Goal: Task Accomplishment & Management: Manage account settings

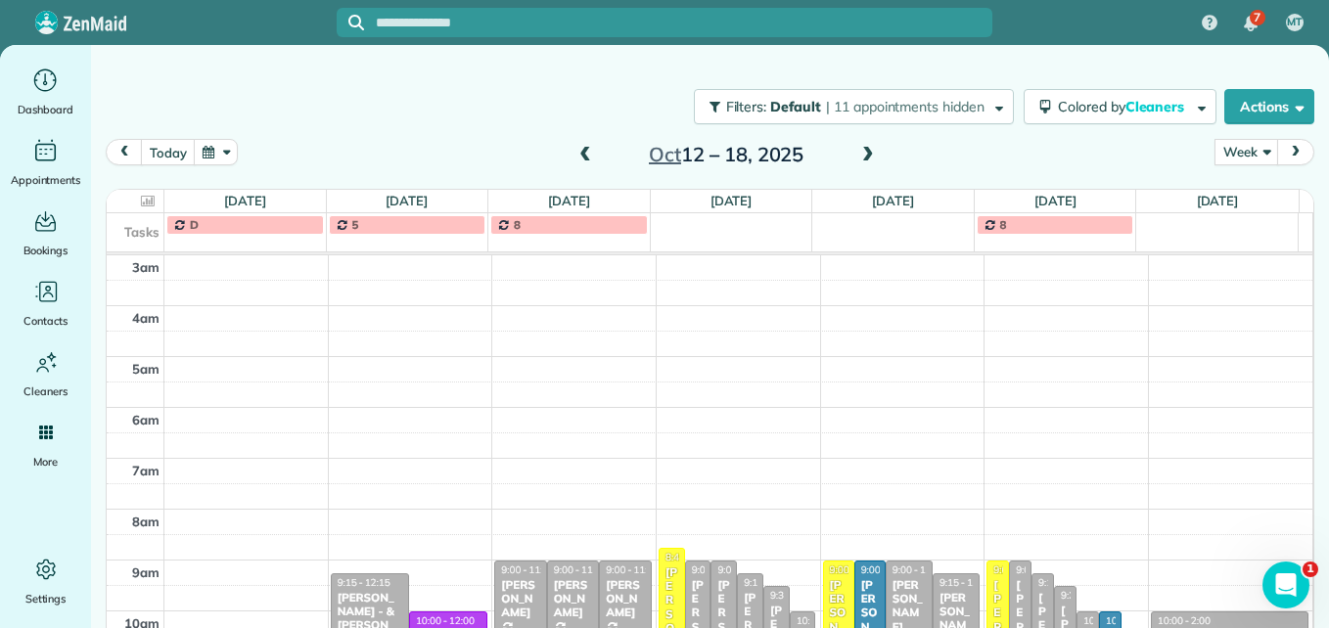
scroll to position [323, 0]
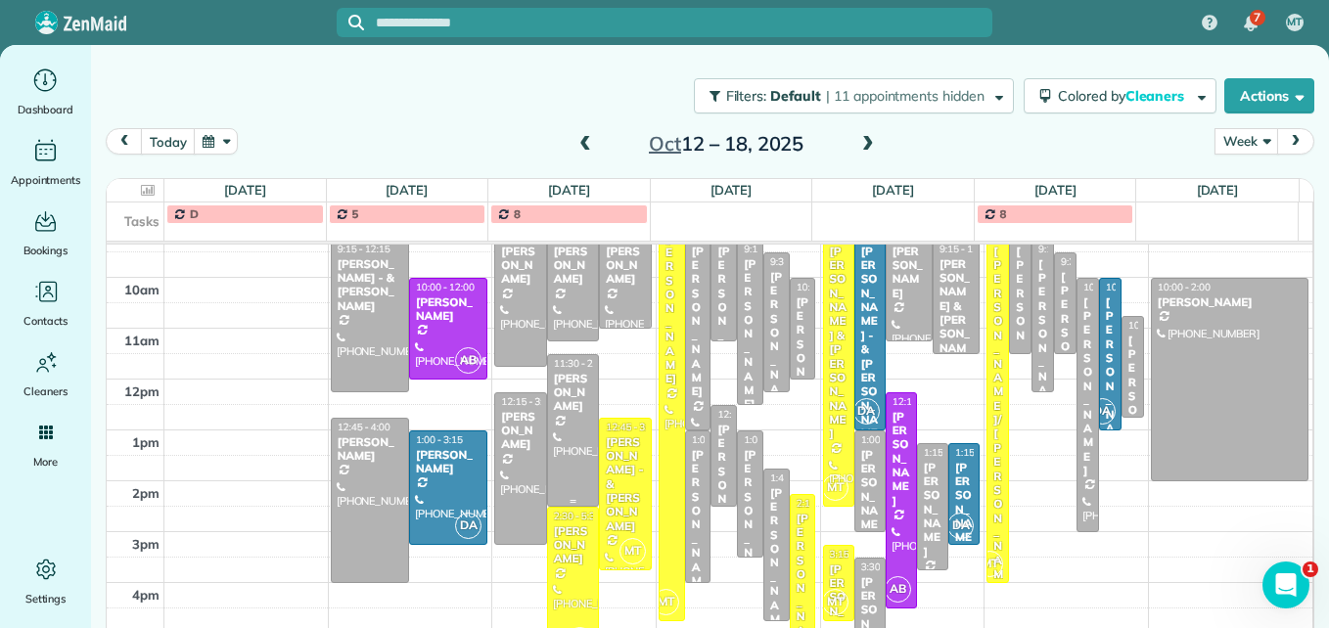
click at [556, 411] on div at bounding box center [573, 430] width 51 height 151
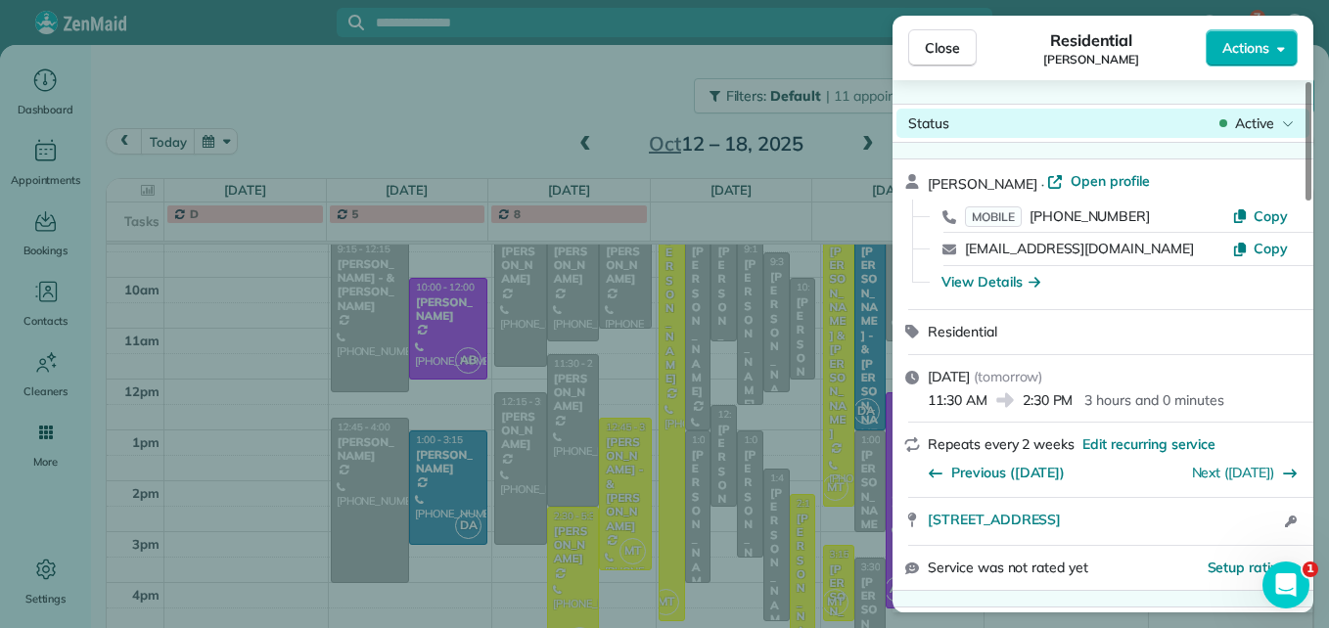
click at [1243, 125] on span "Active" at bounding box center [1254, 124] width 39 height 20
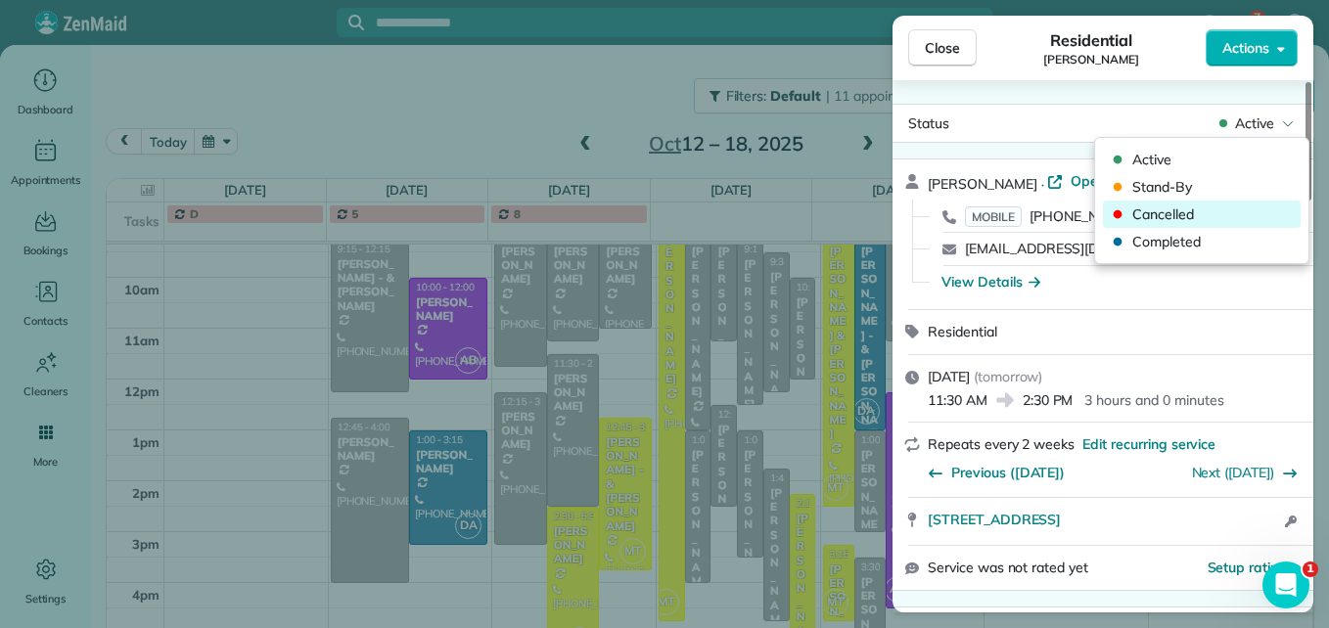
click at [1188, 211] on span "Cancelled" at bounding box center [1214, 215] width 164 height 20
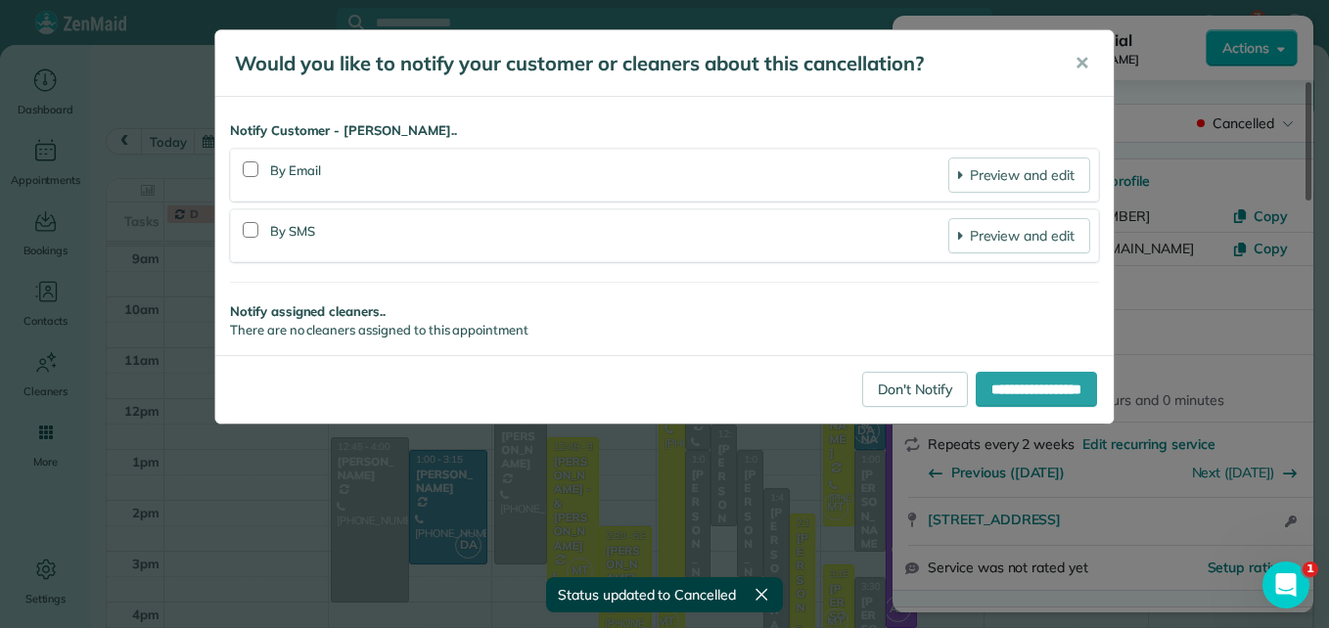
scroll to position [303, 0]
click at [866, 387] on link "Don't Notify" at bounding box center [915, 389] width 106 height 35
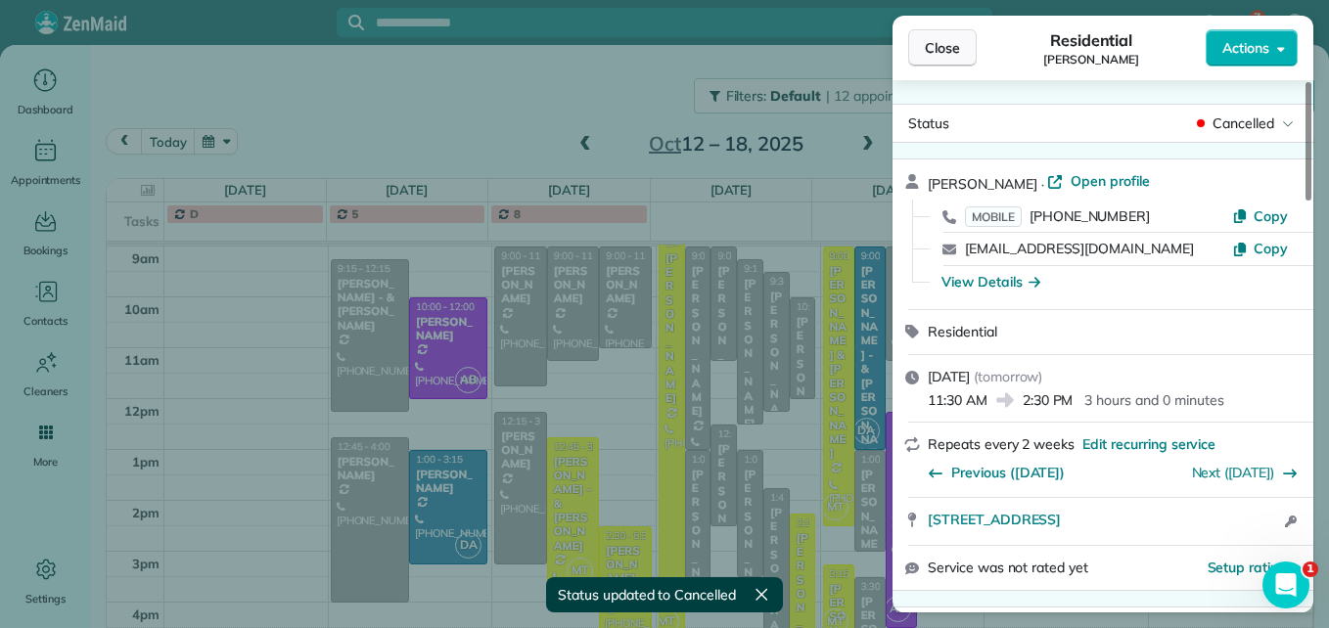
click at [930, 47] on span "Close" at bounding box center [942, 48] width 35 height 20
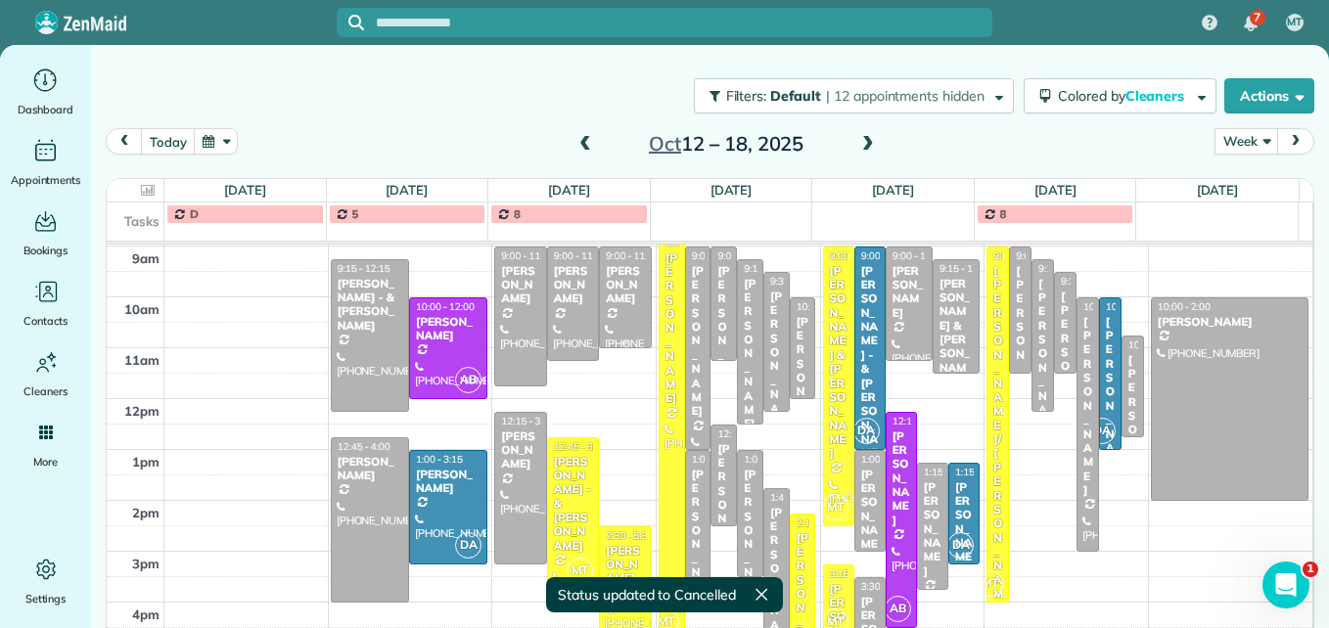
click at [605, 306] on div "[PERSON_NAME]" at bounding box center [625, 285] width 41 height 42
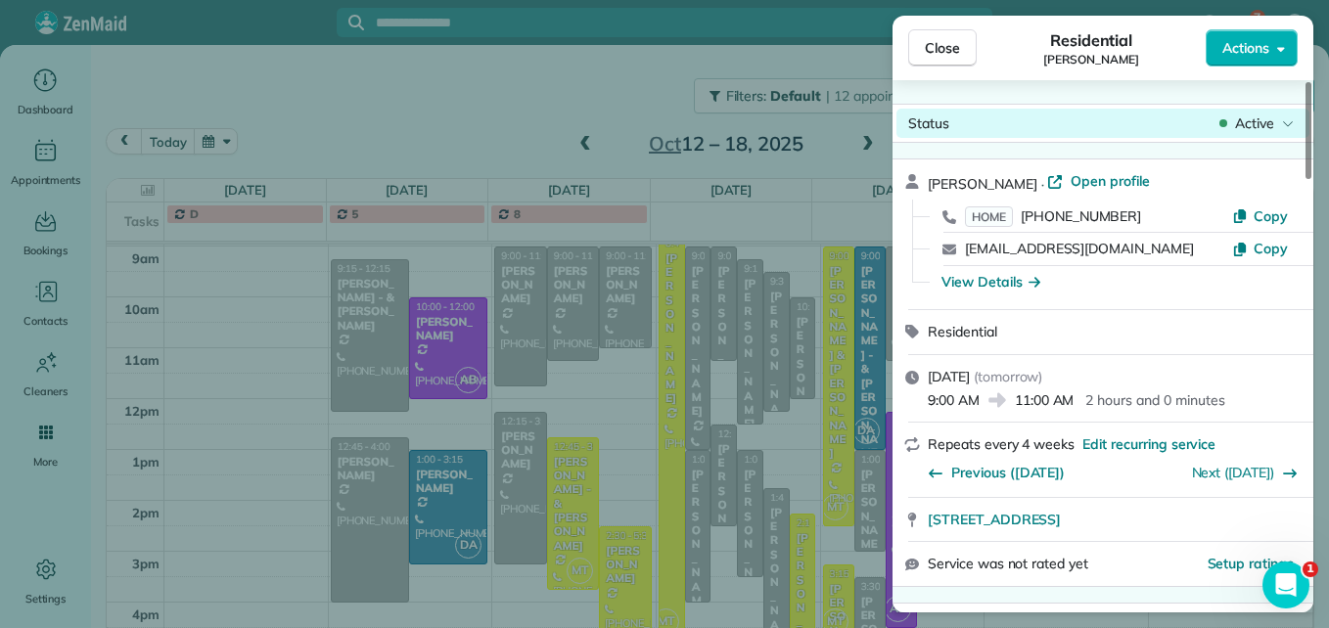
click at [1245, 115] on span "Active" at bounding box center [1254, 124] width 39 height 20
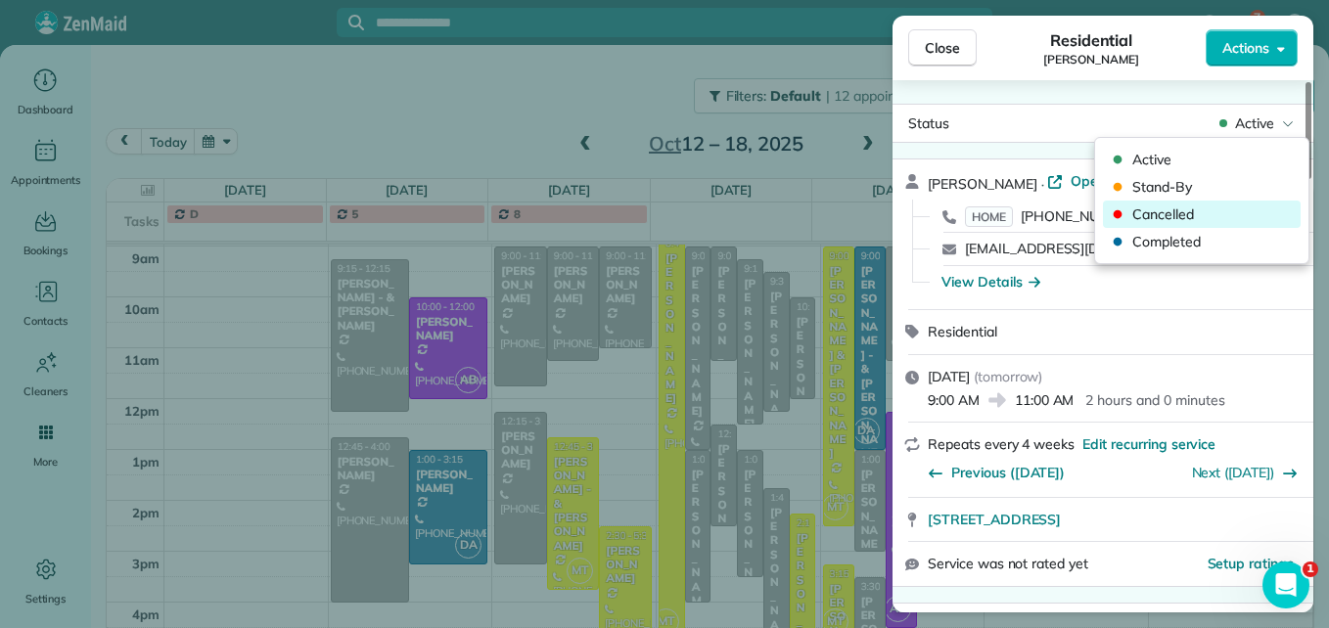
click at [1178, 224] on div "Cancelled" at bounding box center [1202, 214] width 198 height 27
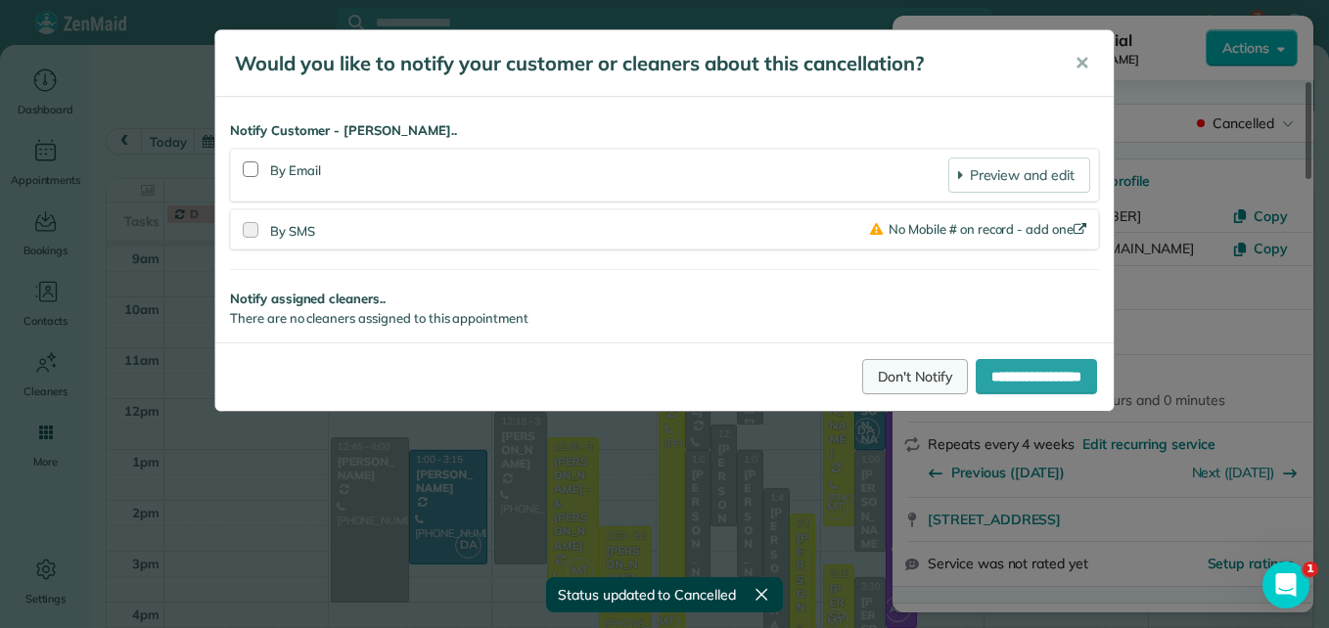
click at [862, 370] on link "Don't Notify" at bounding box center [915, 376] width 106 height 35
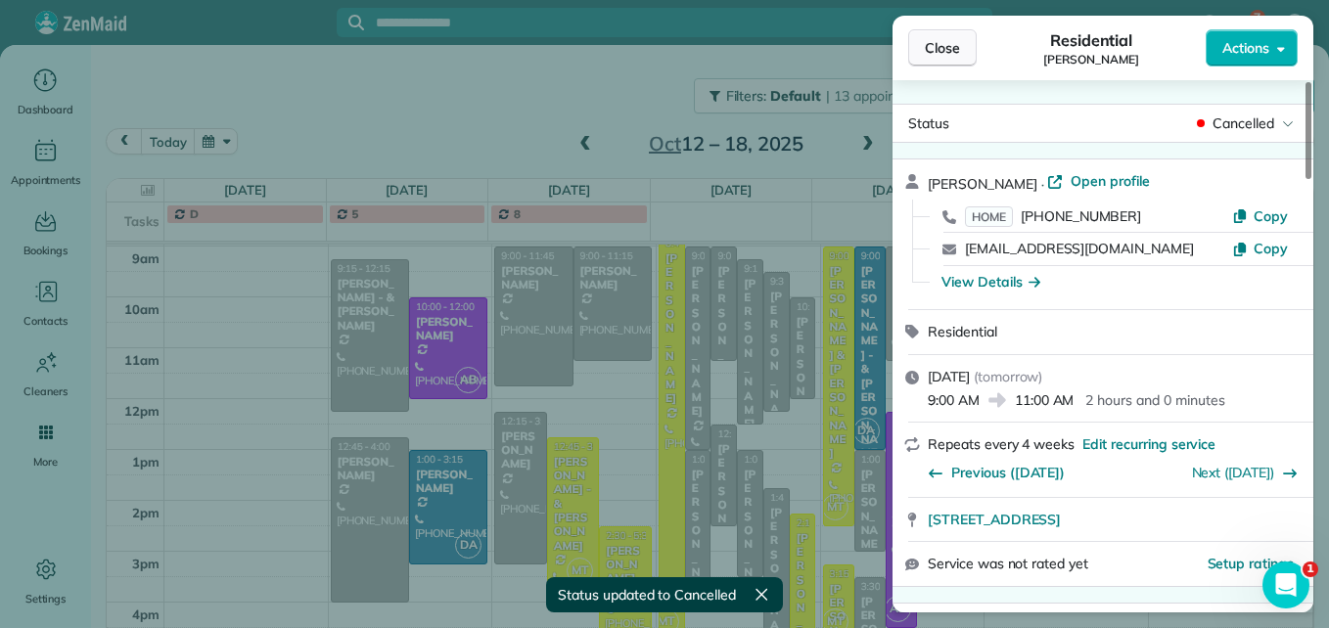
click at [953, 58] on button "Close" at bounding box center [942, 47] width 69 height 37
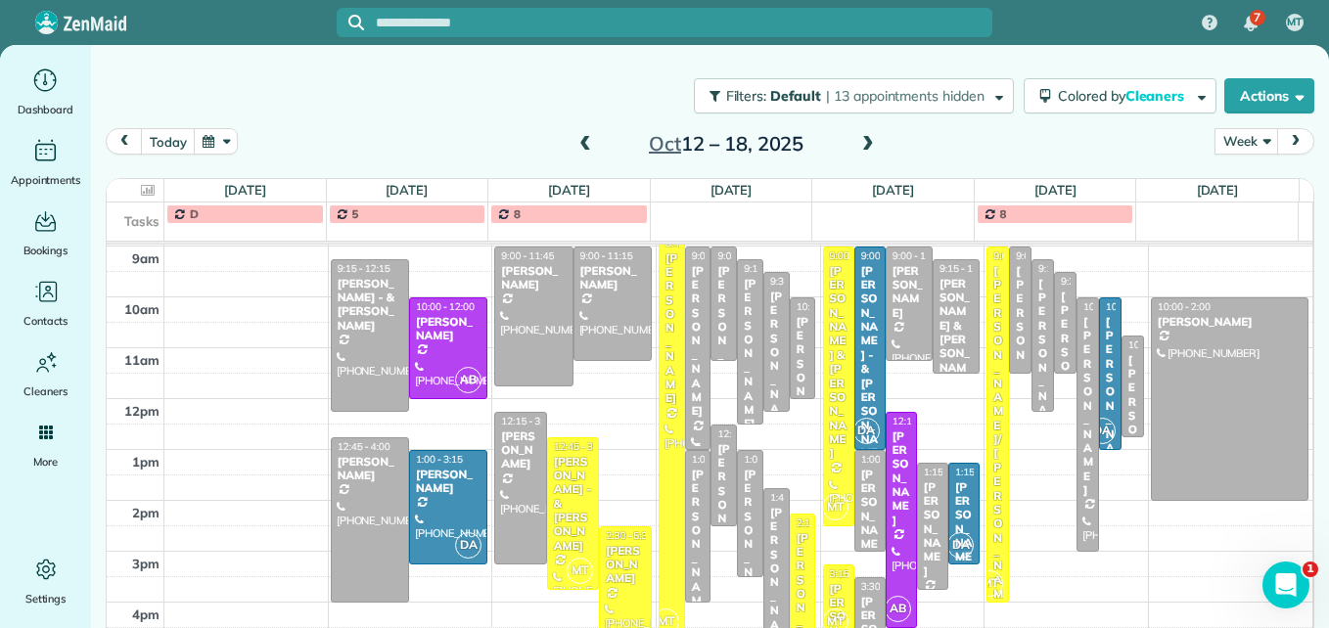
click at [691, 312] on div "[PERSON_NAME]" at bounding box center [698, 341] width 15 height 155
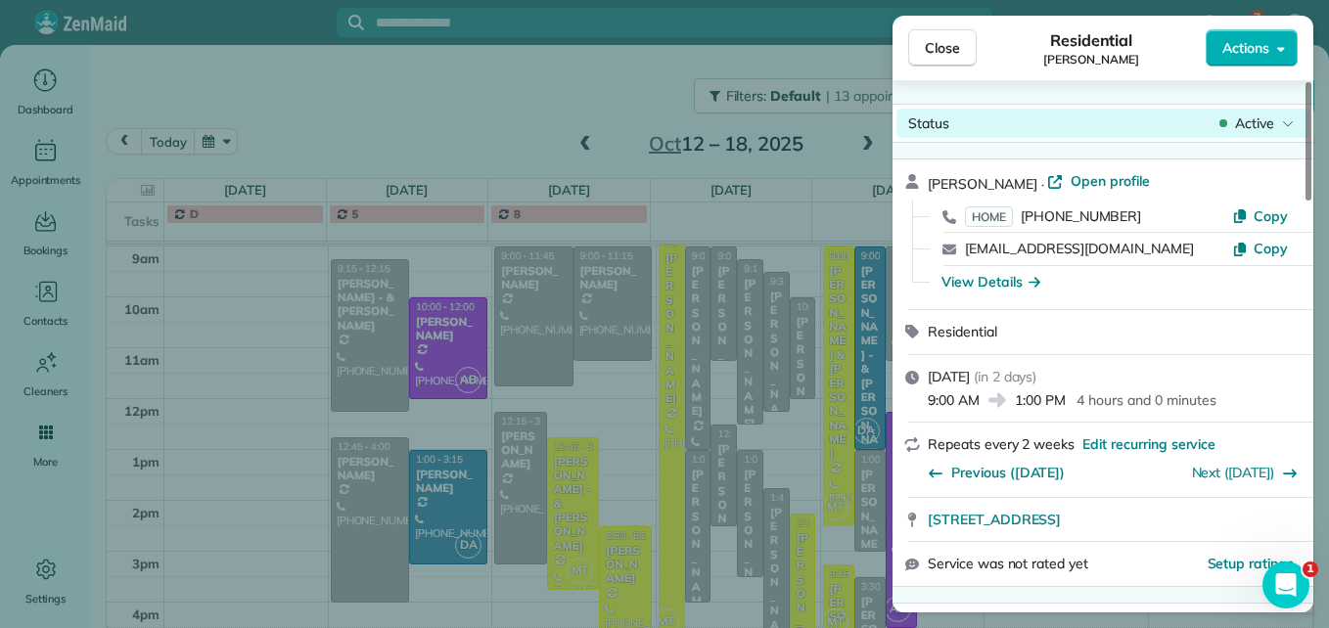
click at [1249, 116] on span "Active" at bounding box center [1254, 124] width 39 height 20
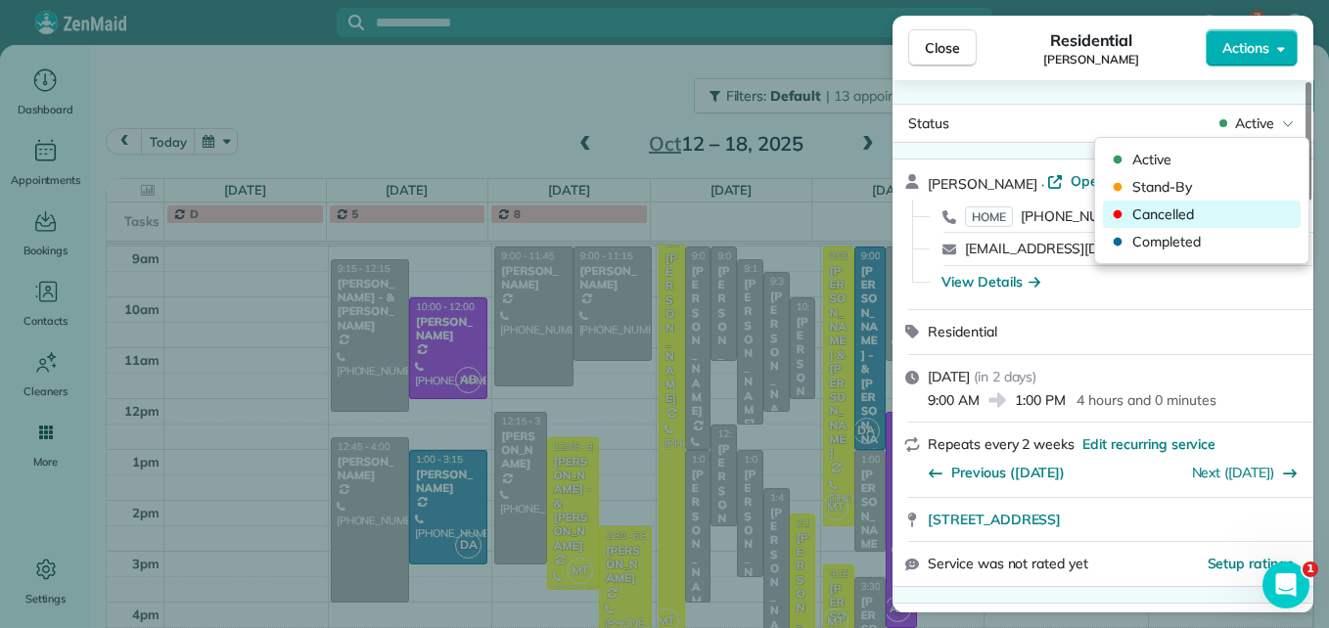
click at [1184, 217] on span "Cancelled" at bounding box center [1214, 215] width 164 height 20
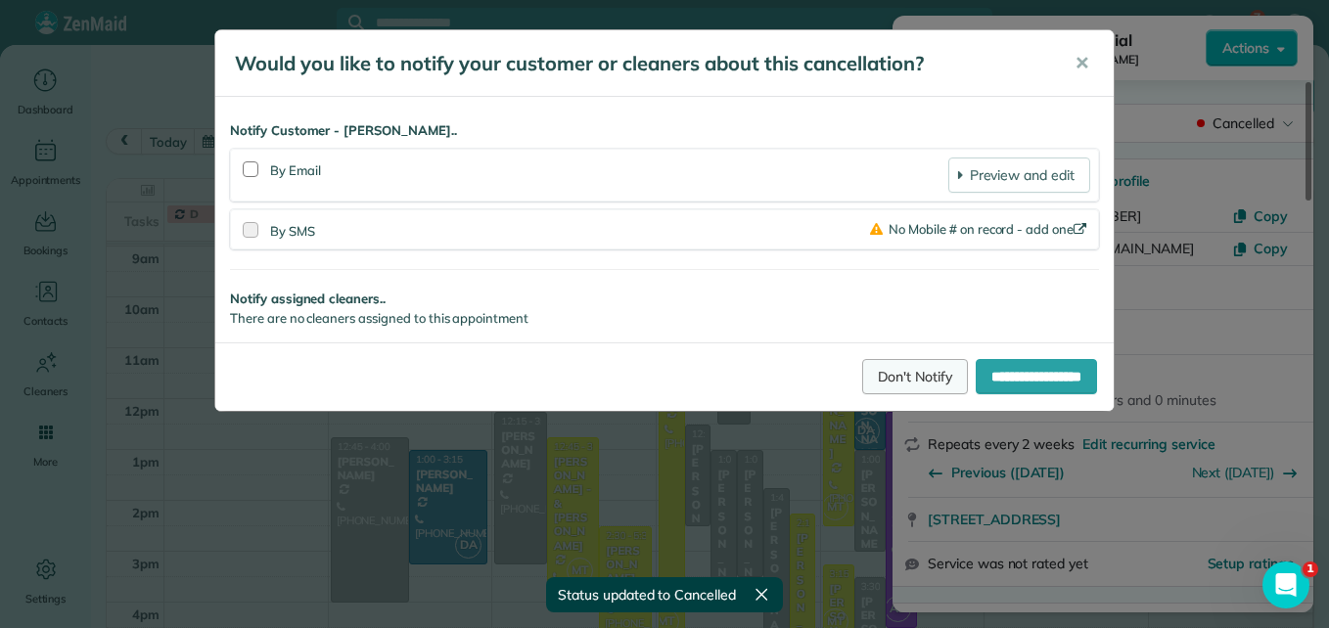
click at [873, 370] on link "Don't Notify" at bounding box center [915, 376] width 106 height 35
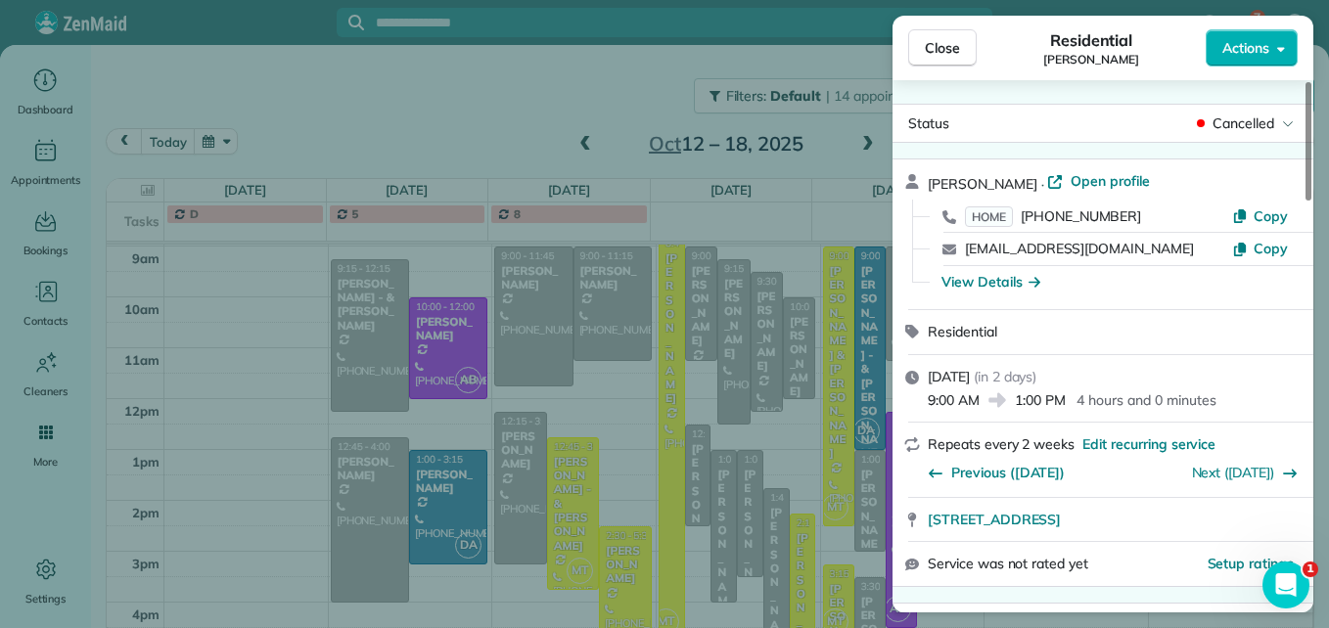
click at [685, 321] on div "Close Residential [PERSON_NAME] Actions Status Cancelled [PERSON_NAME] · Open p…" at bounding box center [664, 314] width 1329 height 628
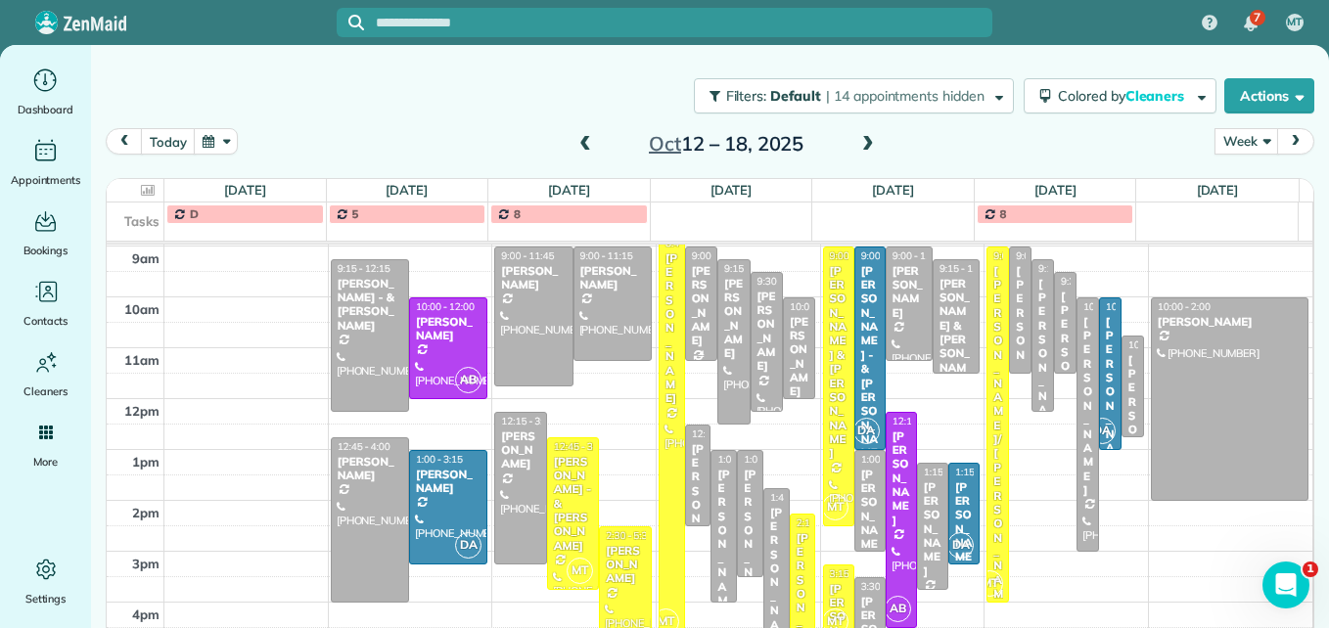
click at [686, 321] on div at bounding box center [701, 304] width 30 height 113
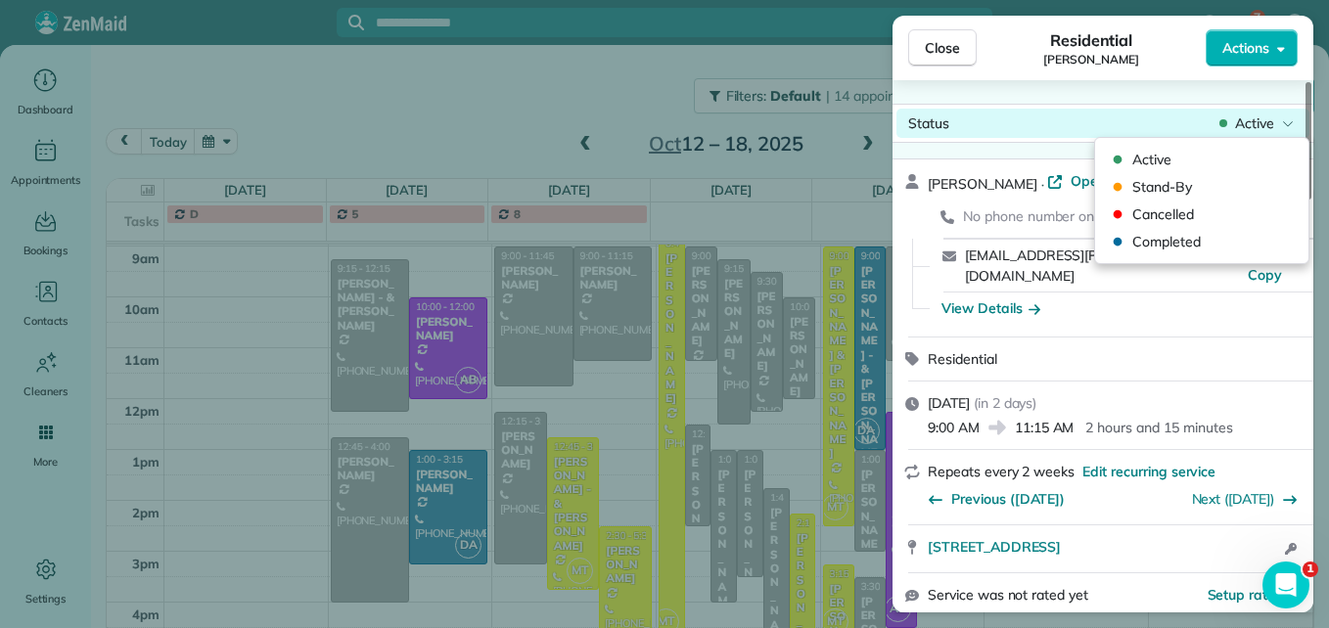
click at [1262, 115] on span "Active" at bounding box center [1254, 124] width 39 height 20
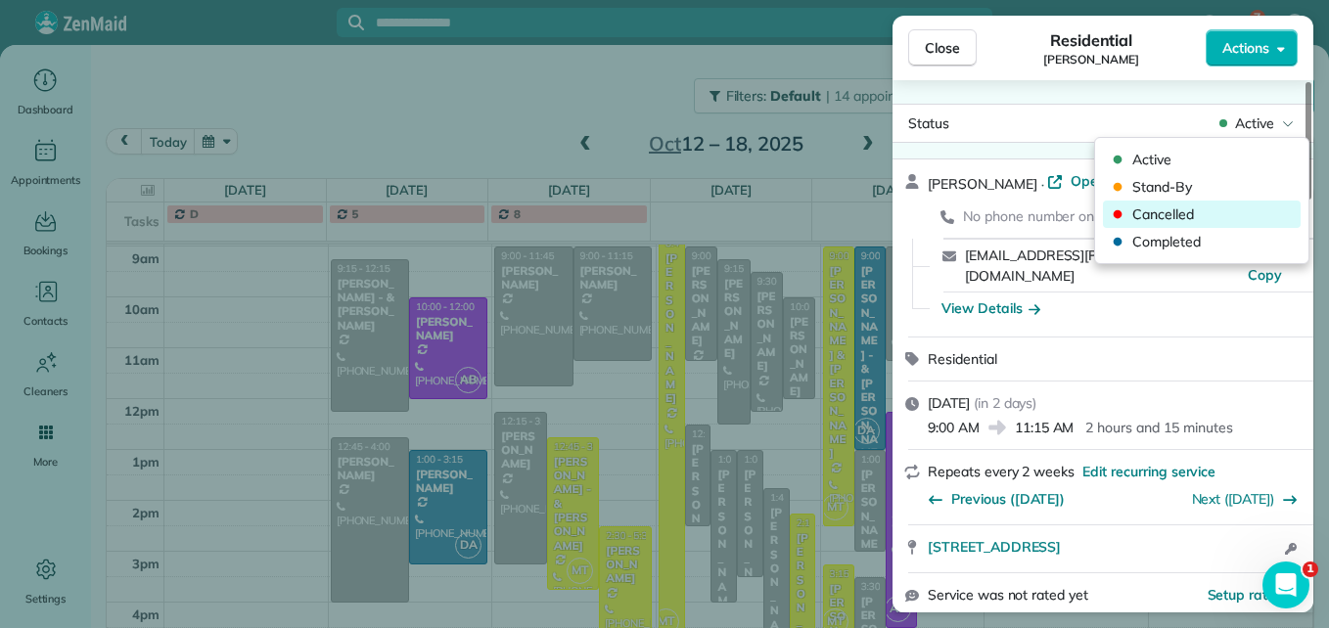
click at [1199, 210] on span "Cancelled" at bounding box center [1214, 215] width 164 height 20
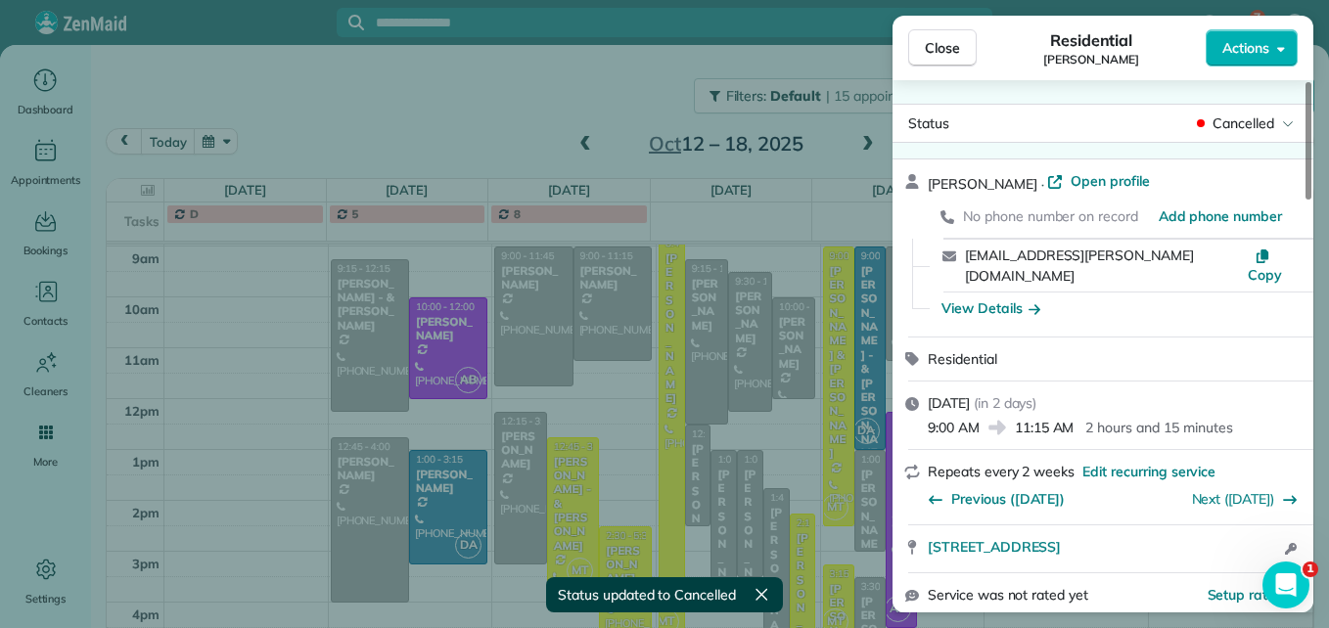
click at [709, 512] on div "Close Residential [PERSON_NAME] Actions Status Cancelled [PERSON_NAME] · Open p…" at bounding box center [664, 314] width 1329 height 628
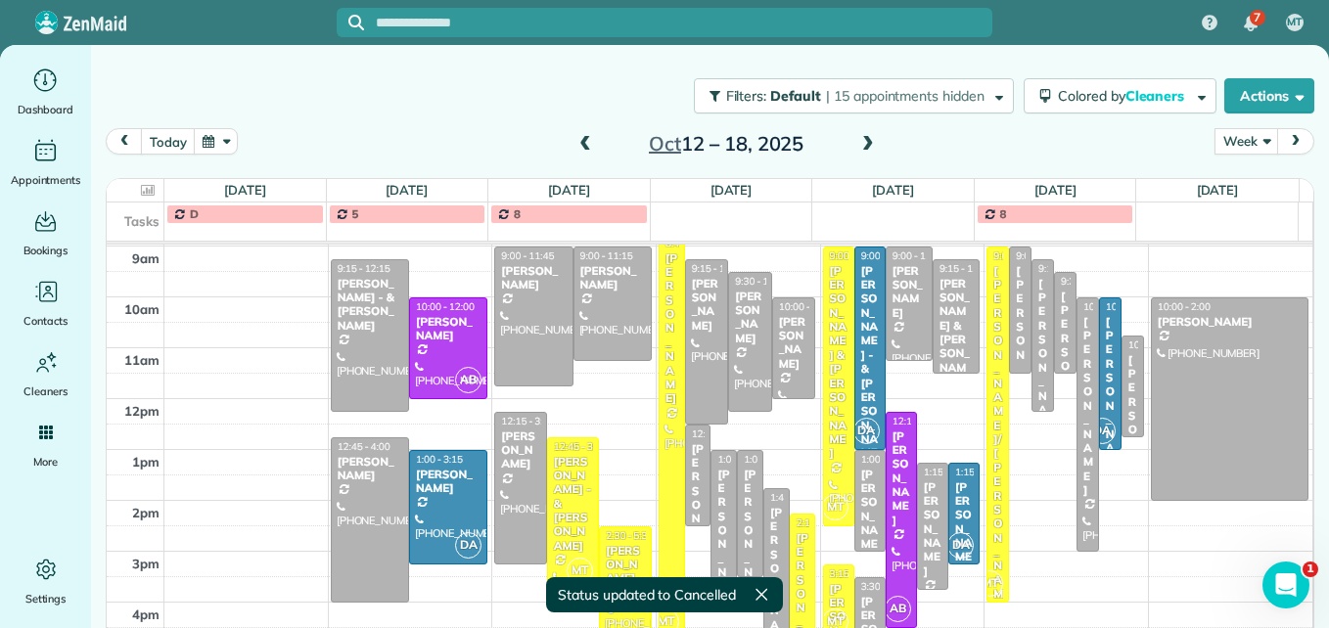
click at [716, 512] on div "[PERSON_NAME]" at bounding box center [723, 545] width 15 height 155
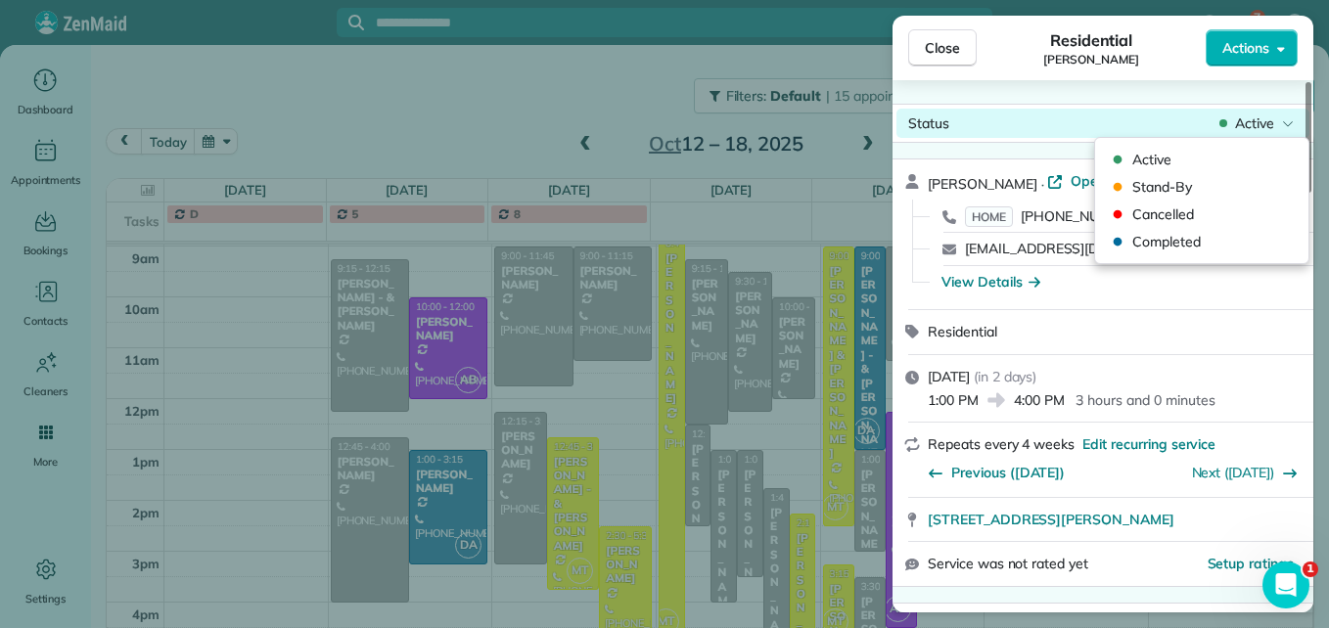
click at [1259, 124] on span "Active" at bounding box center [1254, 124] width 39 height 20
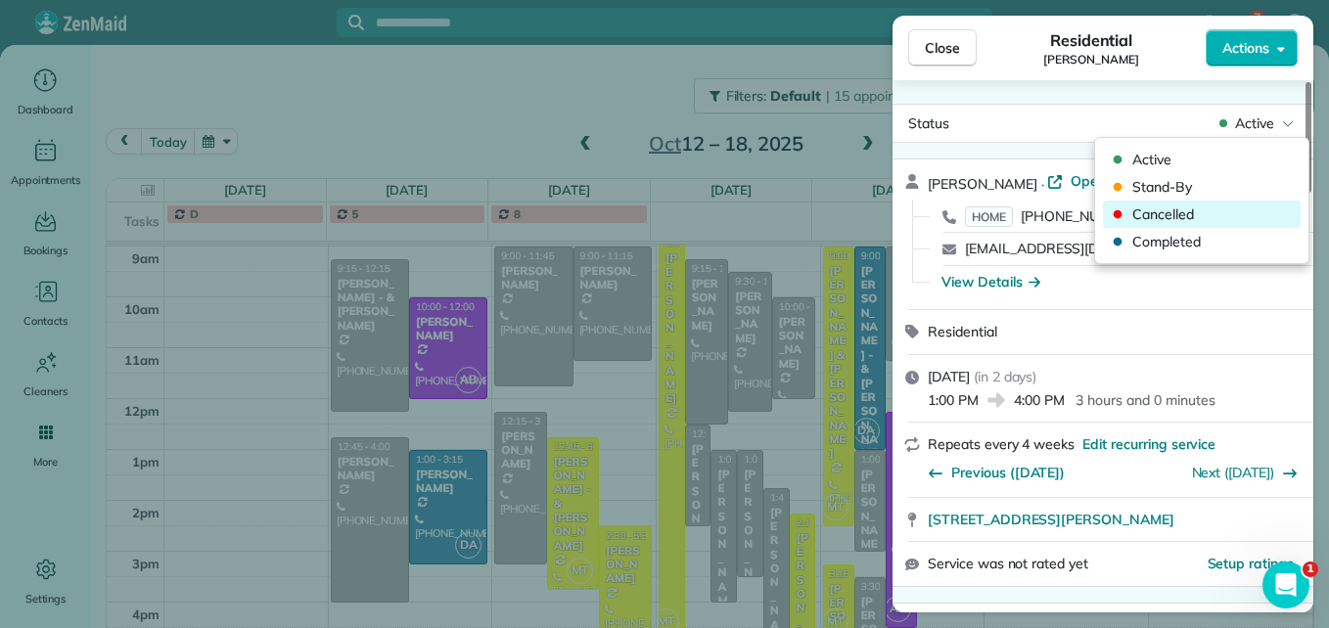
click at [1195, 206] on span "Cancelled" at bounding box center [1214, 215] width 164 height 20
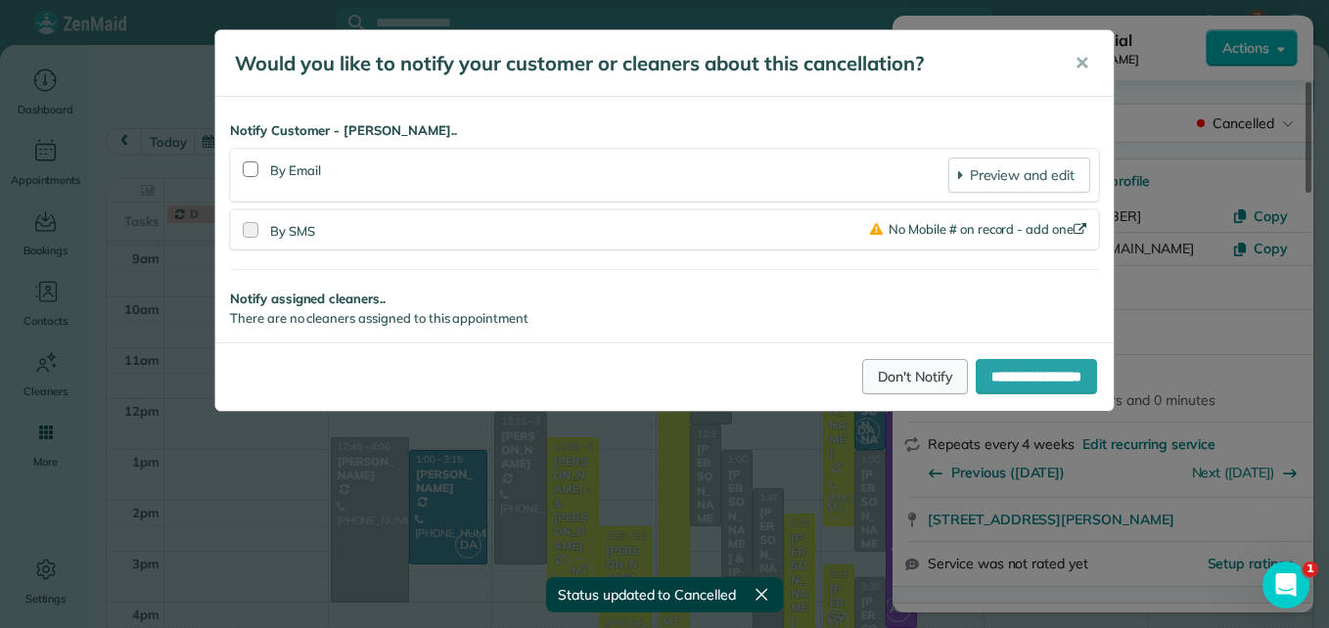
click at [866, 364] on link "Don't Notify" at bounding box center [915, 376] width 106 height 35
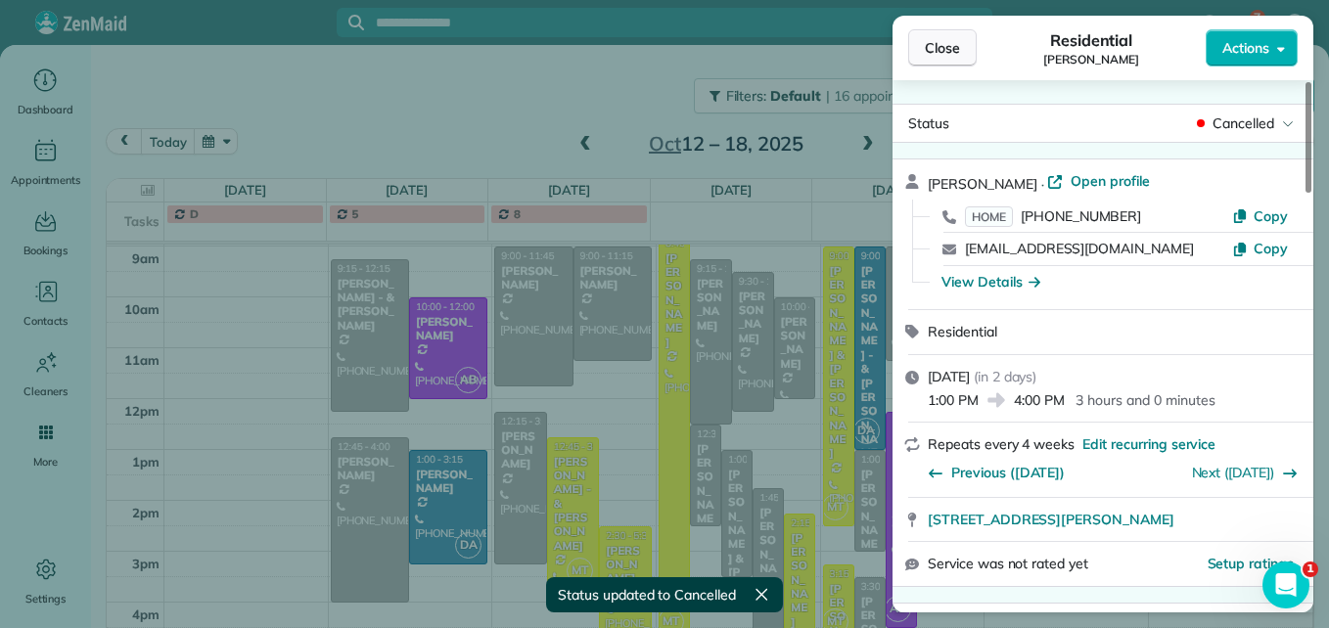
click at [946, 60] on button "Close" at bounding box center [942, 47] width 69 height 37
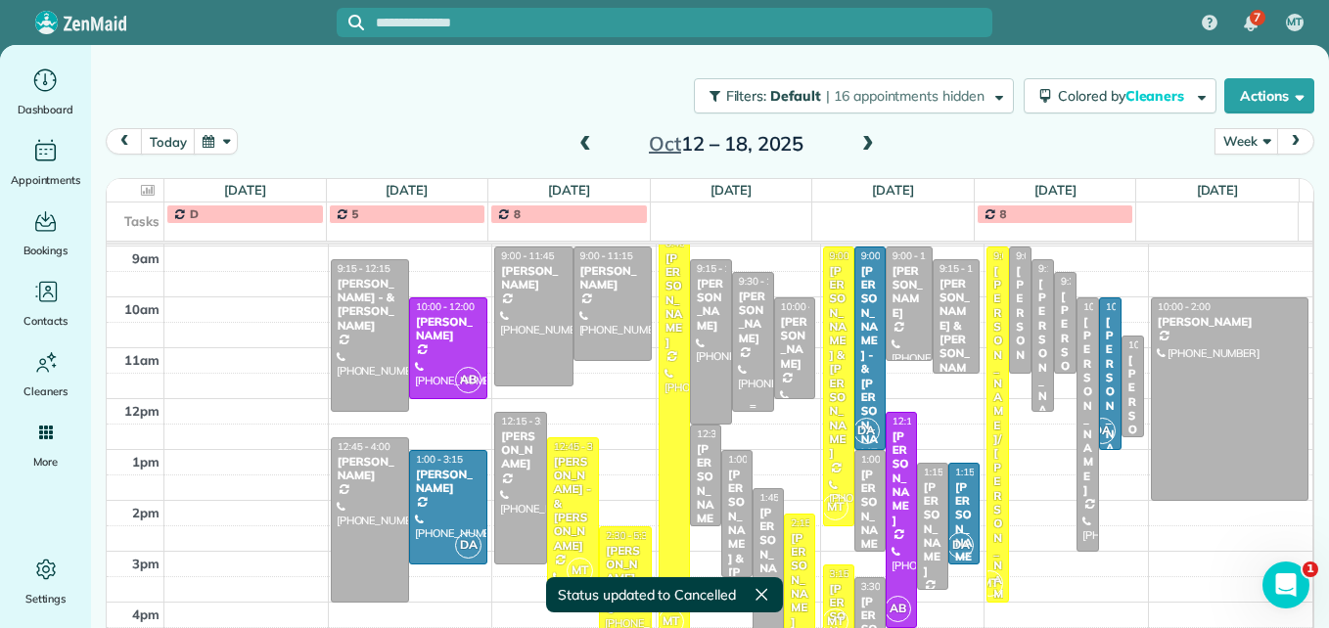
scroll to position [13, 0]
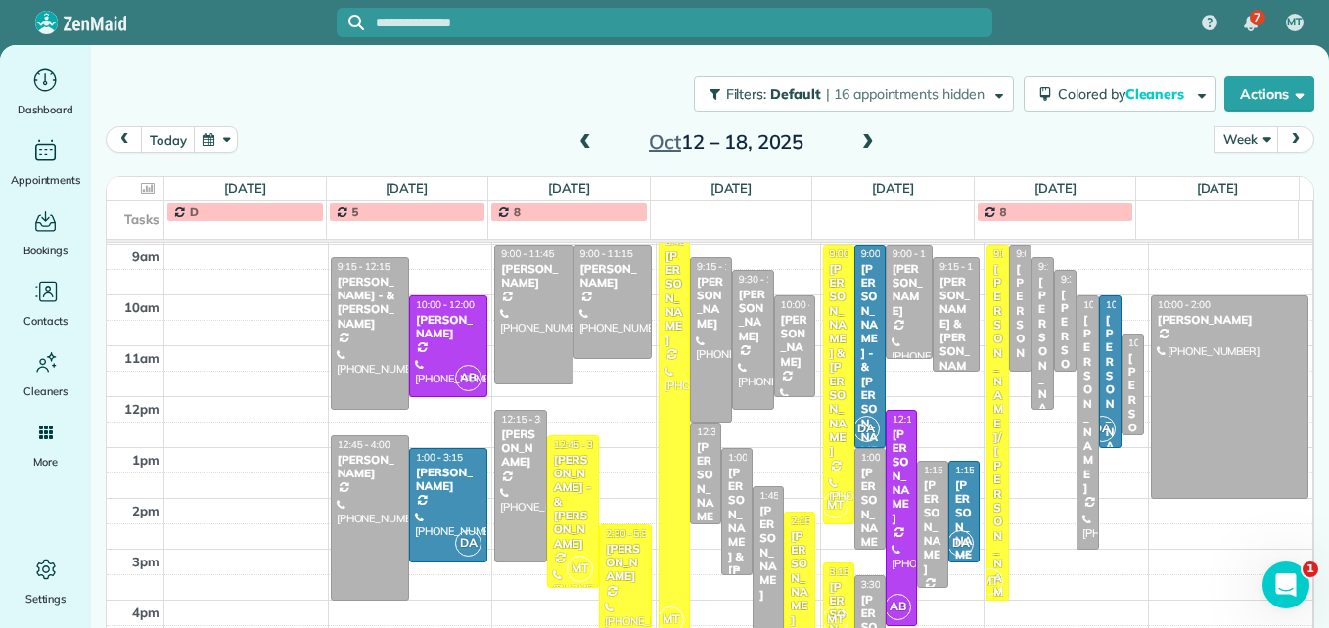
click at [727, 508] on div "[PERSON_NAME] & [PERSON_NAME]" at bounding box center [737, 564] width 20 height 197
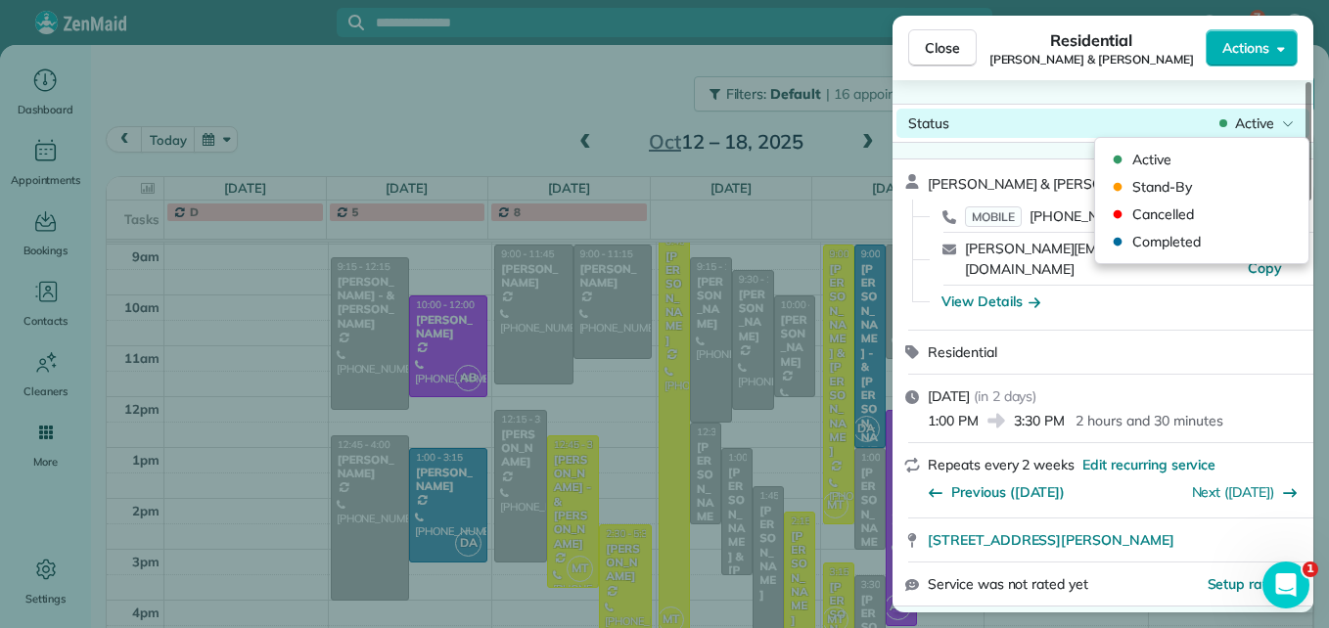
click at [1250, 125] on span "Active" at bounding box center [1254, 124] width 39 height 20
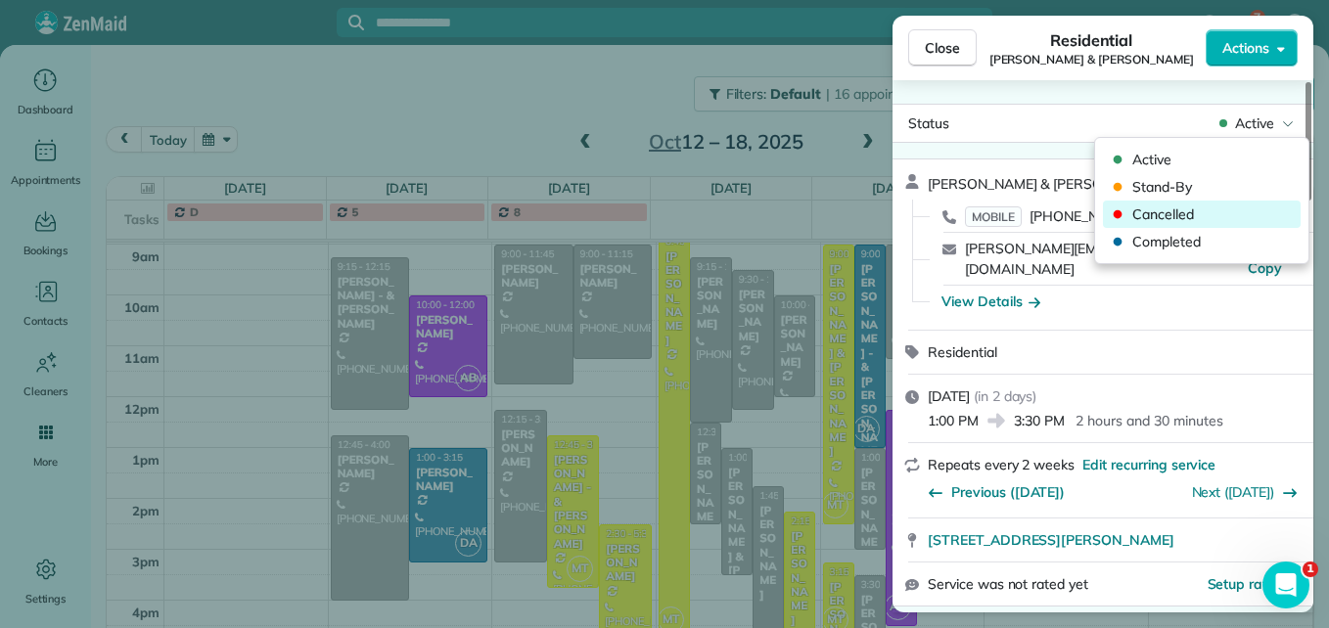
click at [1189, 206] on span "Cancelled" at bounding box center [1214, 215] width 164 height 20
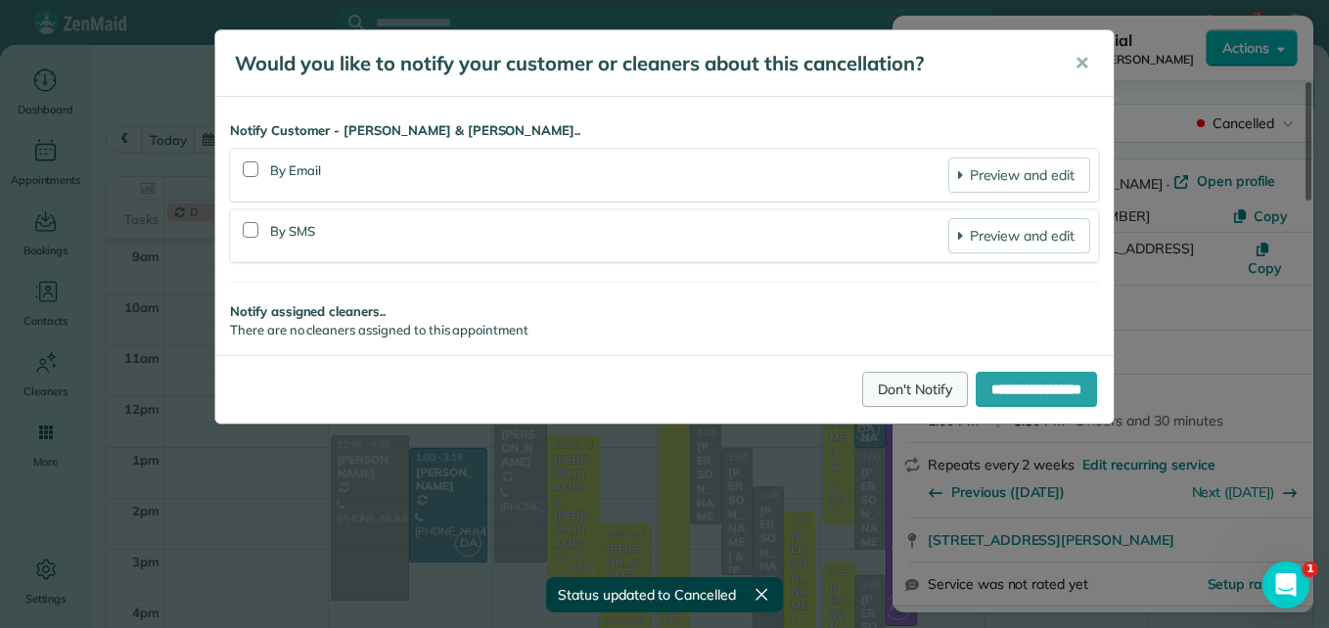
click at [862, 404] on link "Don't Notify" at bounding box center [915, 389] width 106 height 35
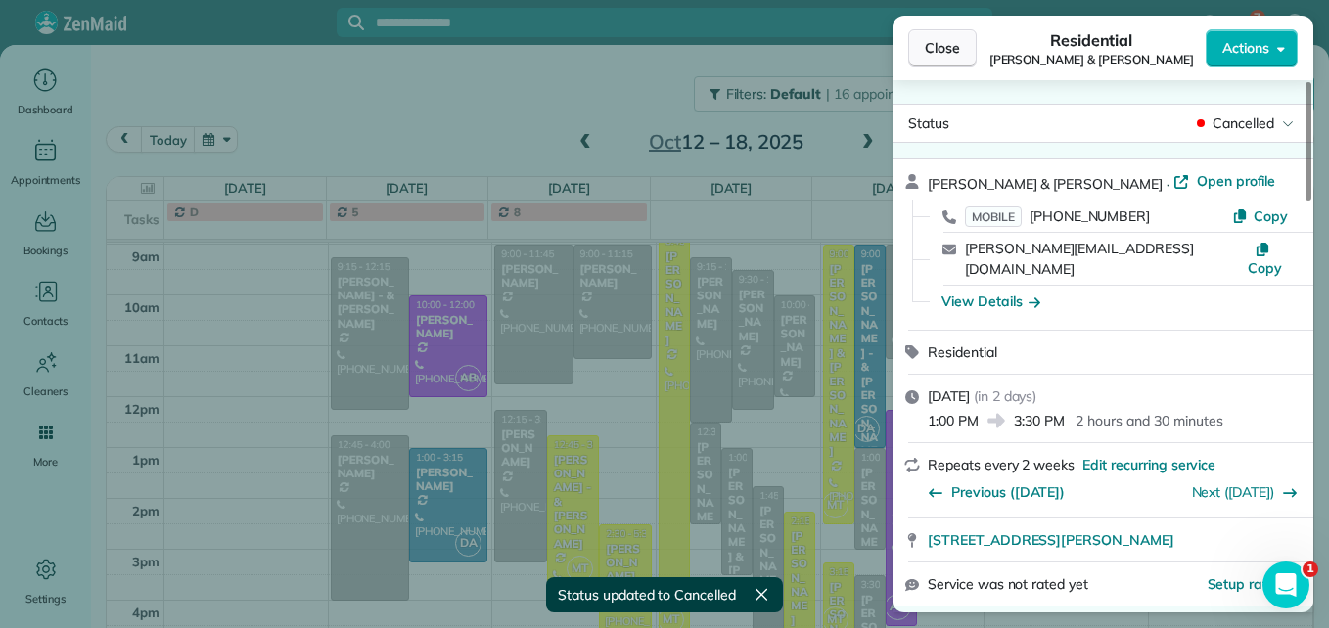
click at [940, 52] on span "Close" at bounding box center [942, 48] width 35 height 20
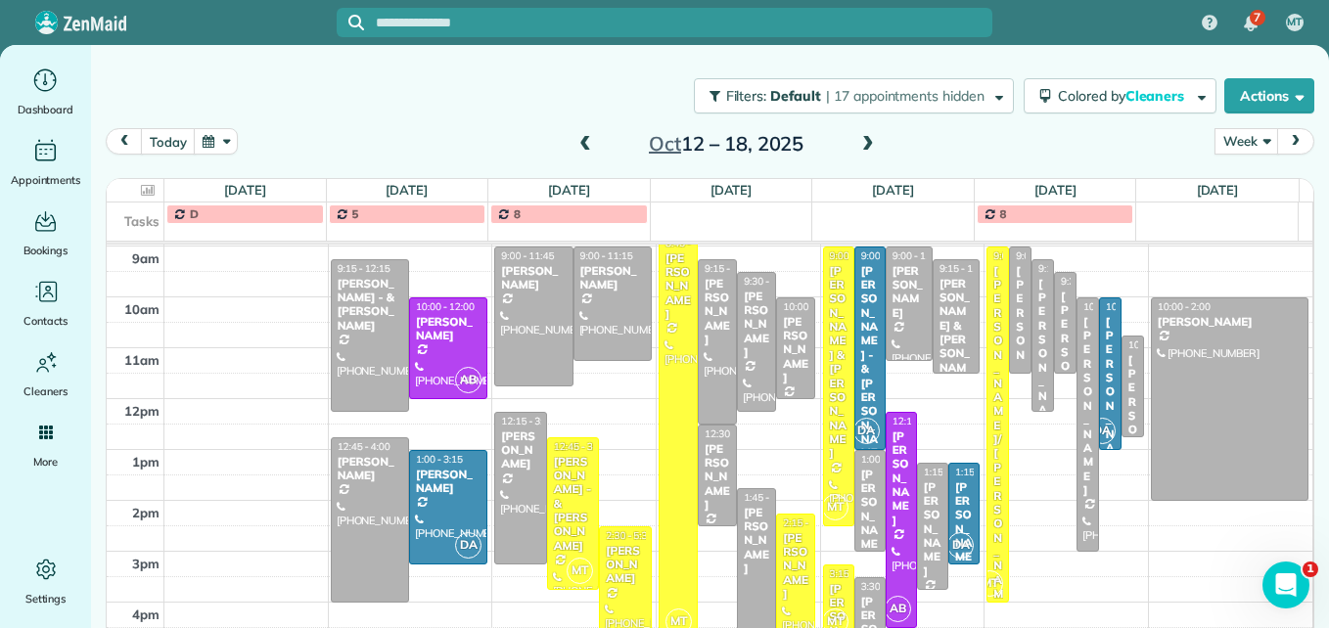
scroll to position [13, 0]
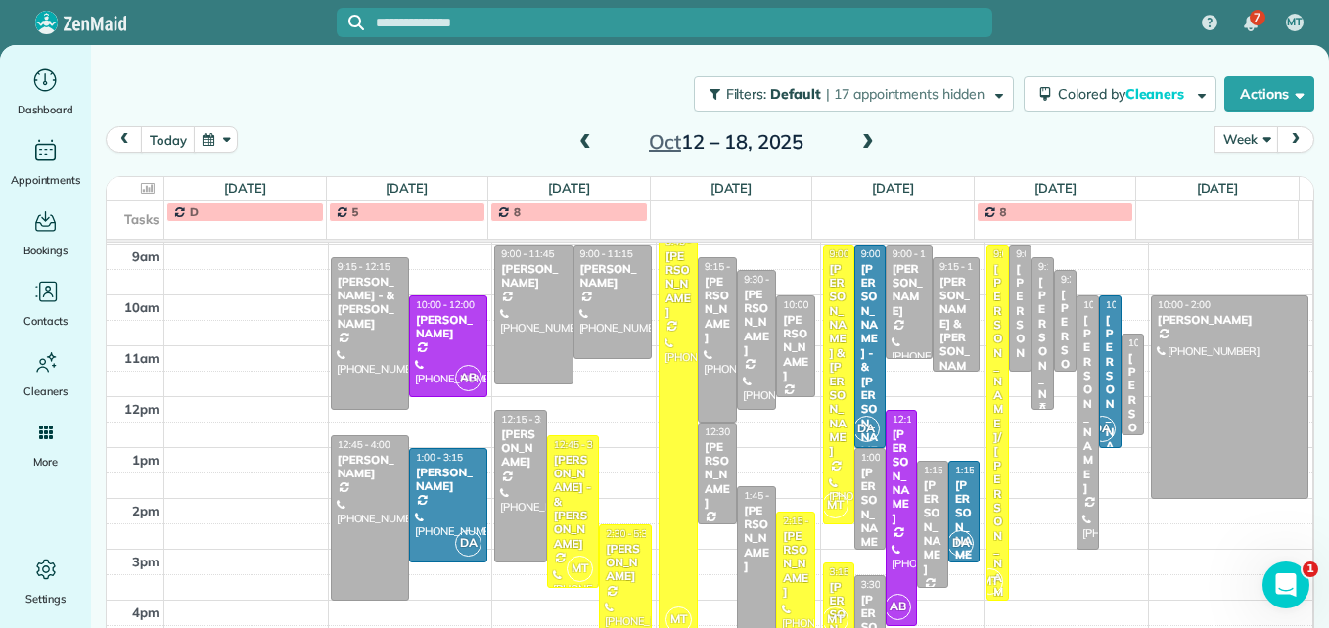
click at [1033, 355] on div at bounding box center [1043, 333] width 21 height 151
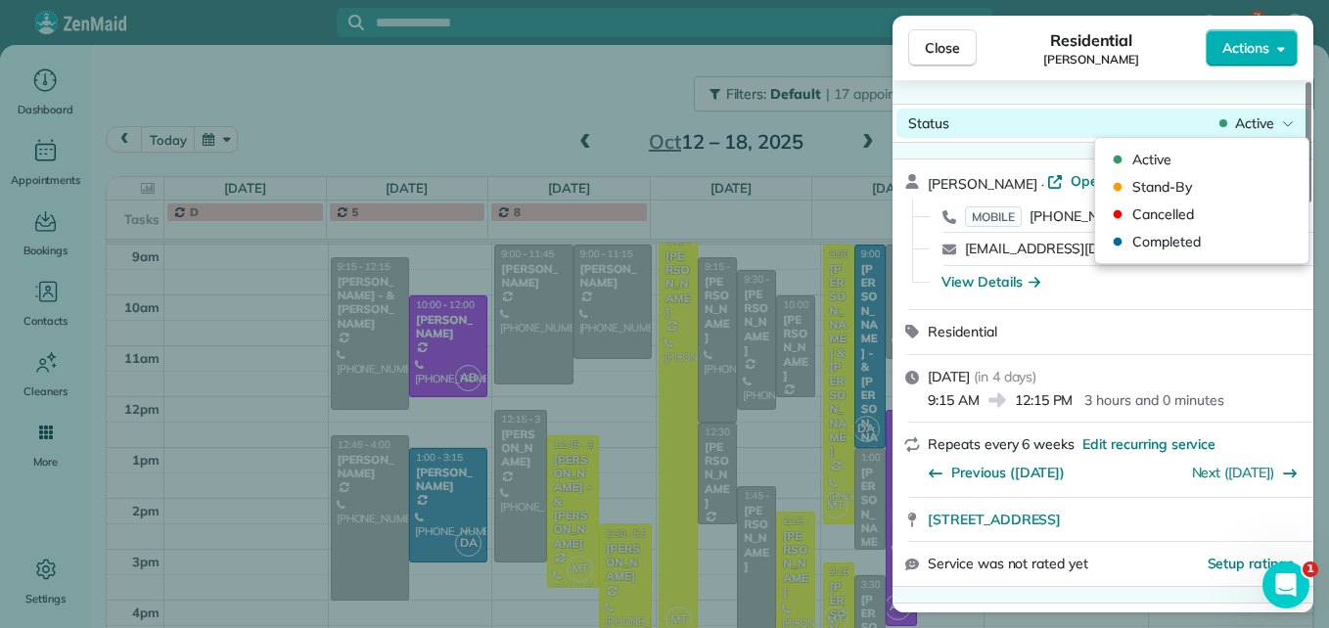
click at [1249, 115] on span "Active" at bounding box center [1254, 124] width 39 height 20
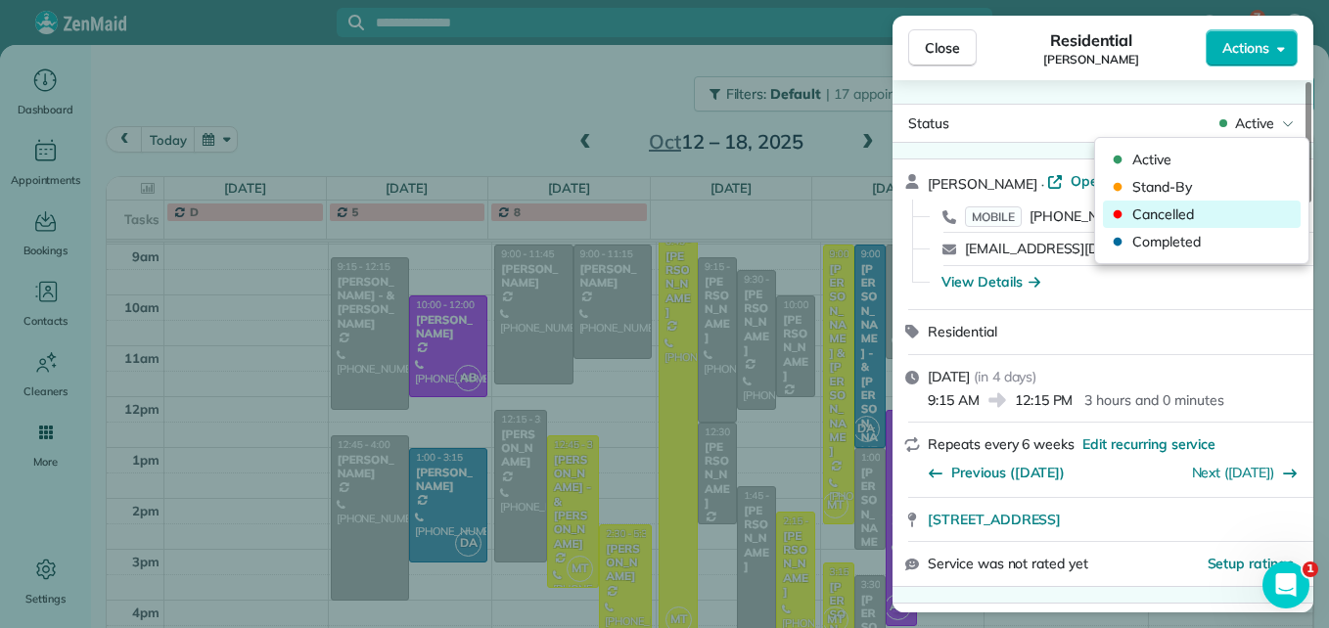
click at [1207, 222] on span "Cancelled" at bounding box center [1214, 215] width 164 height 20
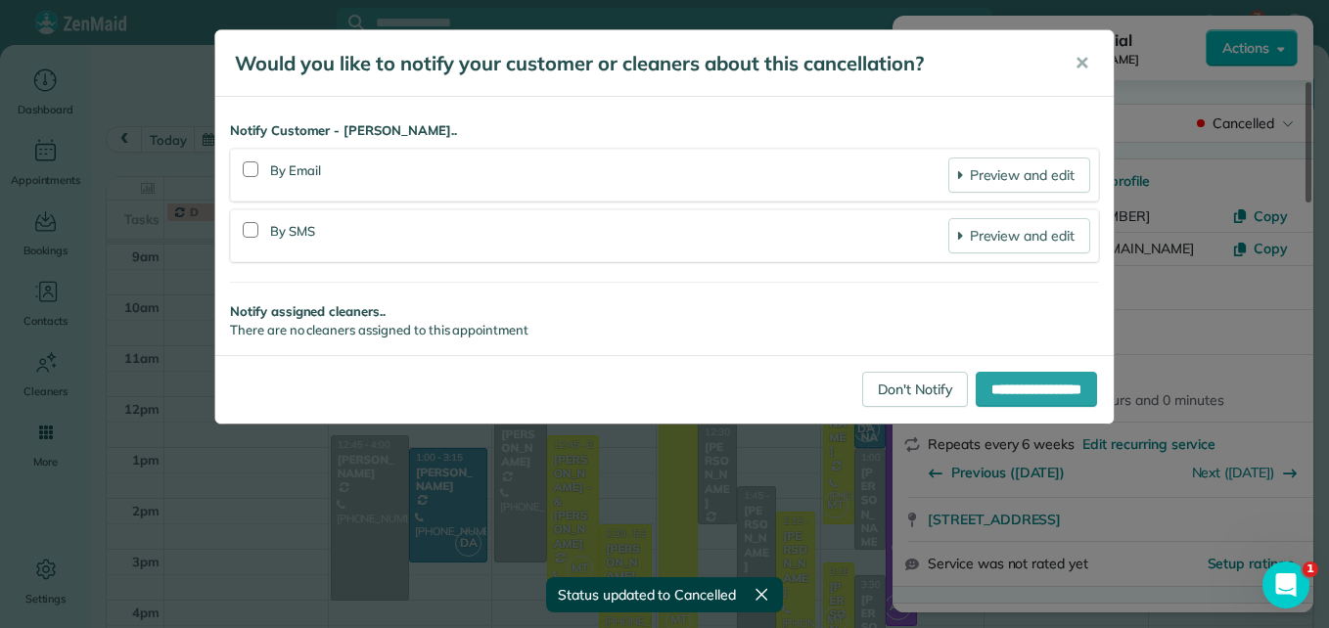
scroll to position [11, 0]
click at [912, 389] on link "Don't Notify" at bounding box center [915, 389] width 106 height 35
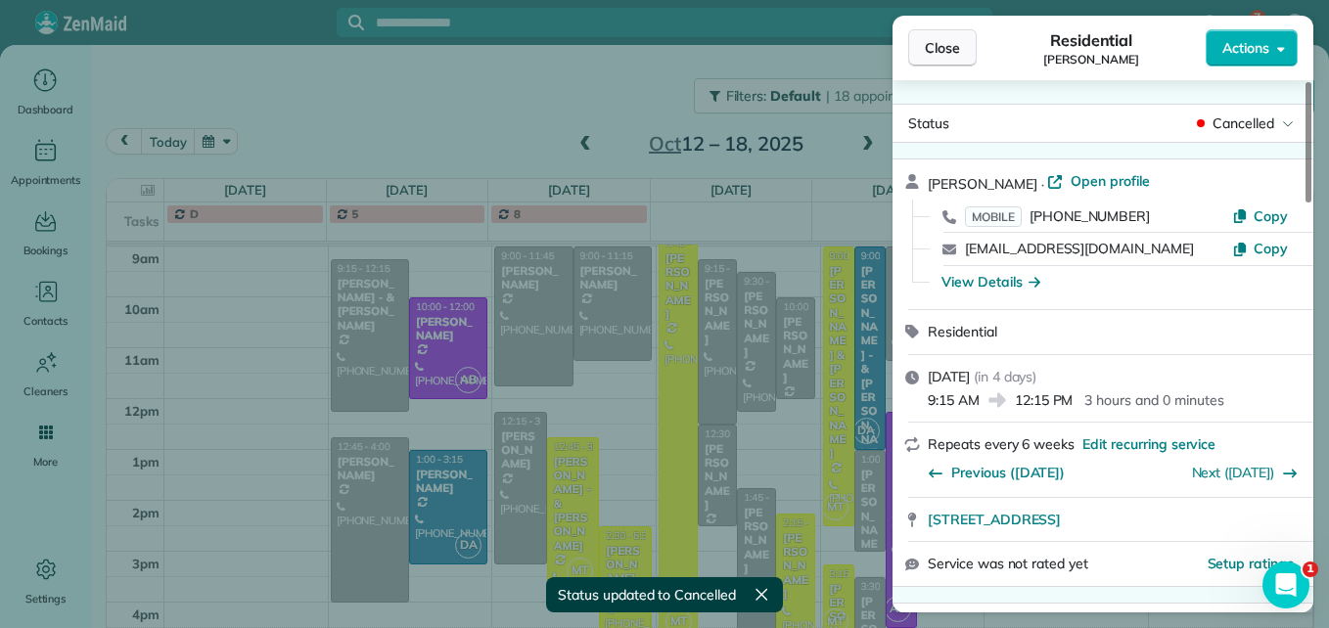
click at [945, 65] on button "Close" at bounding box center [942, 47] width 69 height 37
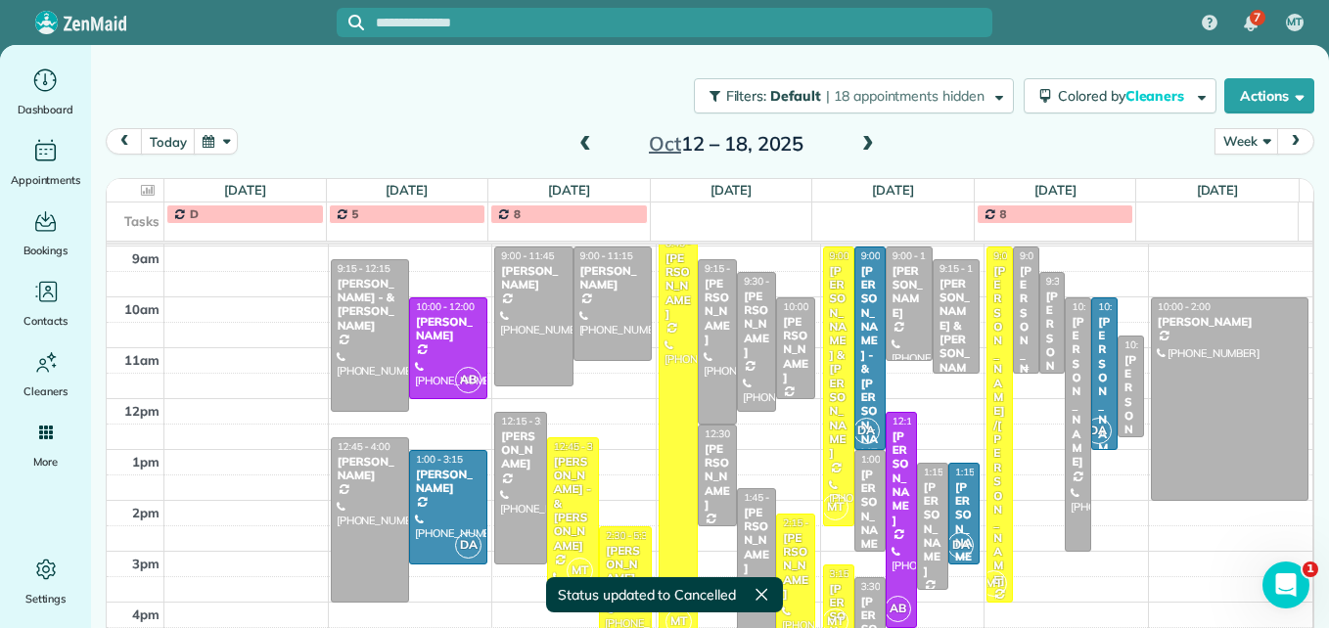
click at [1019, 279] on div "[PERSON_NAME]" at bounding box center [1026, 341] width 15 height 155
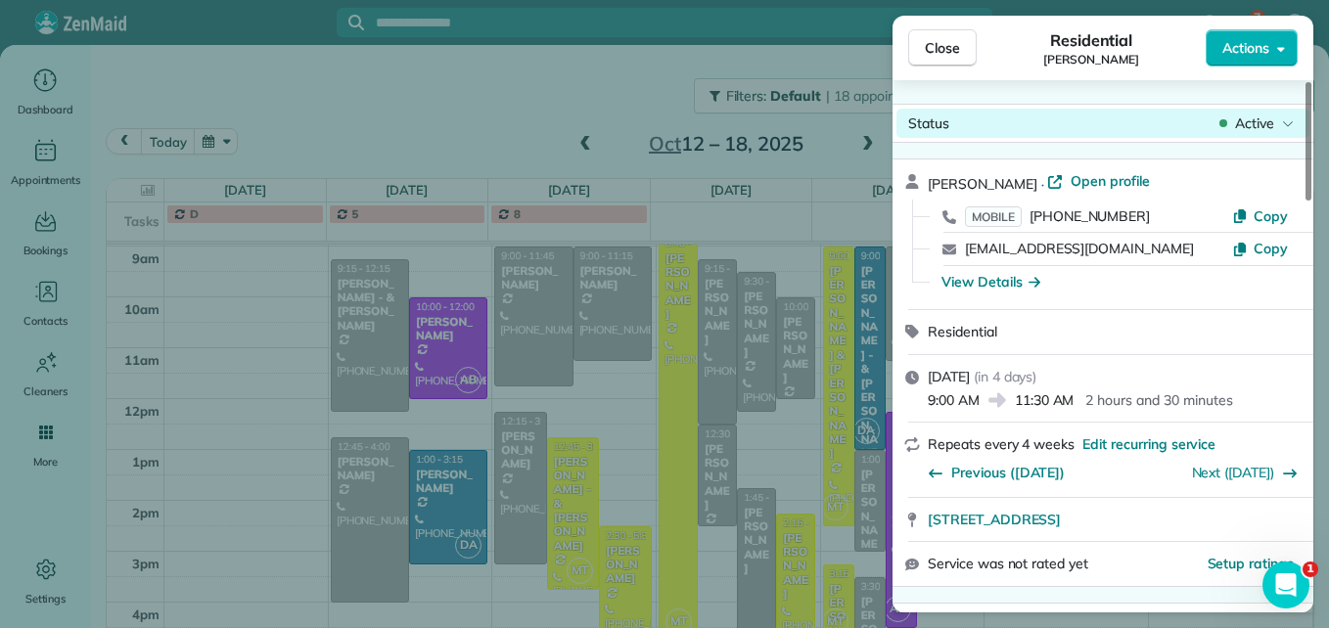
click at [1265, 130] on span "Active" at bounding box center [1254, 124] width 39 height 20
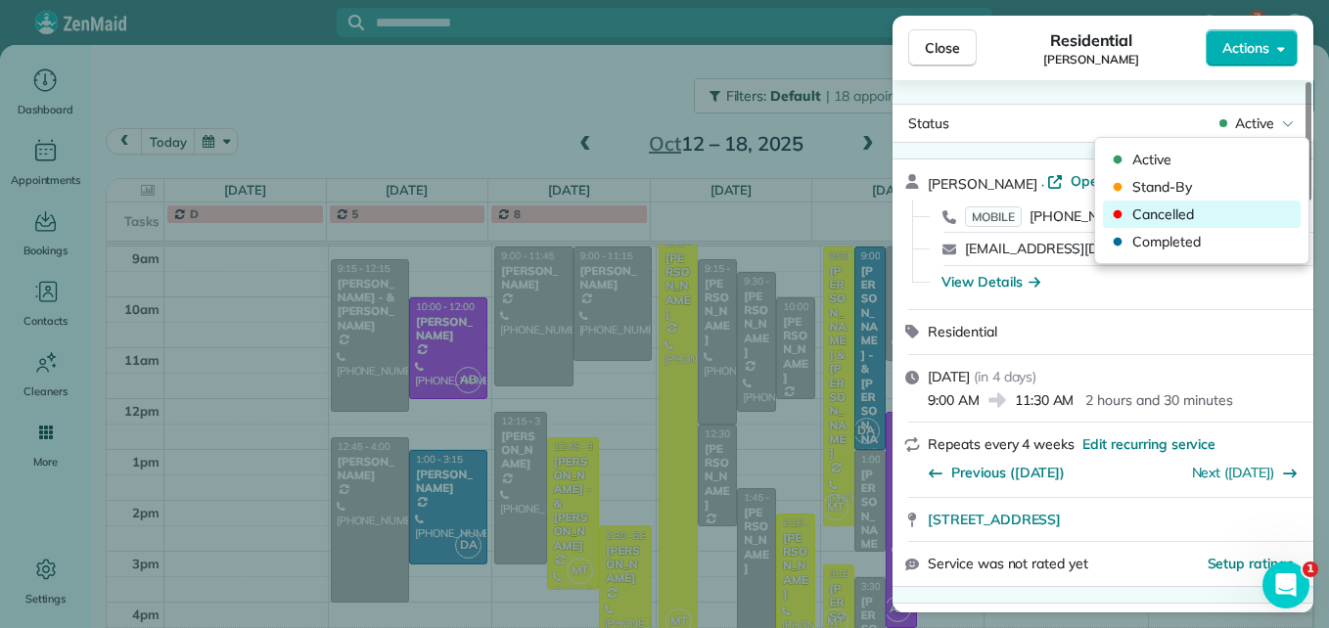
click at [1182, 216] on span "Cancelled" at bounding box center [1214, 215] width 164 height 20
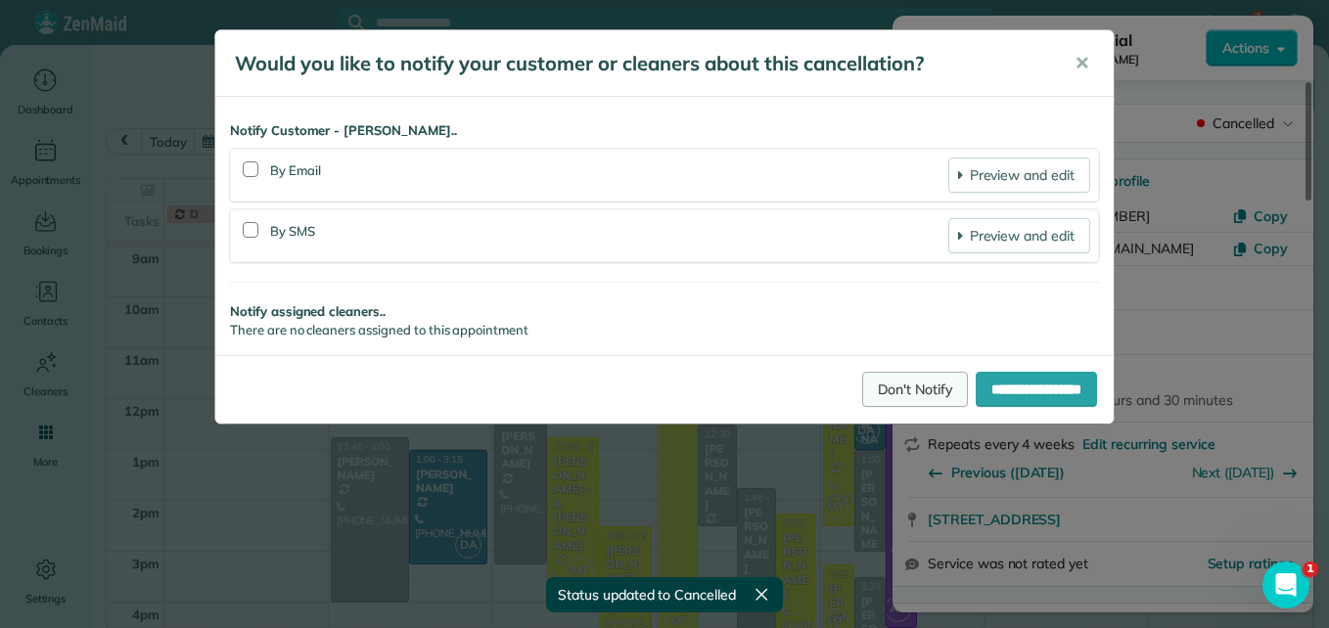
click at [895, 389] on link "Don't Notify" at bounding box center [915, 389] width 106 height 35
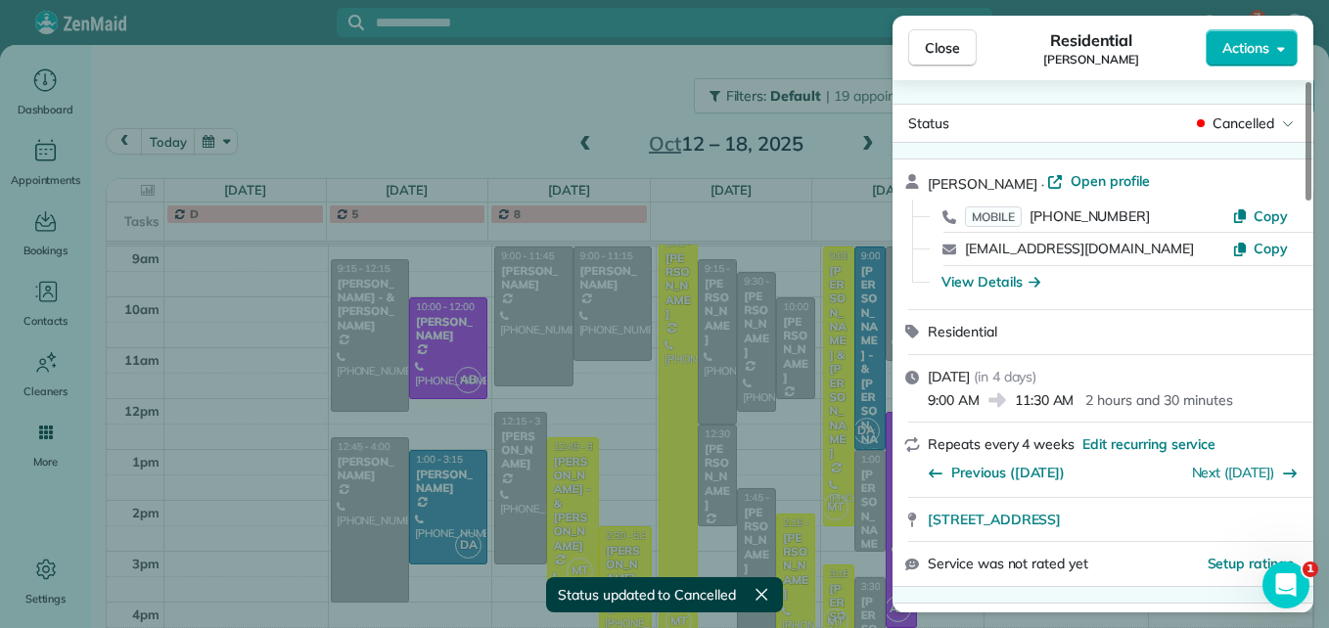
click at [941, 53] on span "Close" at bounding box center [942, 48] width 35 height 20
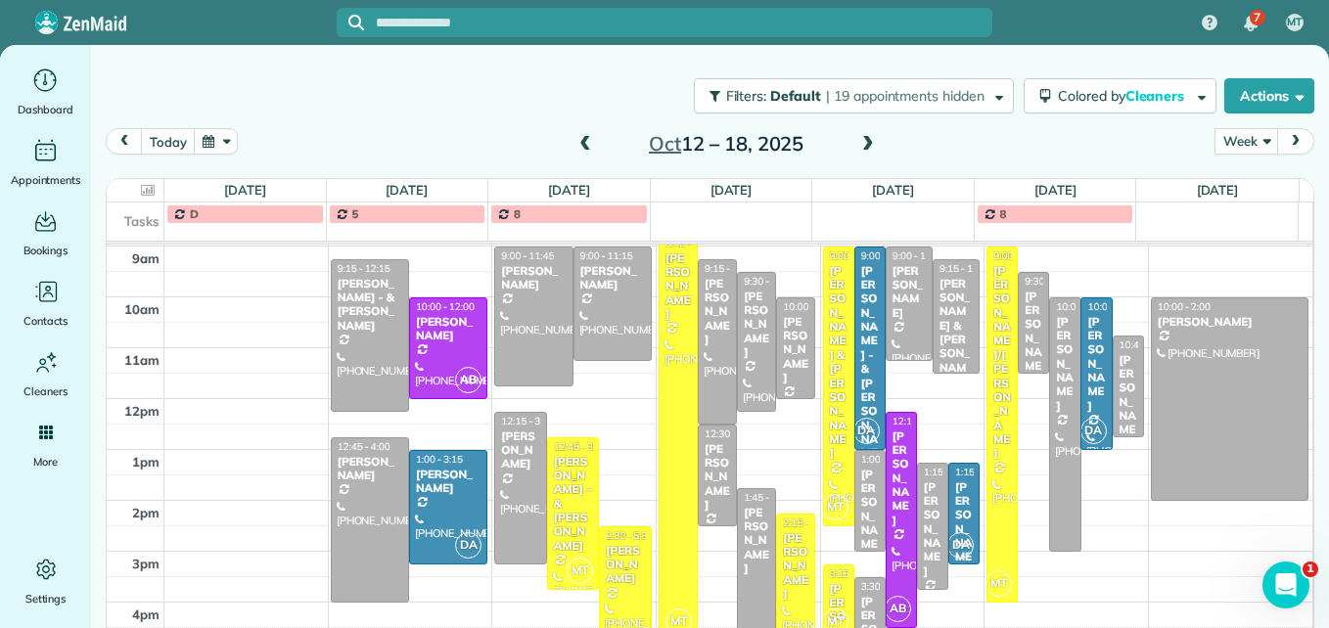
scroll to position [13, 0]
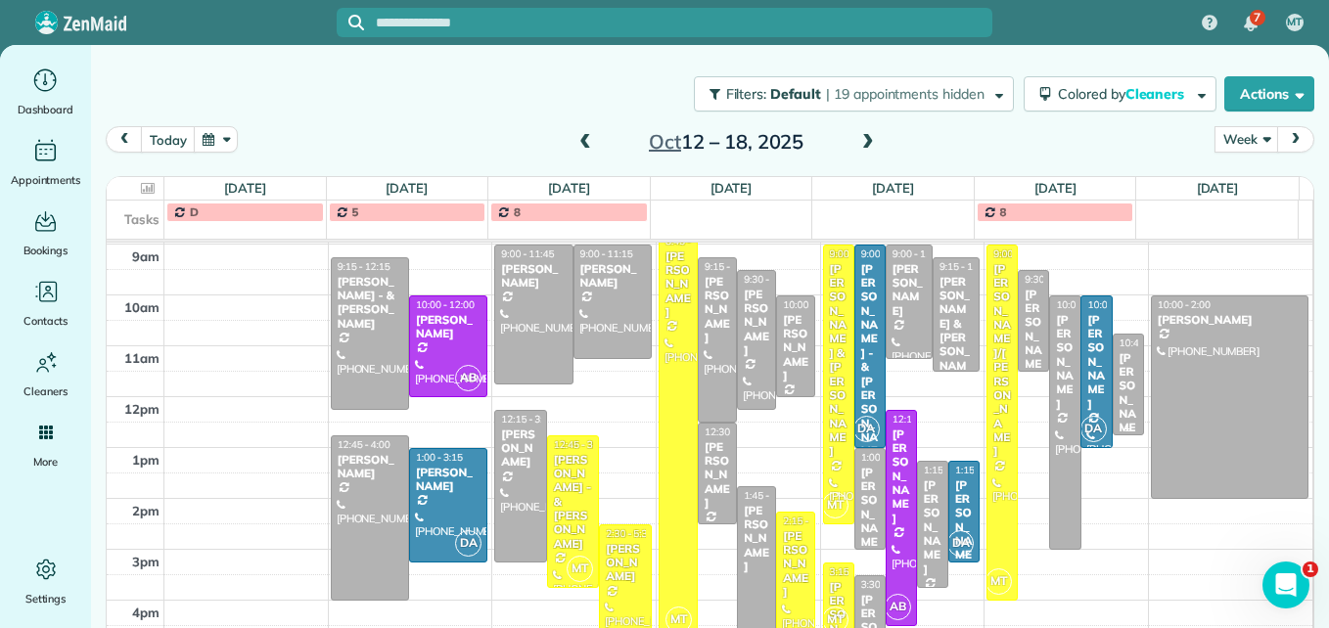
click at [1119, 401] on div "[PERSON_NAME]" at bounding box center [1129, 400] width 20 height 99
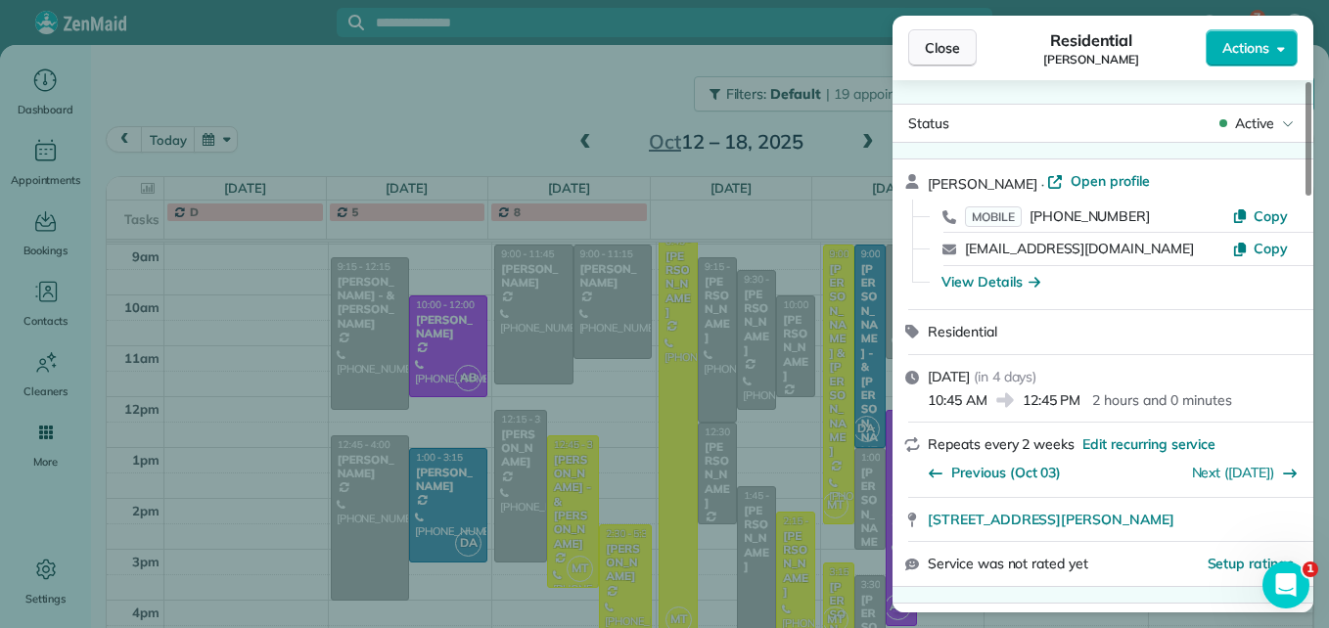
click at [953, 59] on button "Close" at bounding box center [942, 47] width 69 height 37
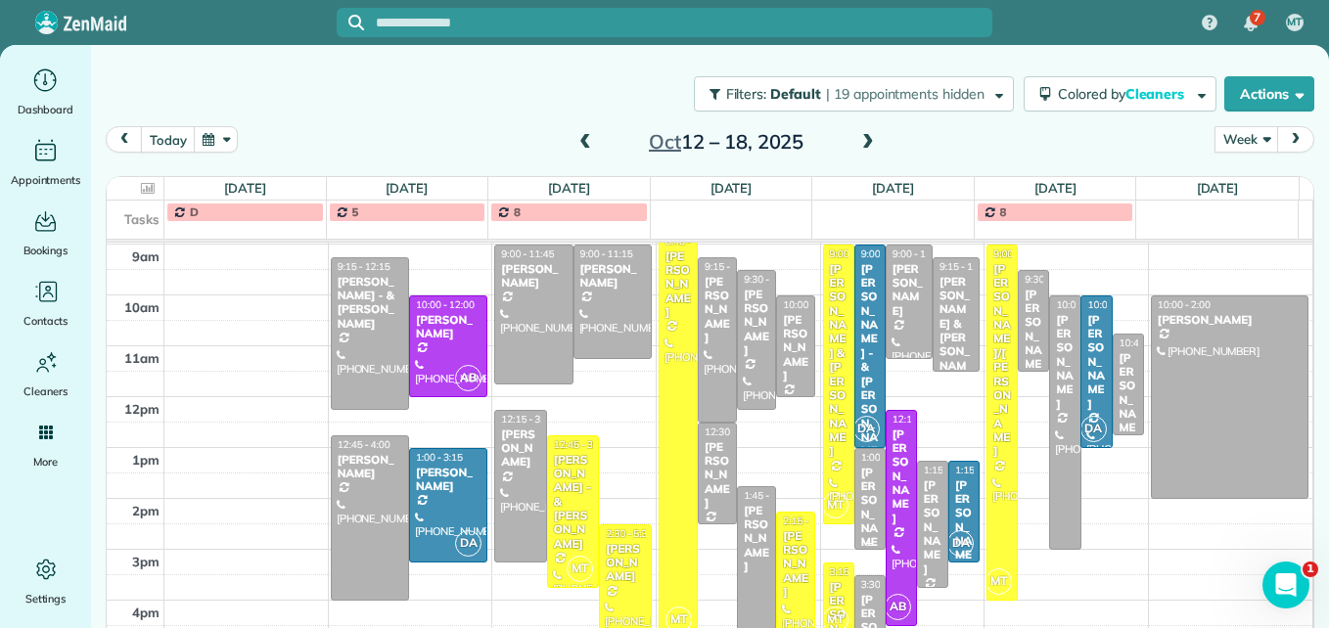
click at [860, 485] on div "[PERSON_NAME]" at bounding box center [870, 515] width 20 height 99
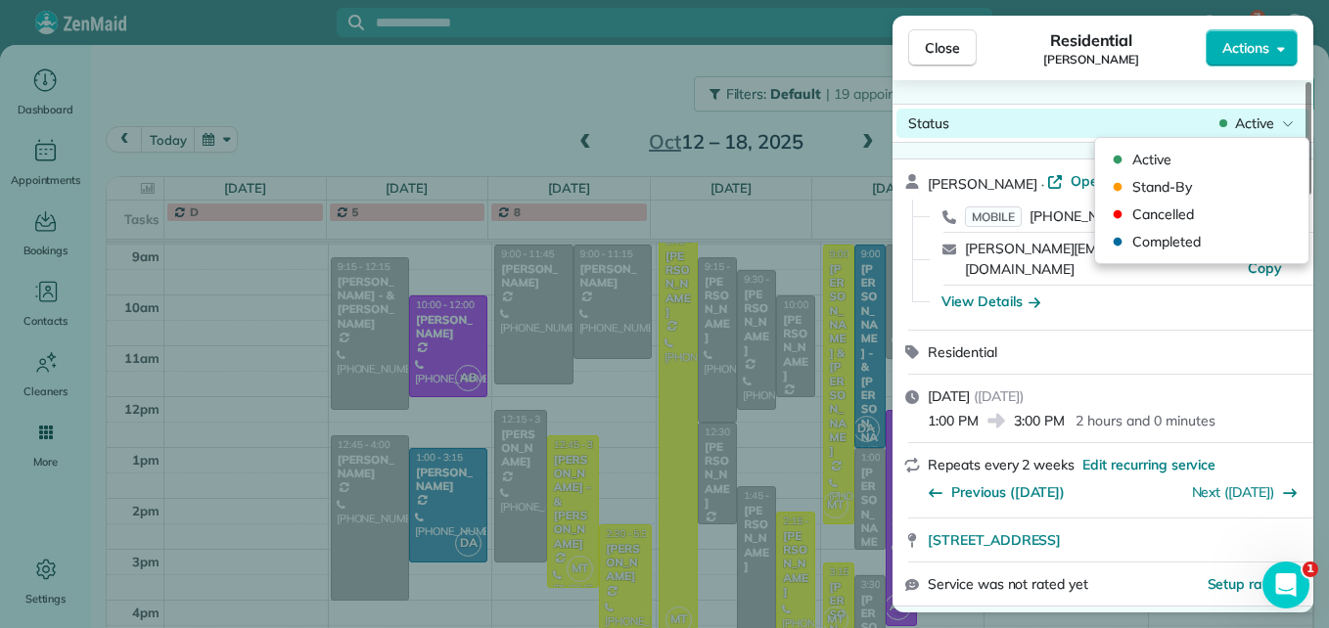
click at [1254, 121] on span "Active" at bounding box center [1254, 124] width 39 height 20
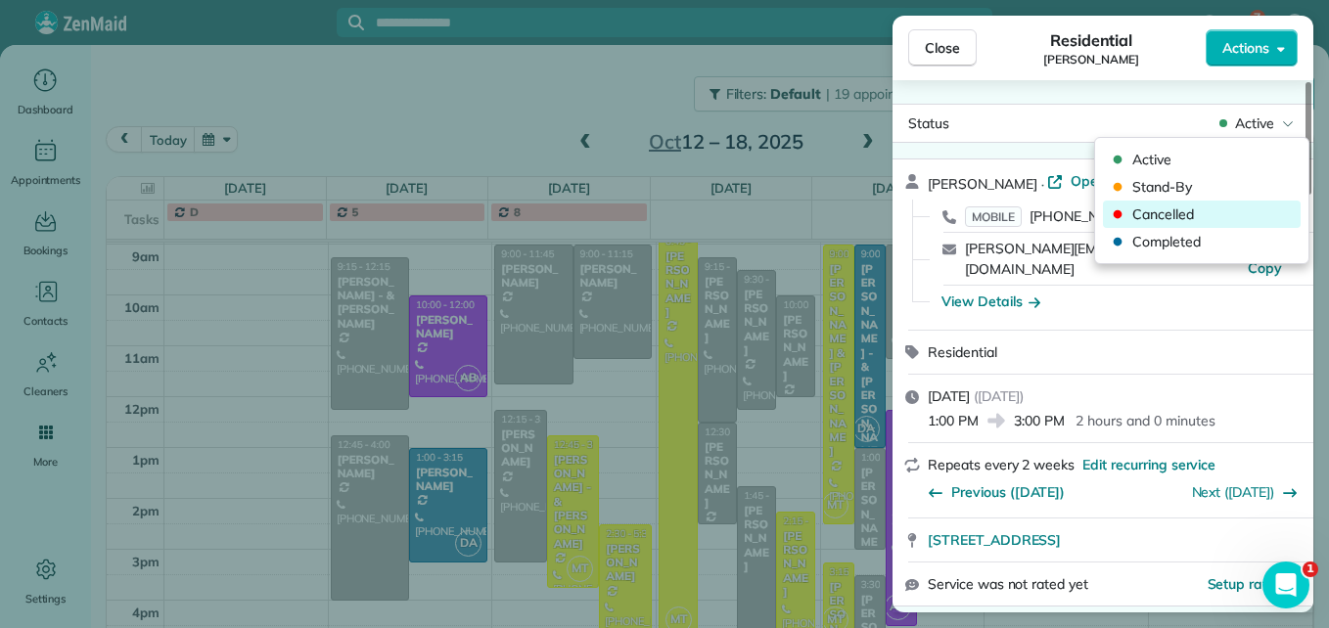
click at [1185, 214] on span "Cancelled" at bounding box center [1214, 215] width 164 height 20
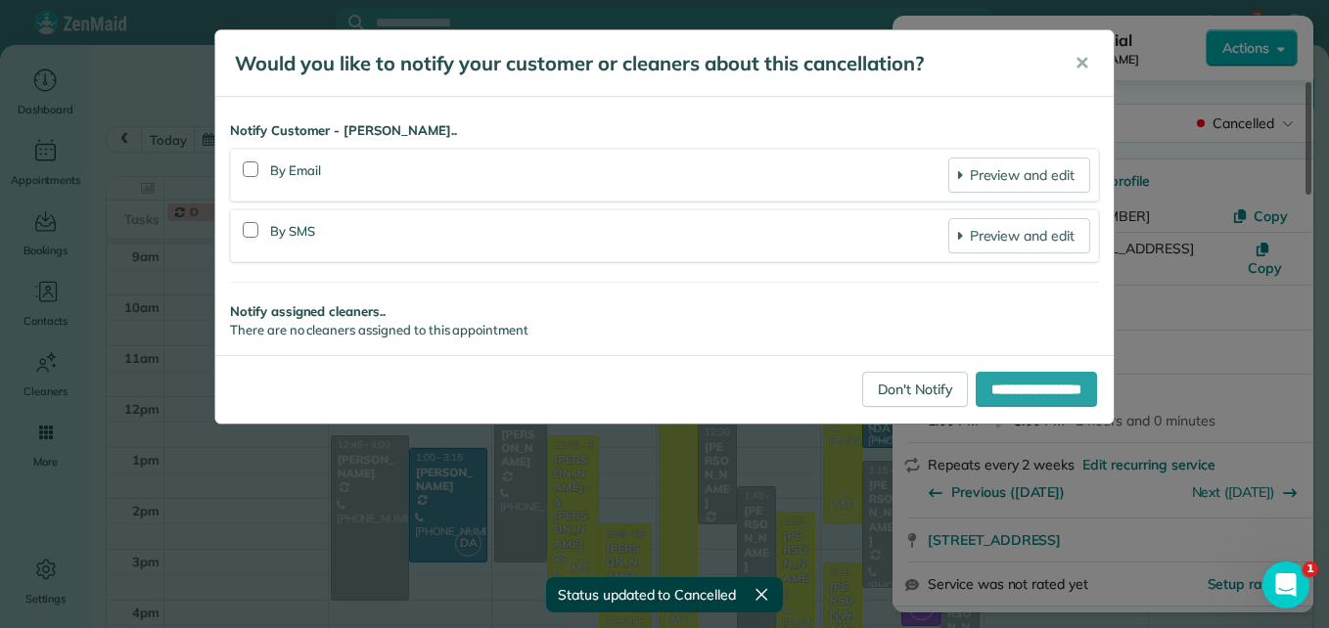
scroll to position [11, 0]
click at [895, 385] on link "Don't Notify" at bounding box center [915, 389] width 106 height 35
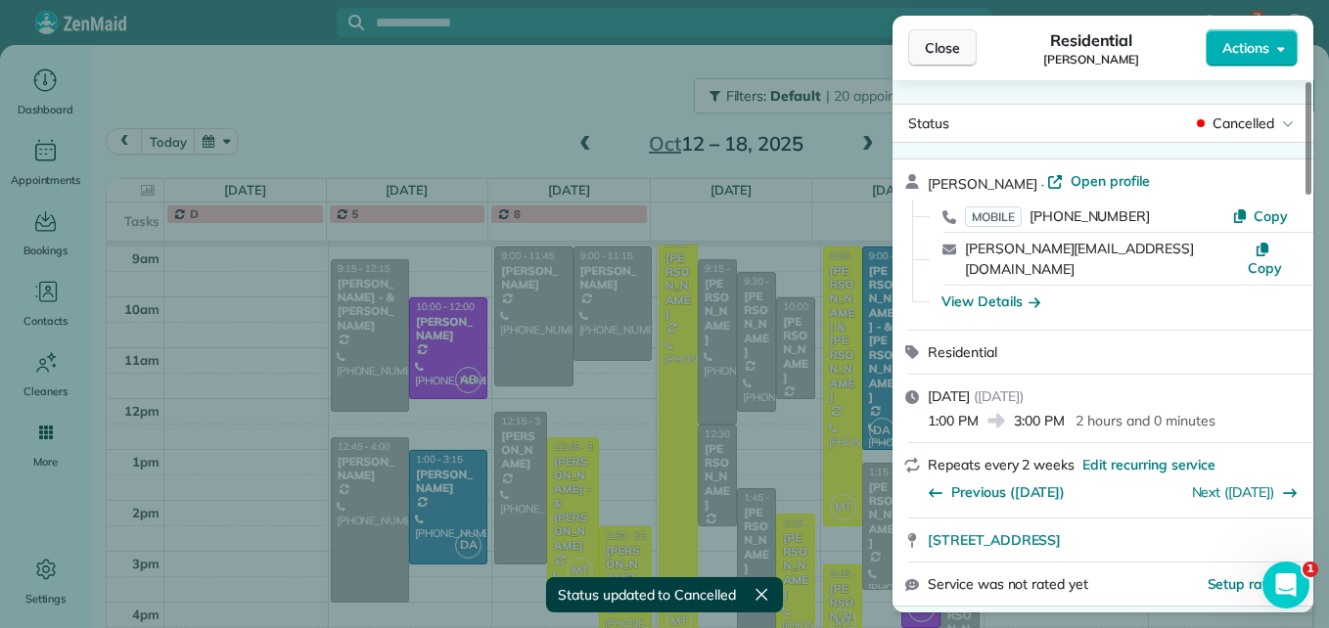
click at [960, 56] on button "Close" at bounding box center [942, 47] width 69 height 37
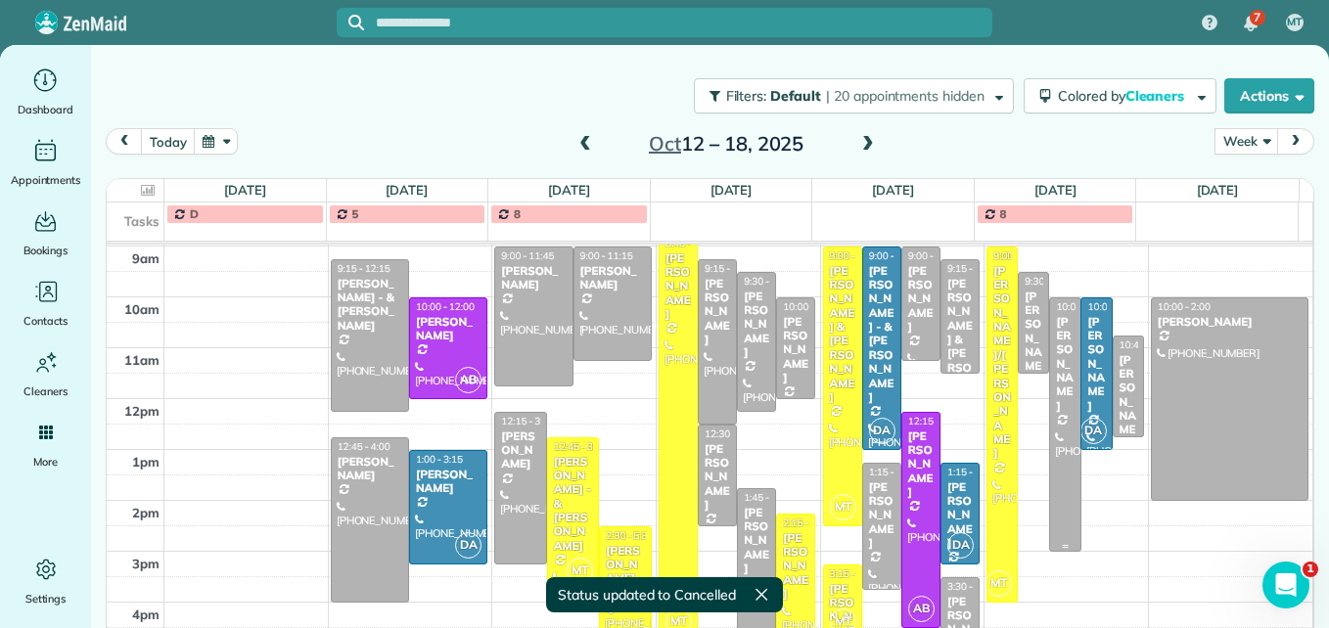
scroll to position [13, 0]
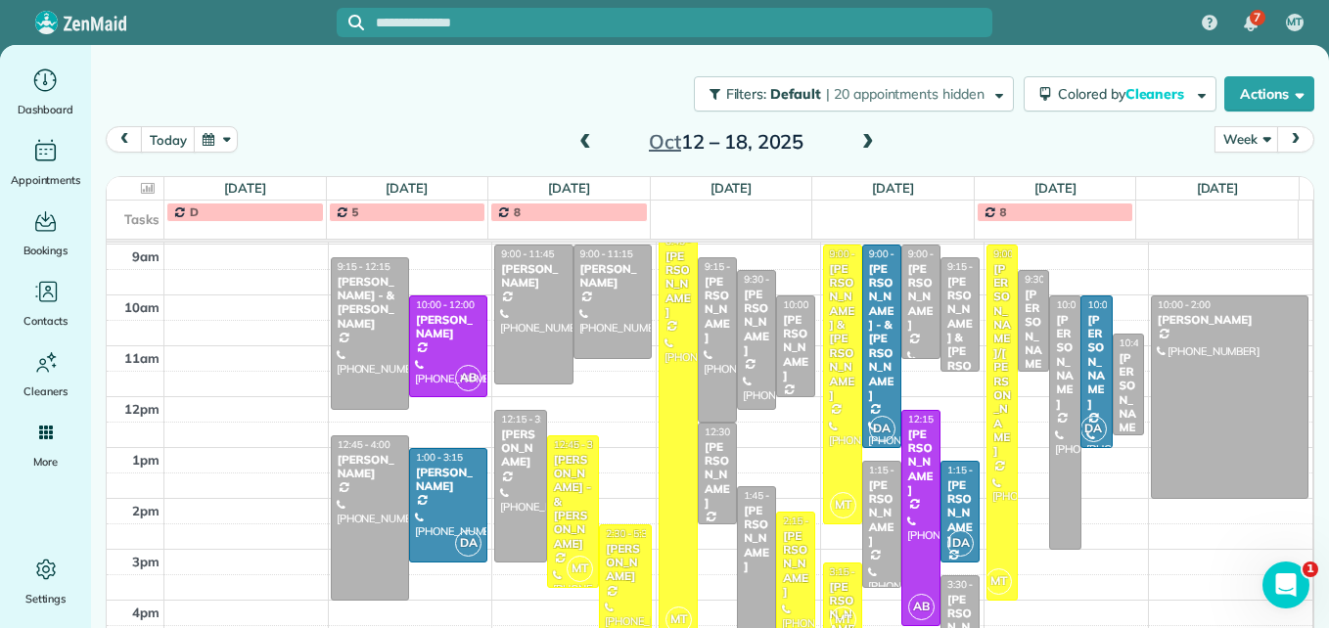
click at [578, 151] on span at bounding box center [585, 143] width 22 height 18
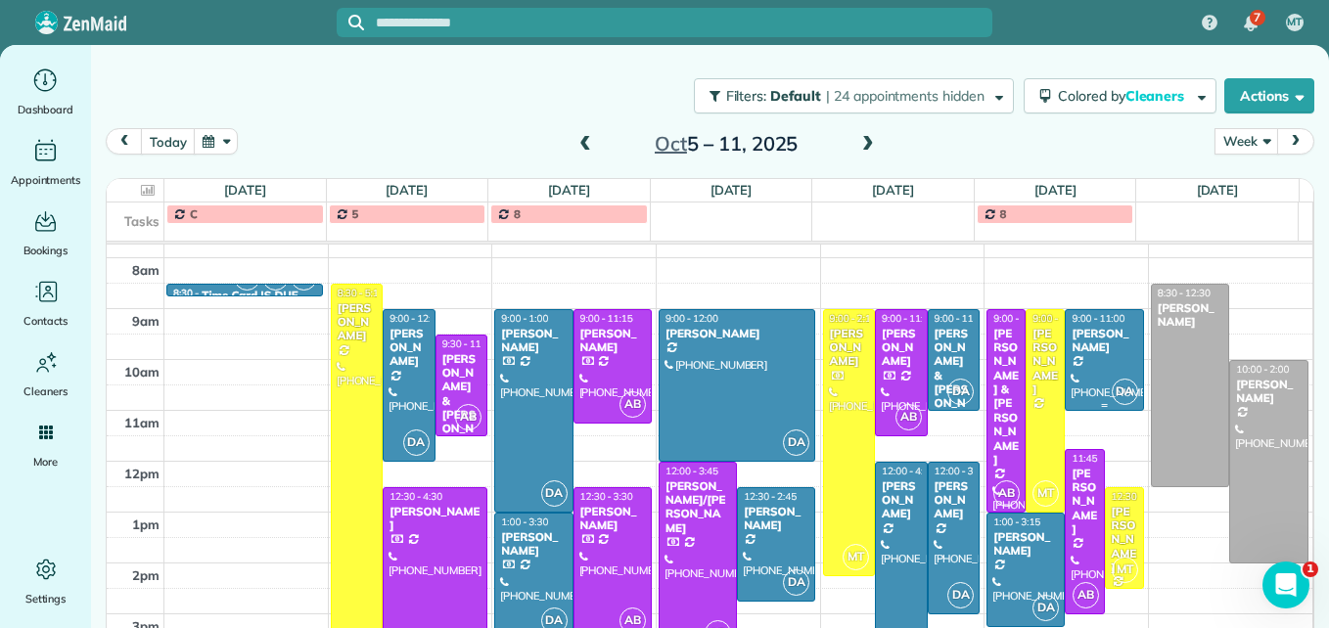
scroll to position [302, 0]
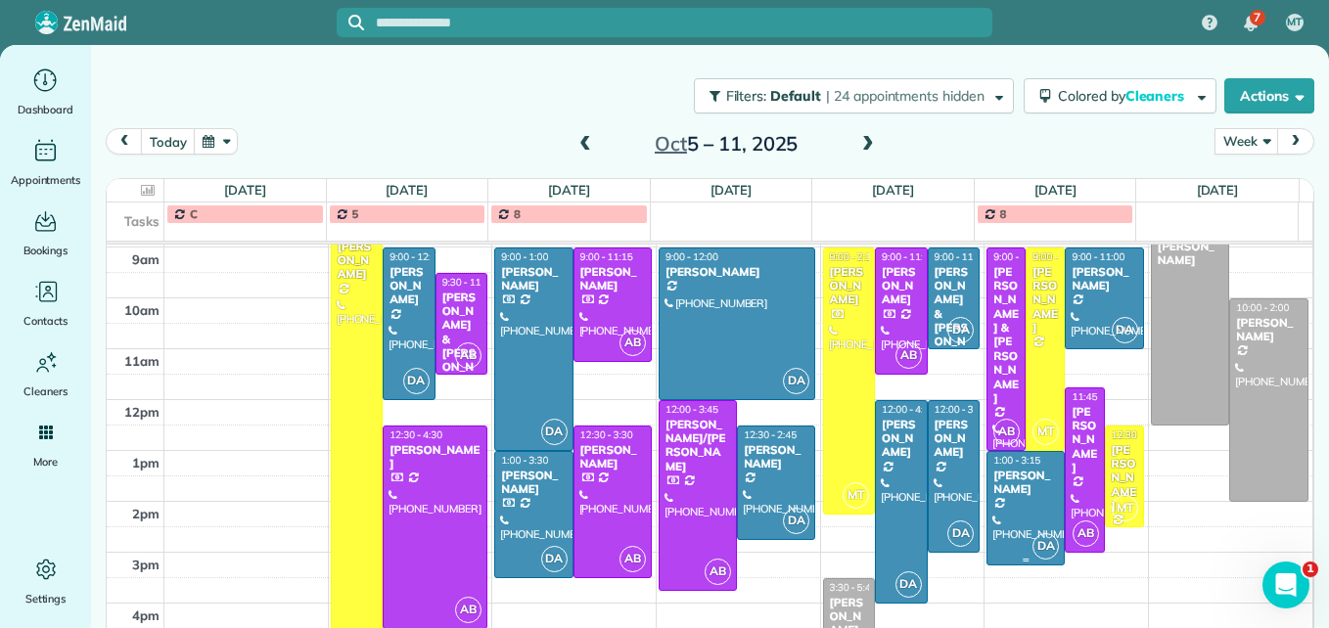
click at [1007, 521] on div at bounding box center [1025, 508] width 76 height 113
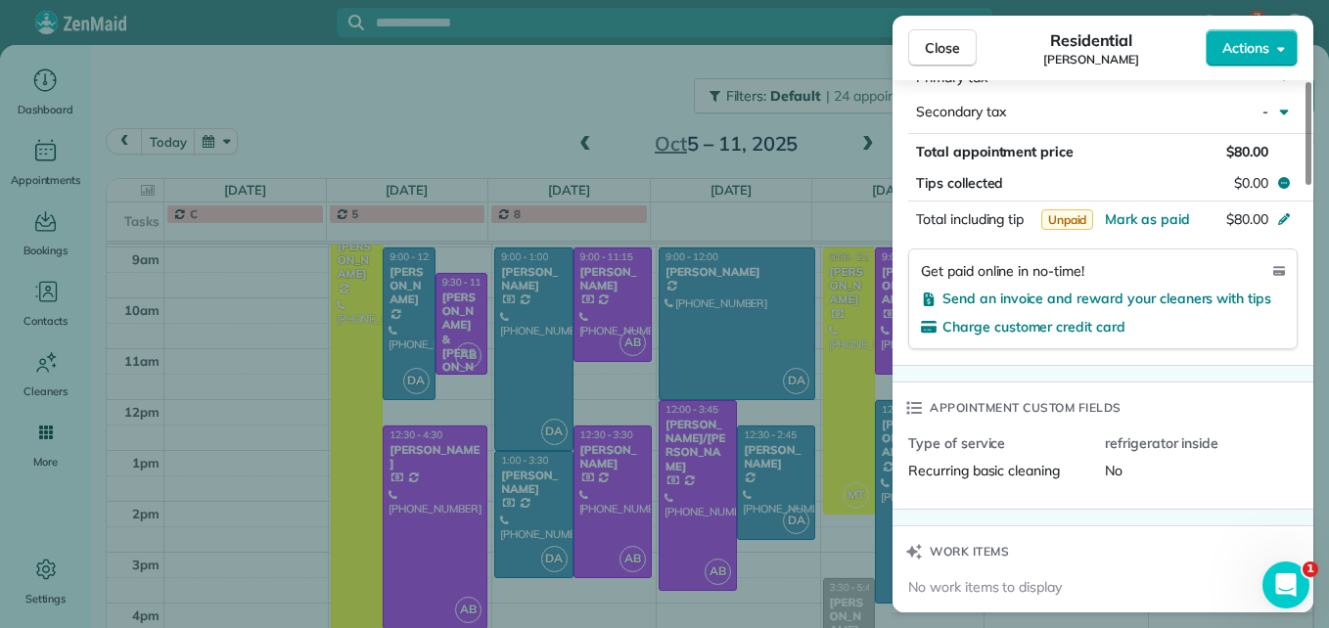
scroll to position [1180, 0]
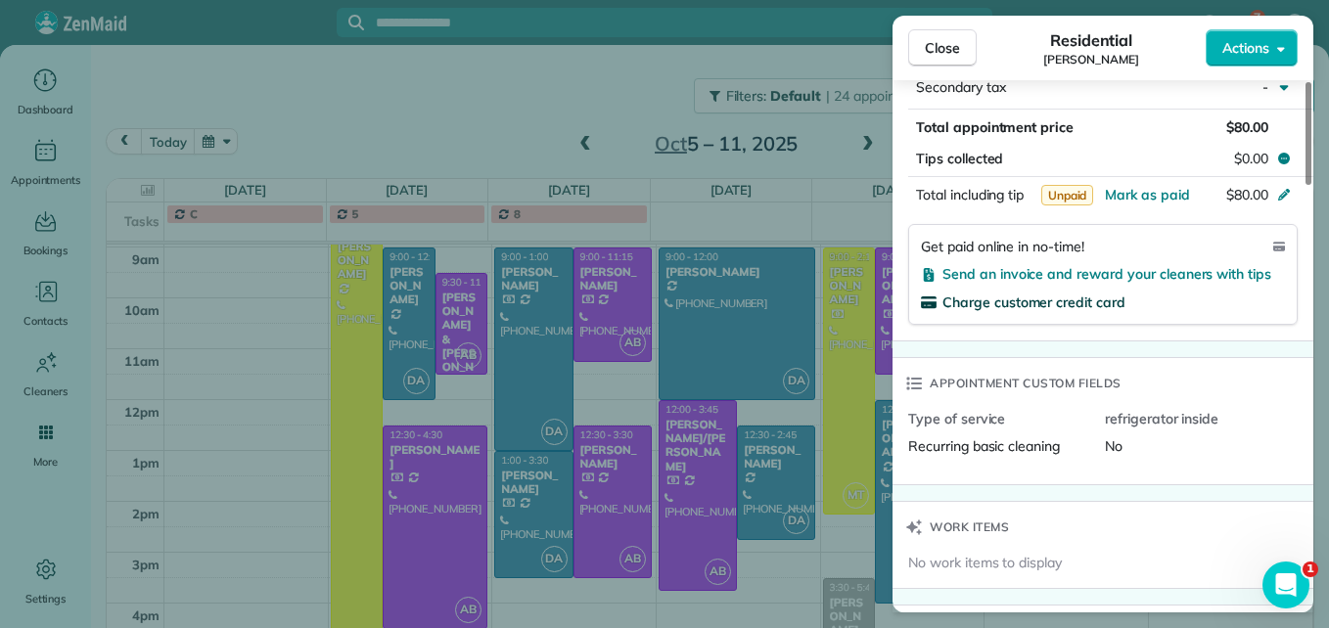
click at [1067, 296] on span "Charge customer credit card" at bounding box center [1033, 303] width 183 height 18
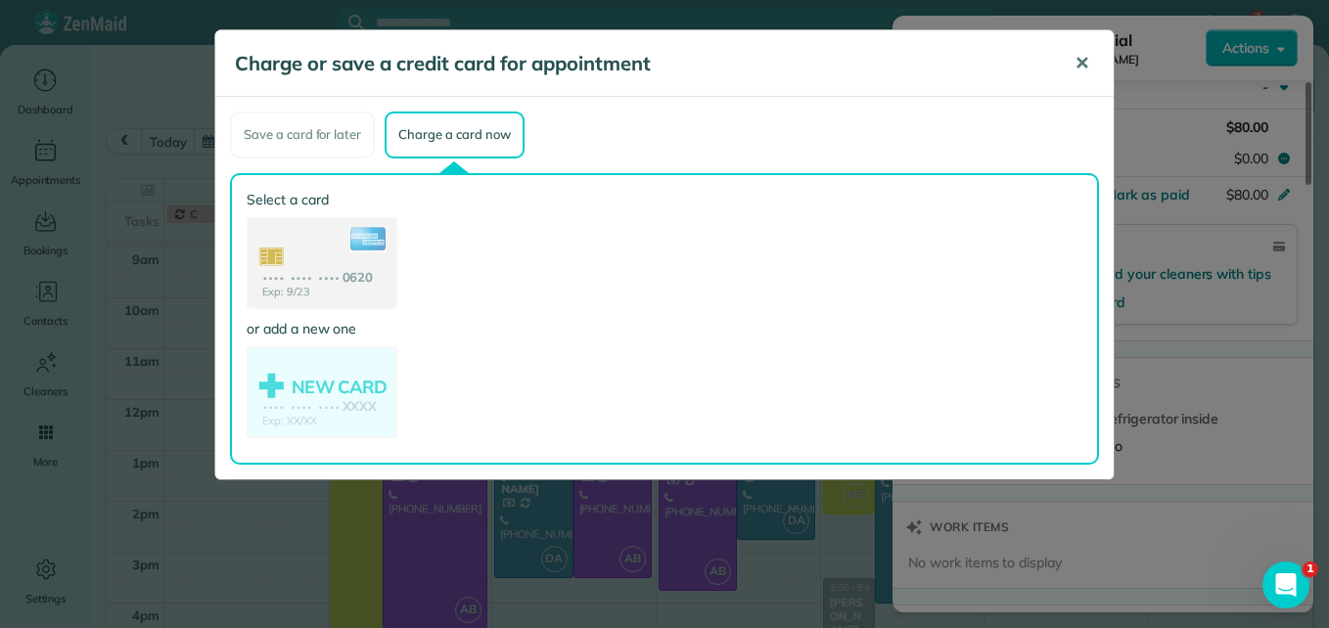
click at [1085, 65] on span "✕" at bounding box center [1082, 63] width 15 height 23
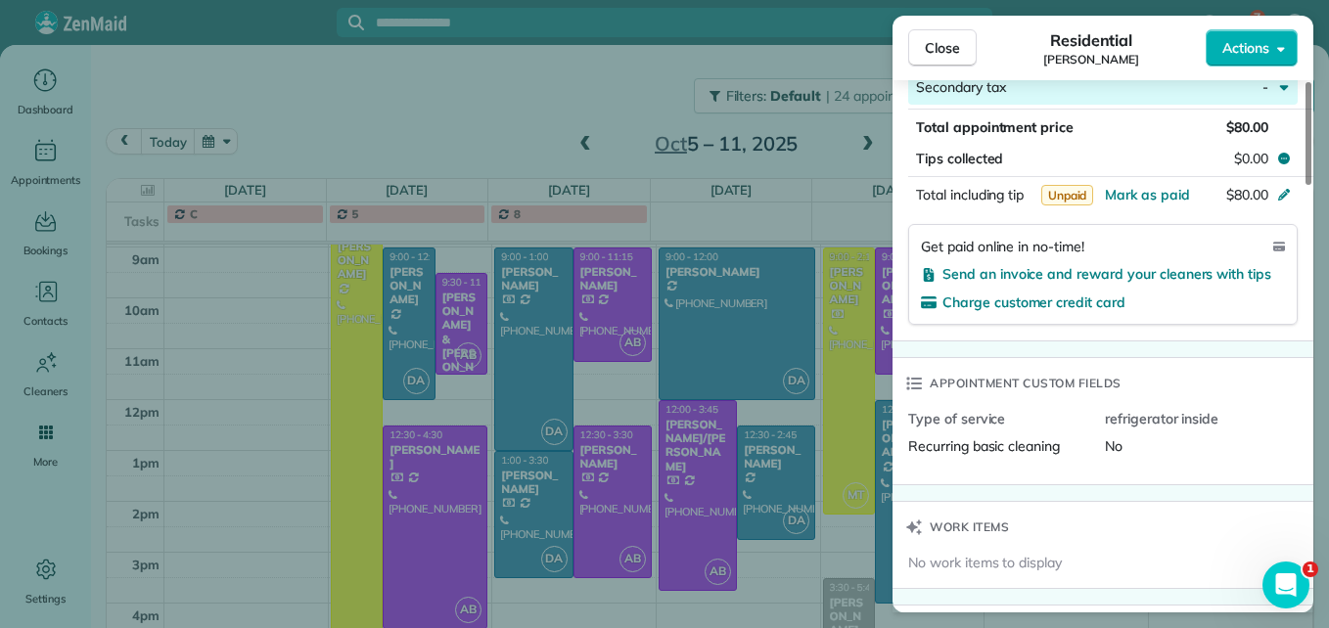
scroll to position [1173, 0]
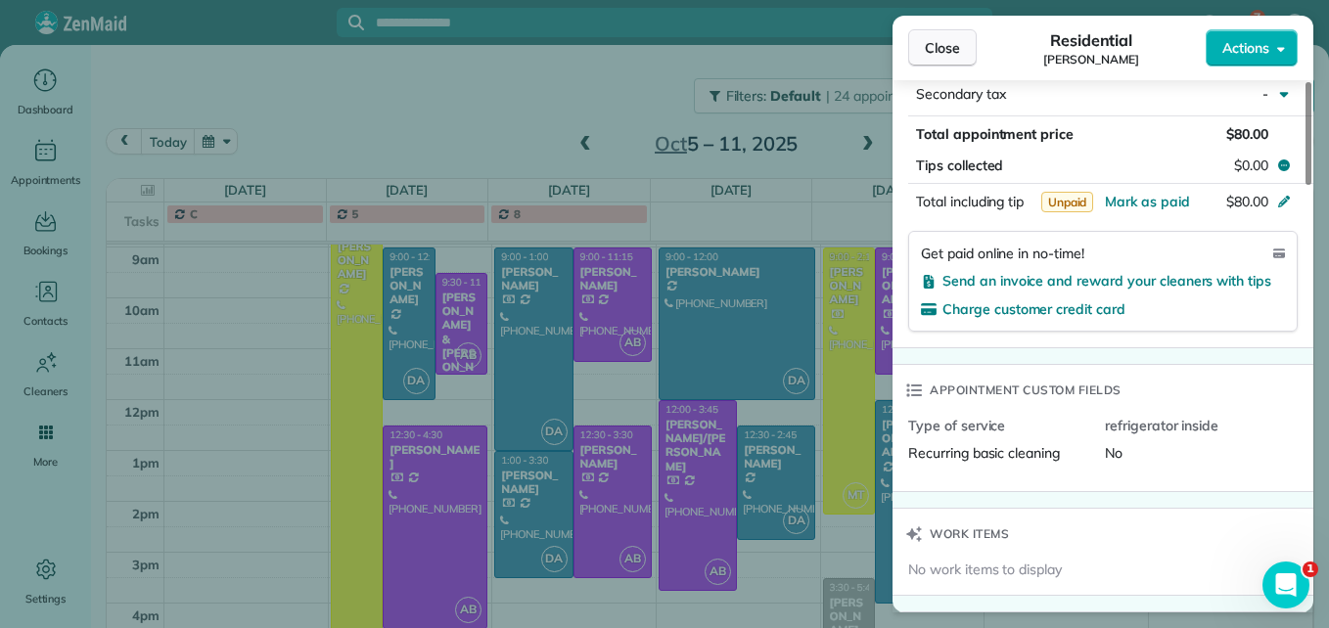
click at [952, 60] on button "Close" at bounding box center [942, 47] width 69 height 37
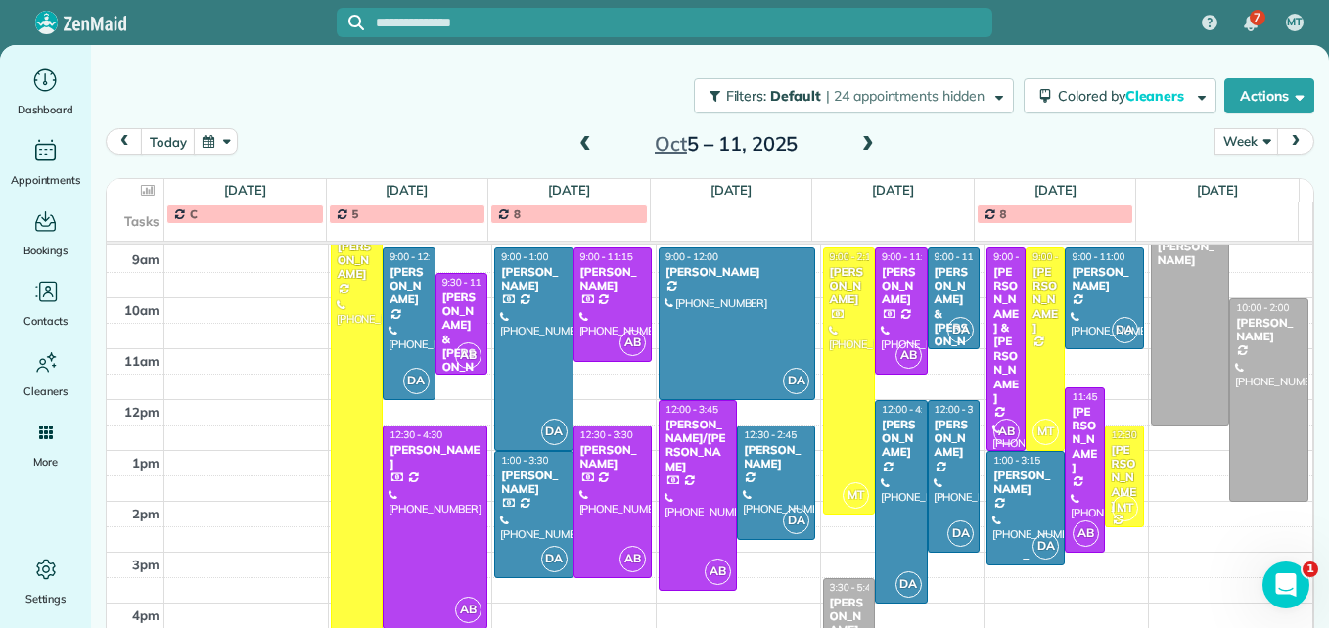
click at [987, 525] on div at bounding box center [1025, 508] width 76 height 113
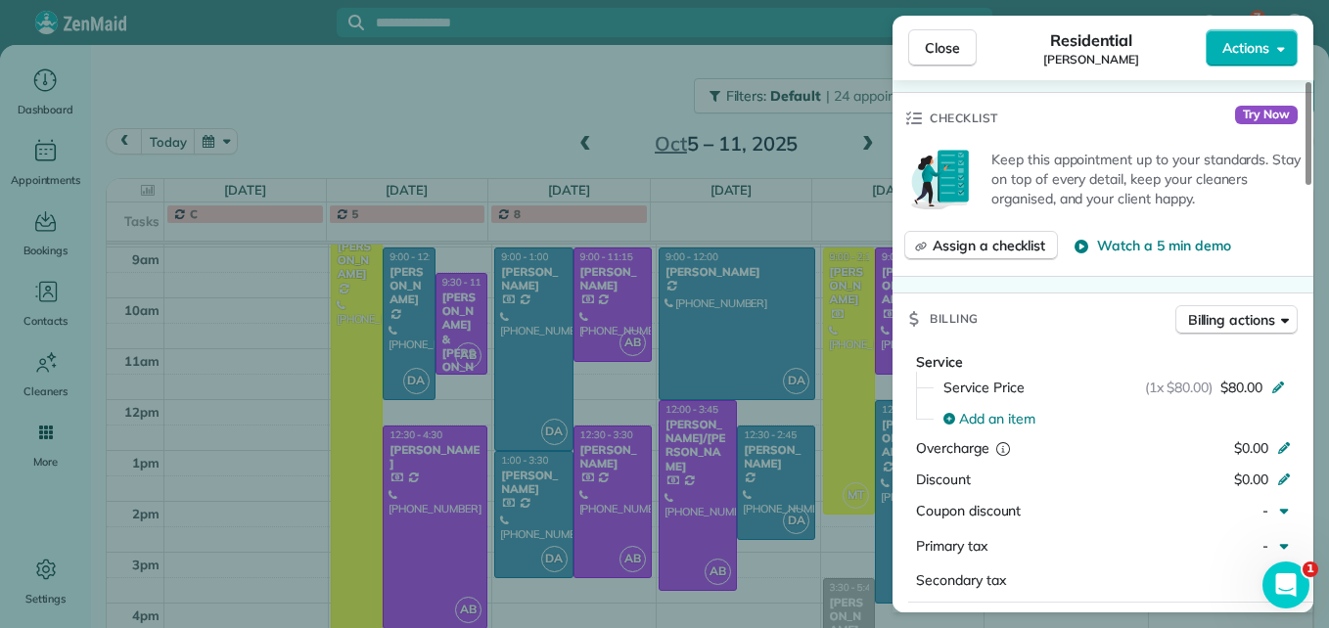
scroll to position [985, 0]
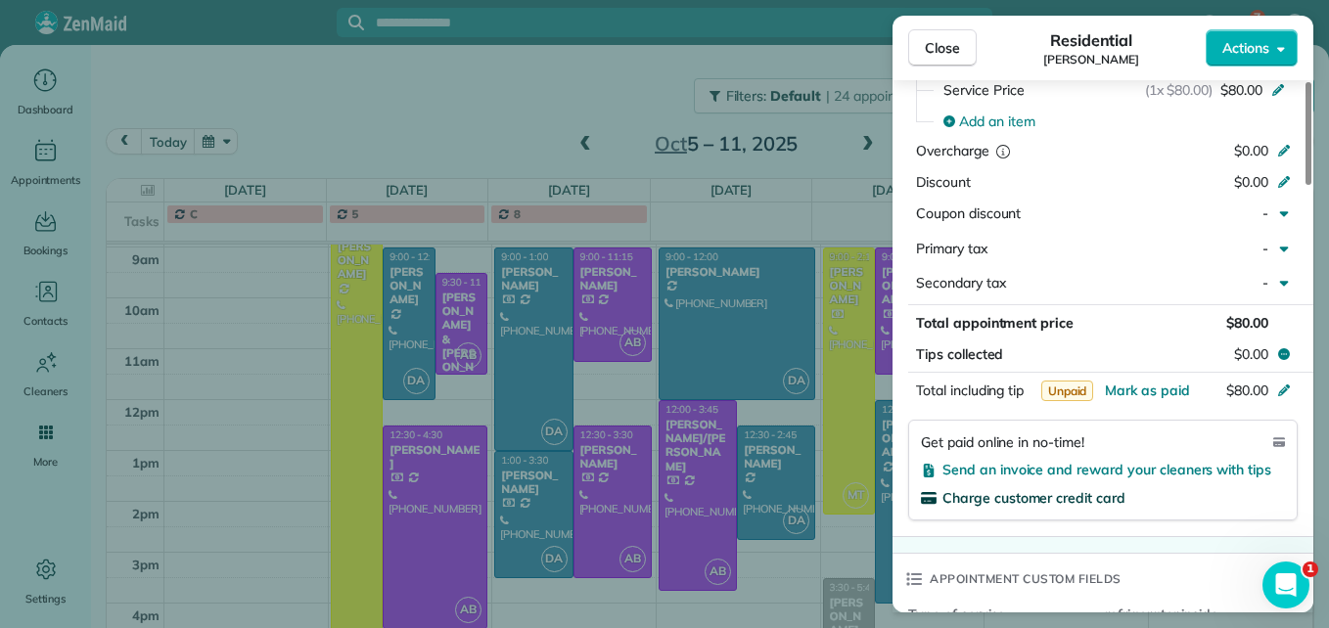
click at [1054, 503] on span "Charge customer credit card" at bounding box center [1033, 498] width 183 height 18
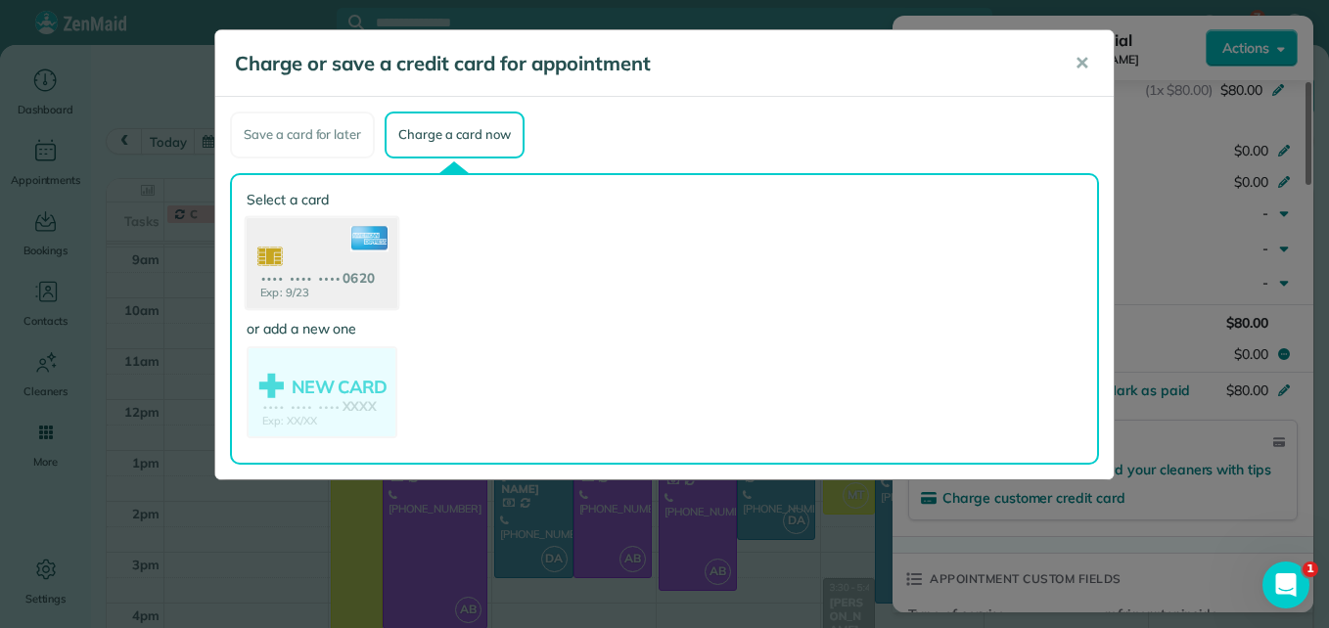
click at [370, 298] on use at bounding box center [322, 264] width 151 height 95
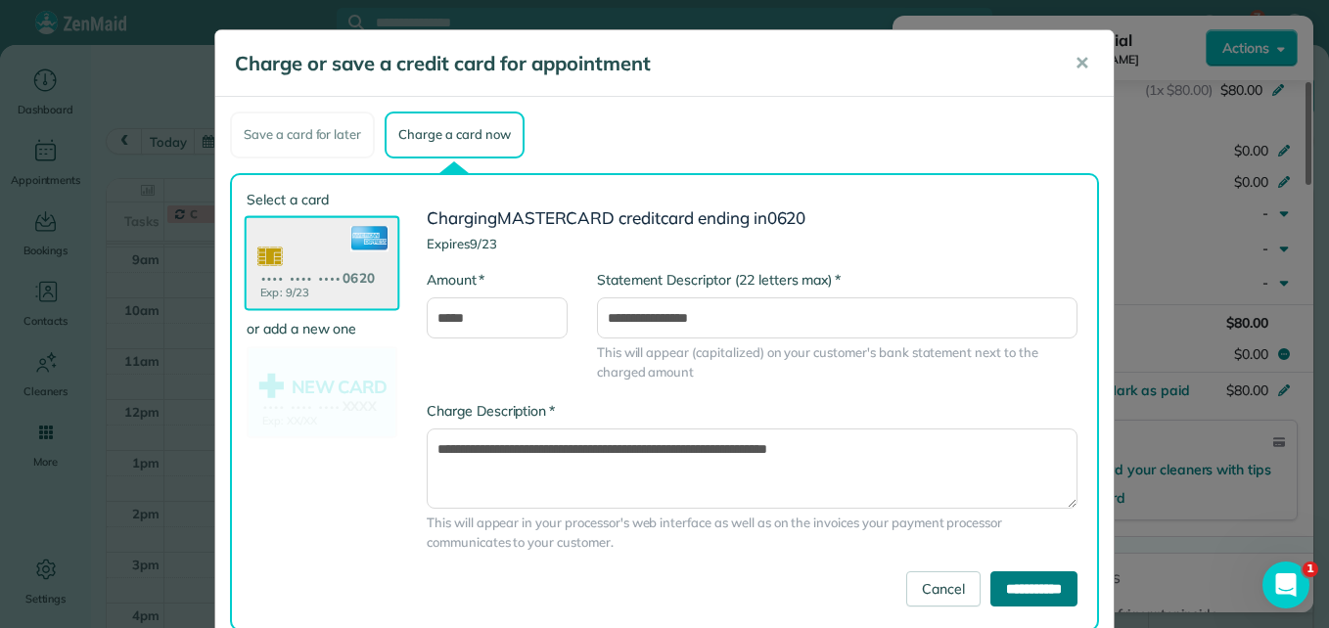
click at [1006, 577] on input "**********" at bounding box center [1033, 589] width 87 height 35
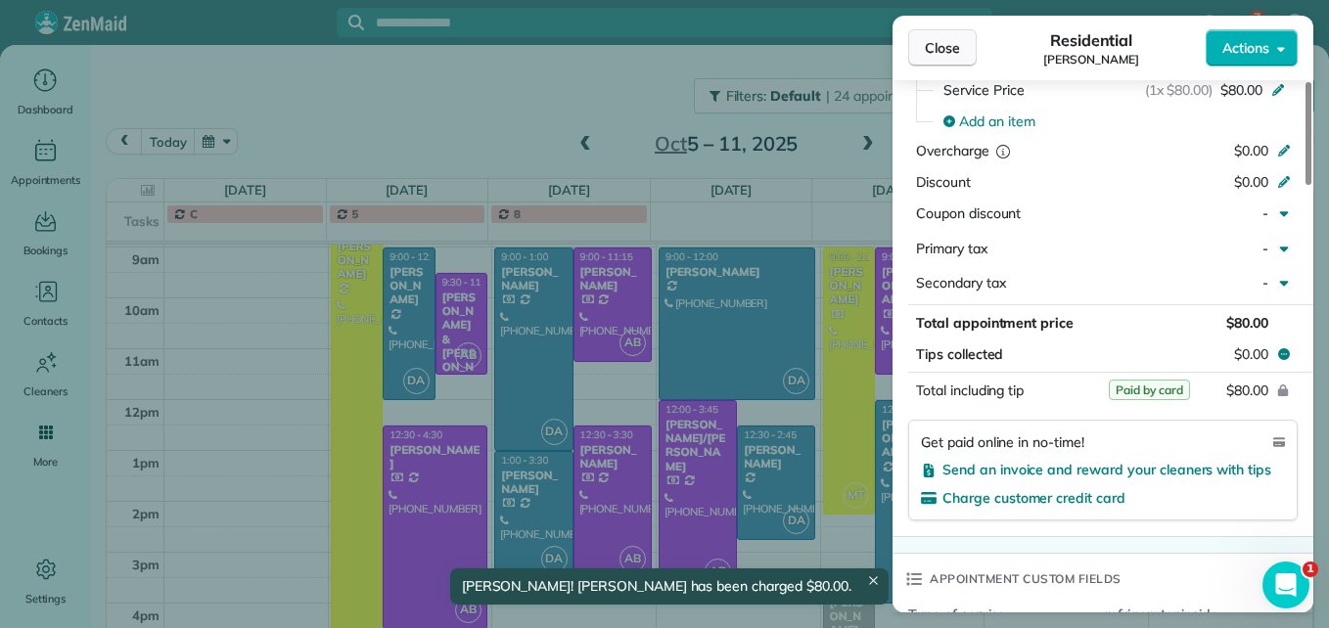
click at [939, 48] on span "Close" at bounding box center [942, 48] width 35 height 20
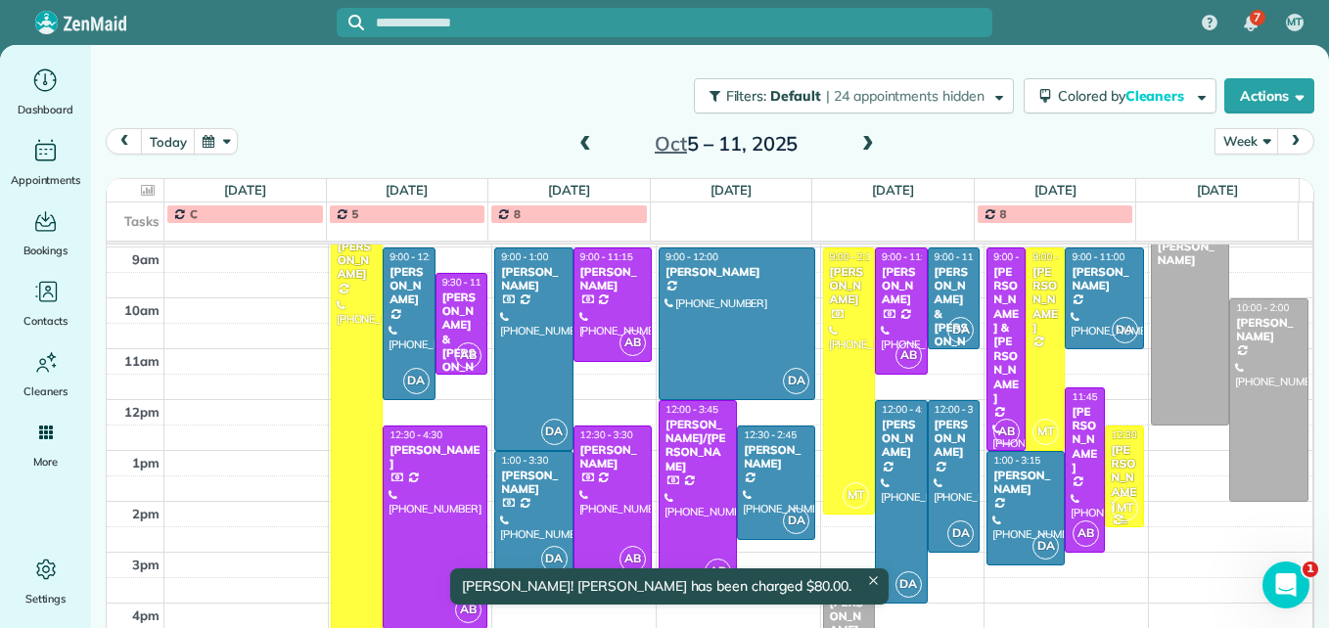
click at [1111, 490] on div "[PERSON_NAME]" at bounding box center [1124, 478] width 27 height 70
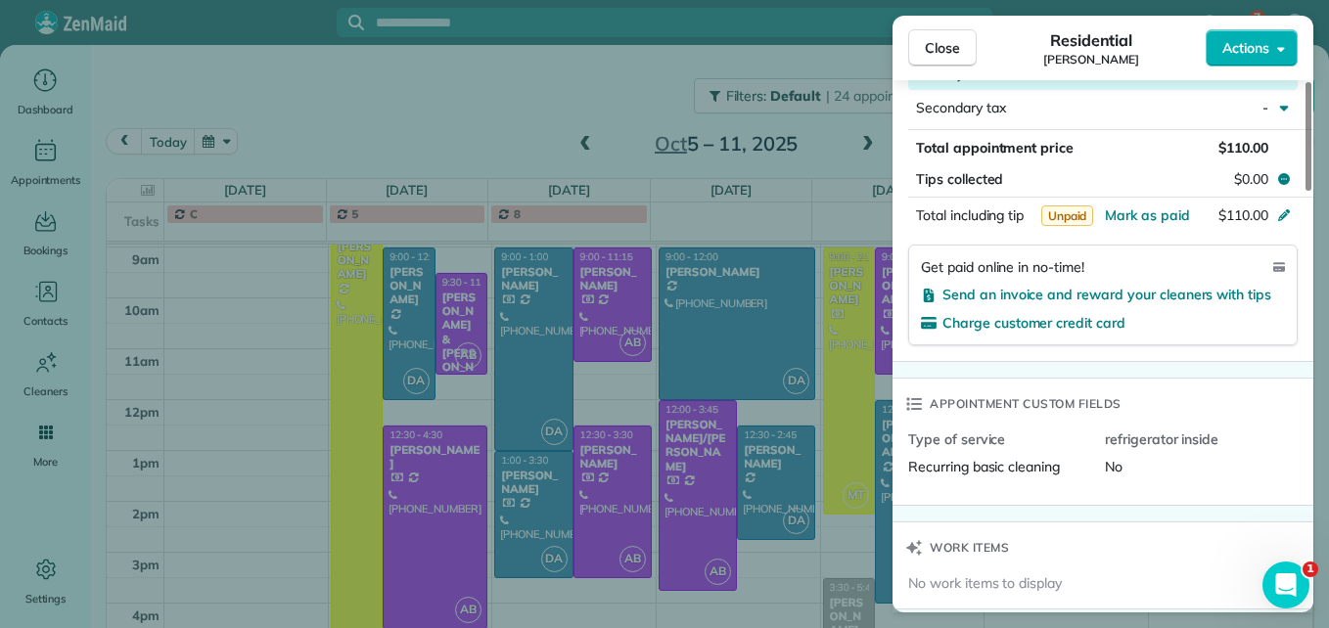
scroll to position [1181, 0]
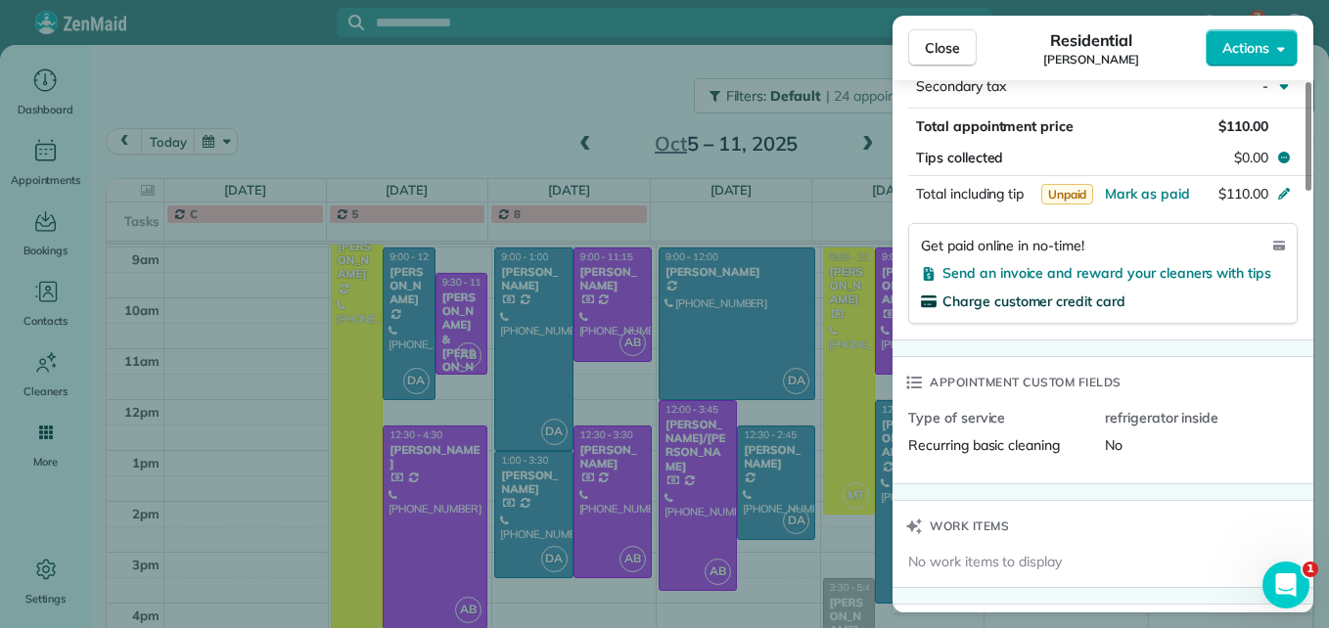
click at [990, 299] on span "Charge customer credit card" at bounding box center [1033, 302] width 183 height 18
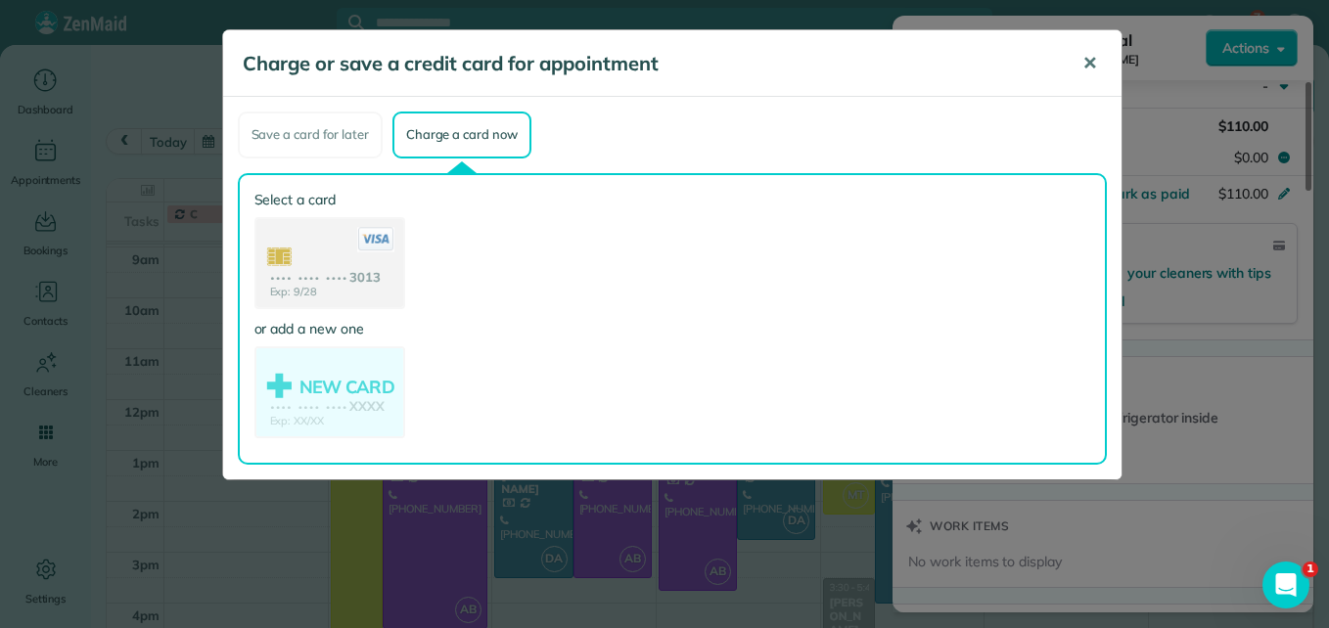
click at [1082, 71] on span "✕" at bounding box center [1089, 63] width 15 height 23
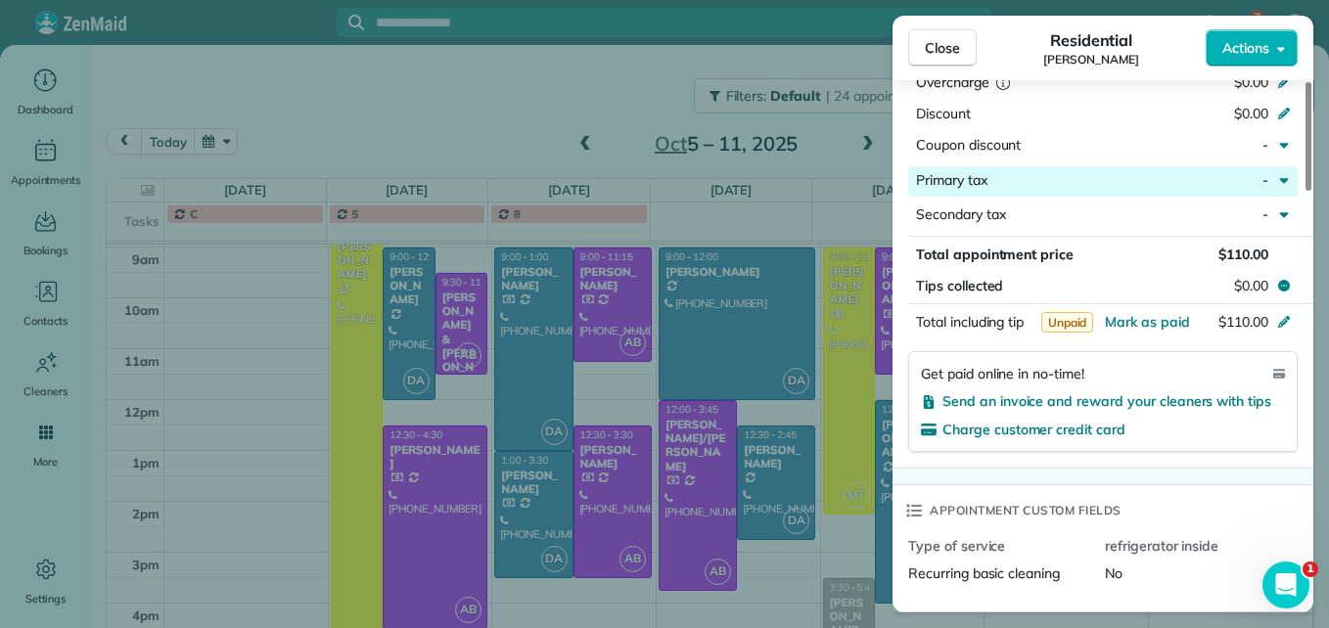
scroll to position [978, 0]
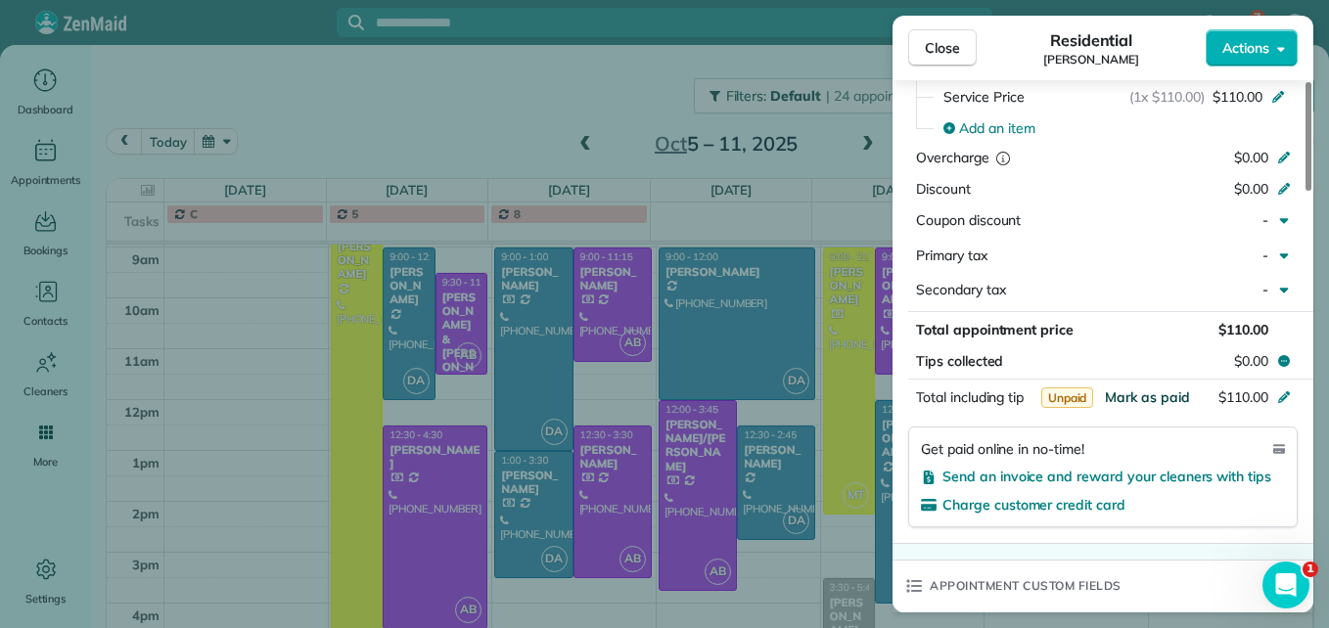
click at [1120, 394] on span "Mark as paid" at bounding box center [1147, 398] width 85 height 18
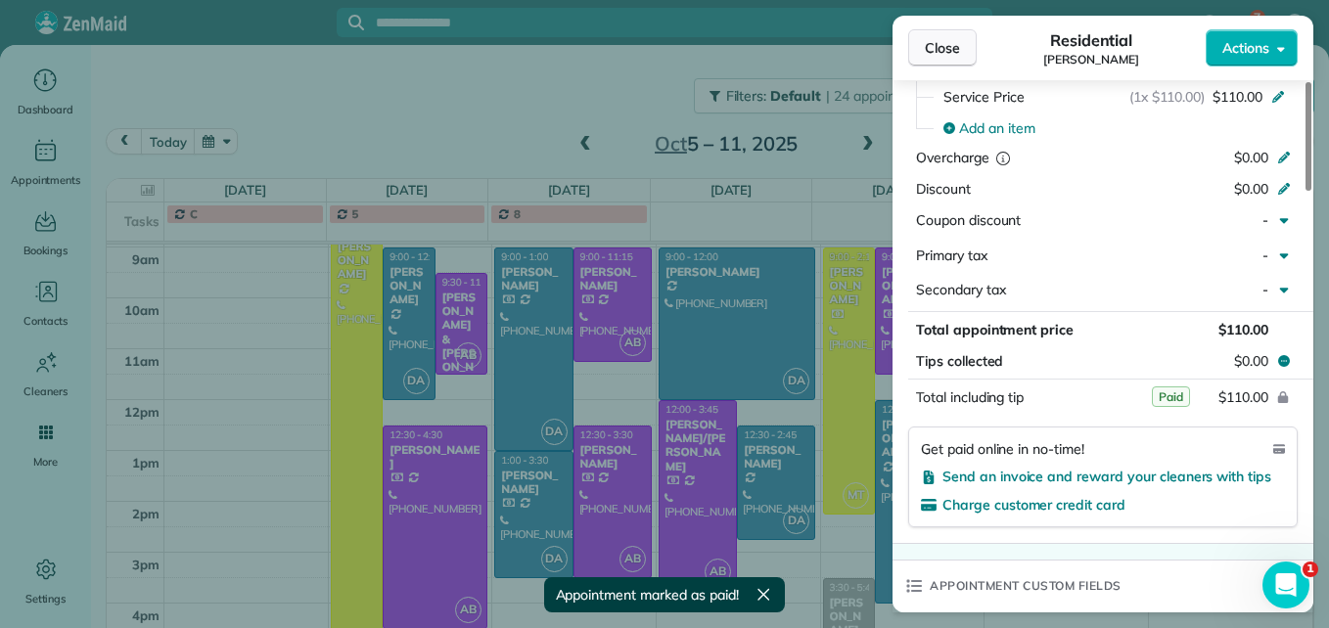
click at [957, 49] on span "Close" at bounding box center [942, 48] width 35 height 20
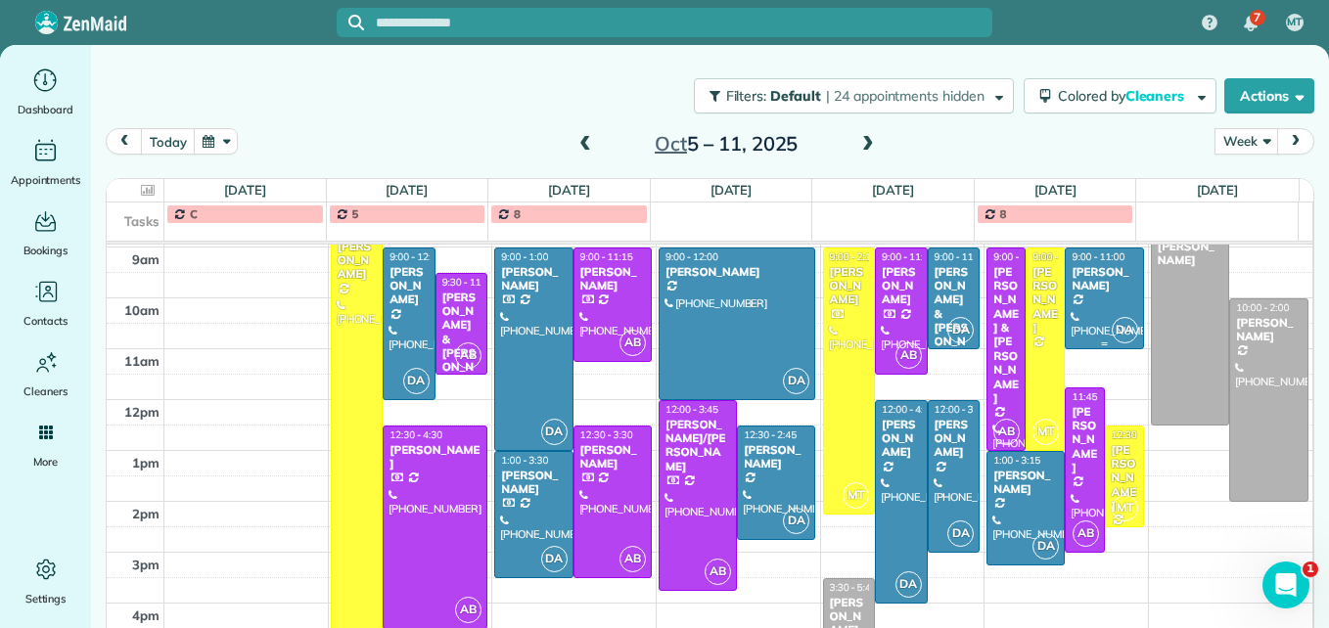
click at [1067, 294] on div at bounding box center [1104, 299] width 76 height 100
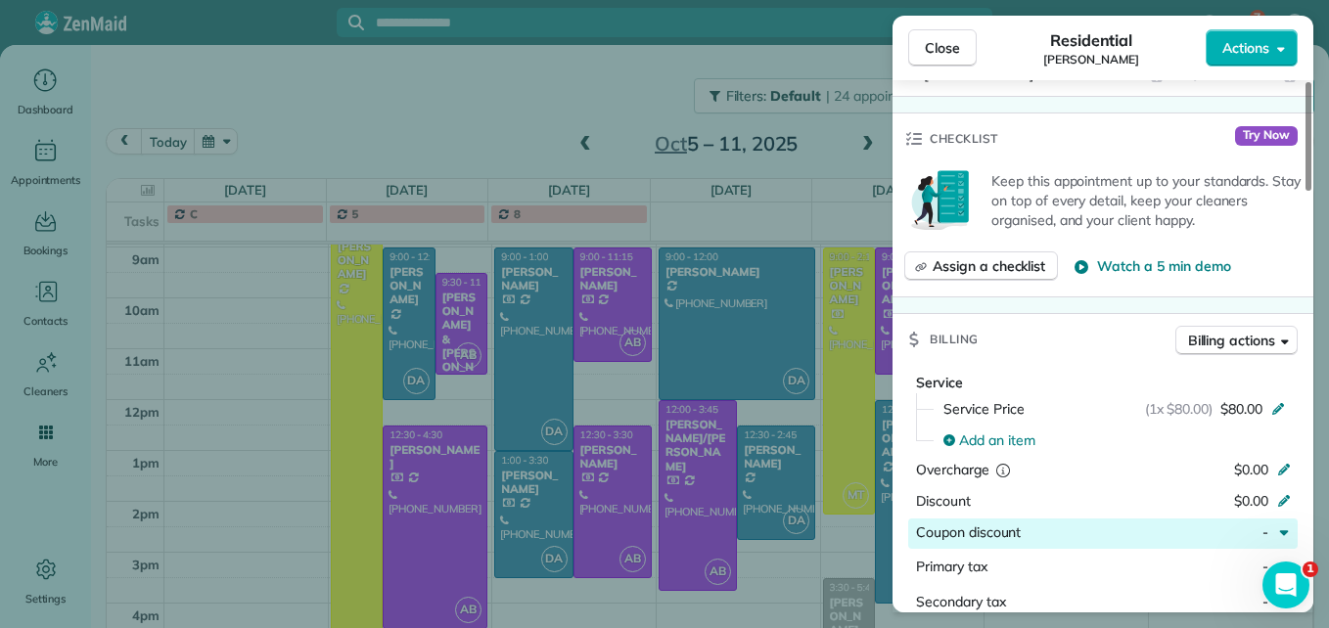
scroll to position [985, 0]
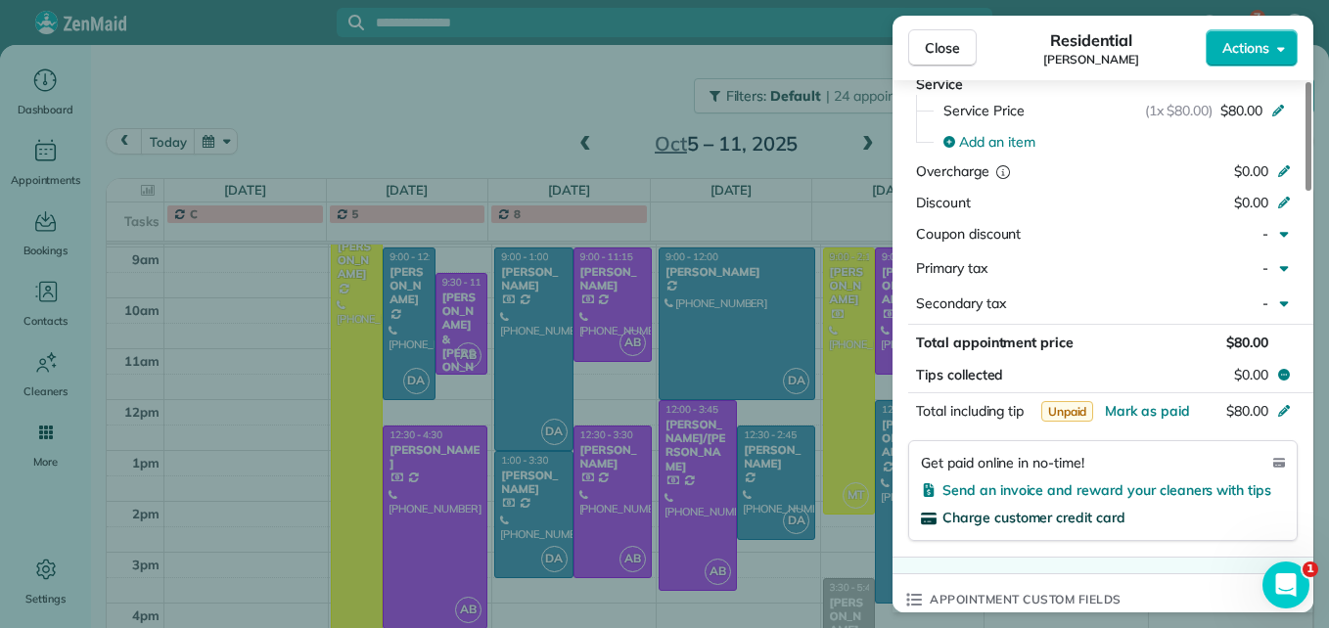
click at [1029, 509] on span "Charge customer credit card" at bounding box center [1033, 518] width 183 height 18
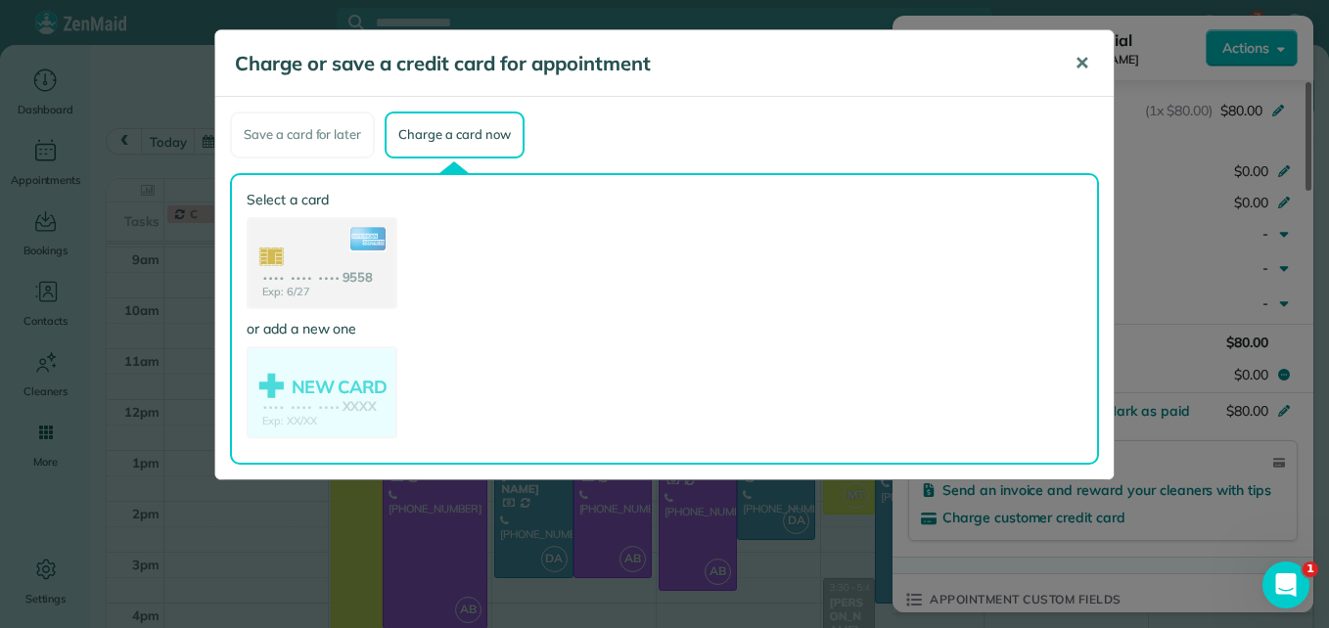
click at [1074, 67] on button "✕" at bounding box center [1082, 63] width 44 height 47
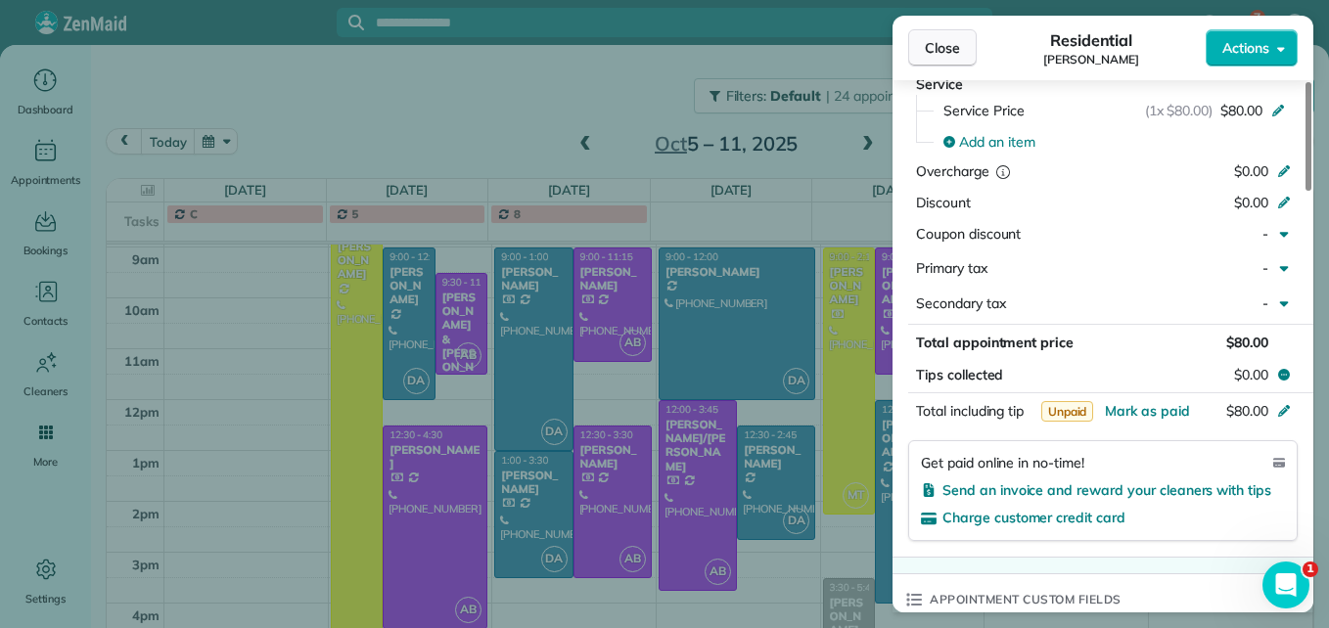
click at [970, 45] on button "Close" at bounding box center [942, 47] width 69 height 37
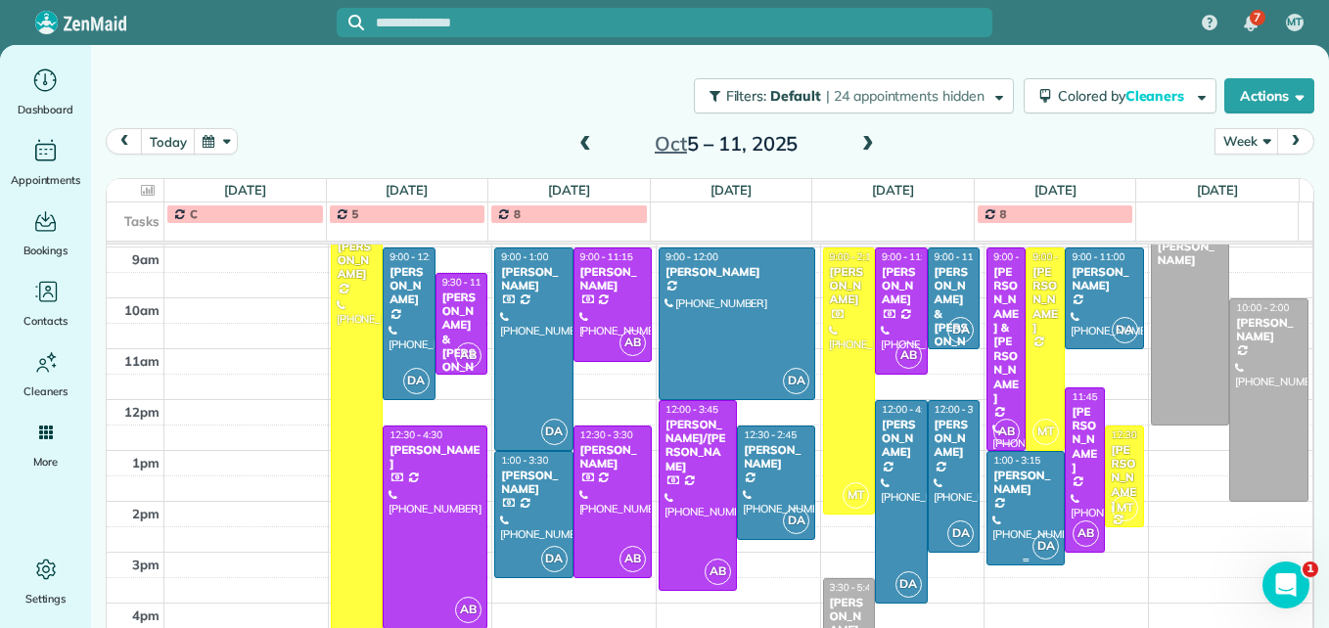
click at [996, 511] on div at bounding box center [1025, 508] width 76 height 113
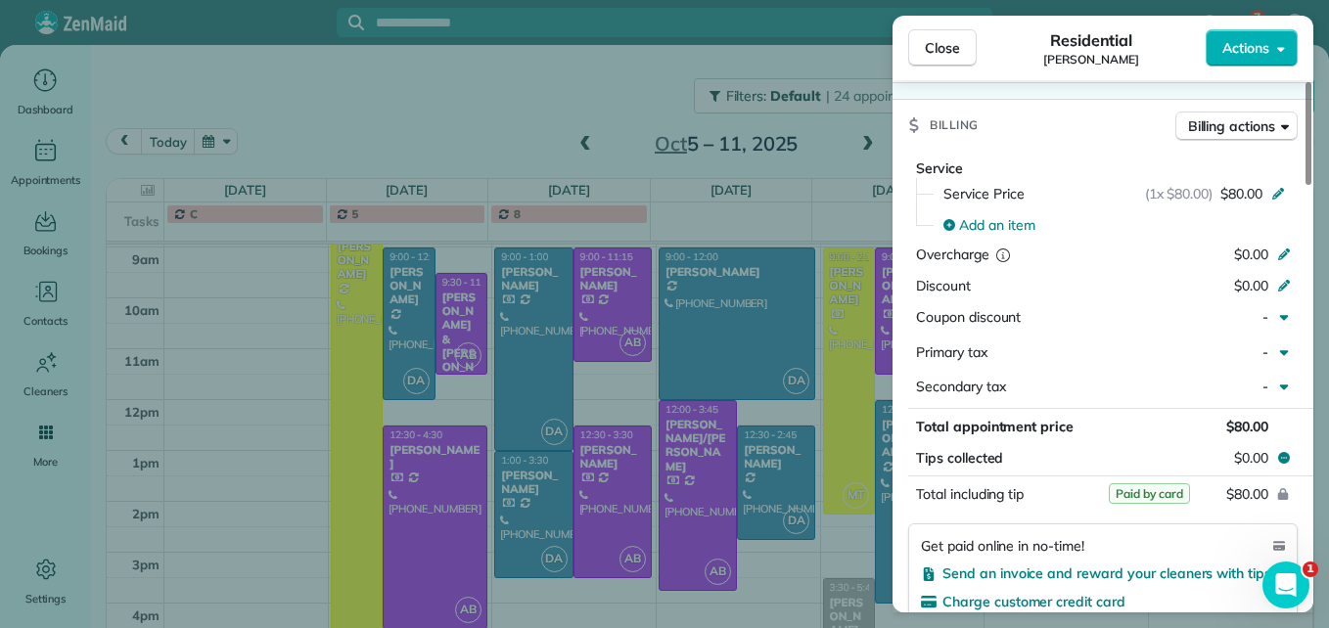
scroll to position [981, 0]
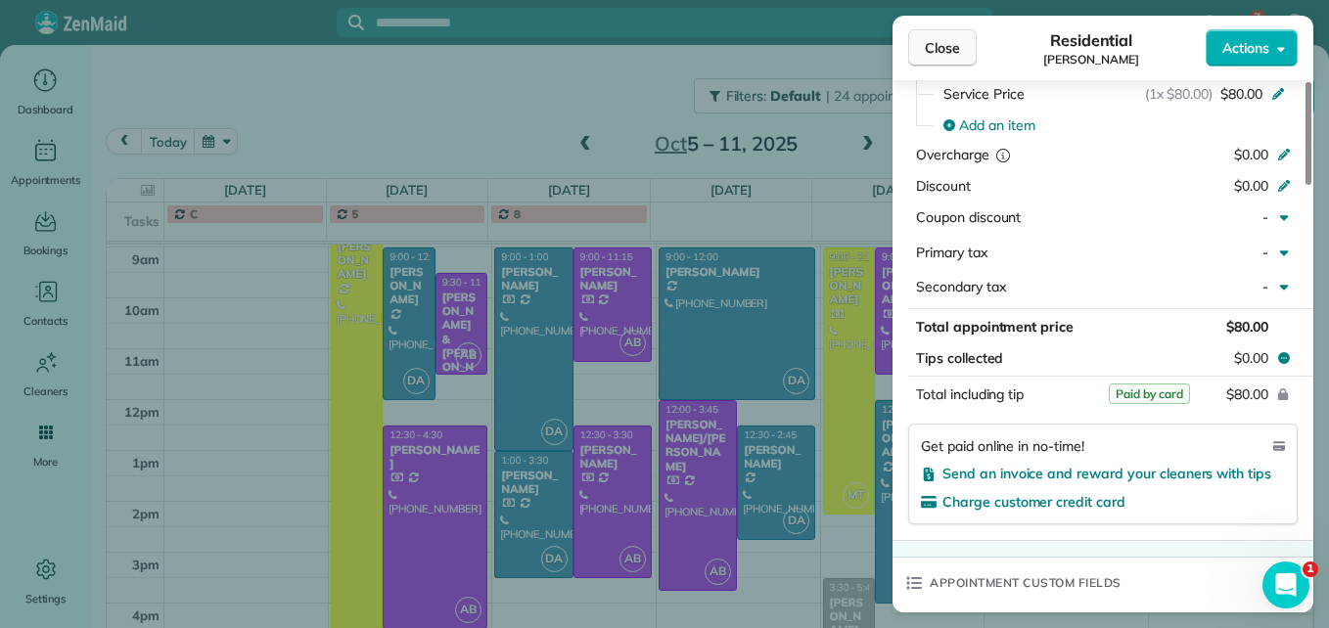
click at [947, 58] on button "Close" at bounding box center [942, 47] width 69 height 37
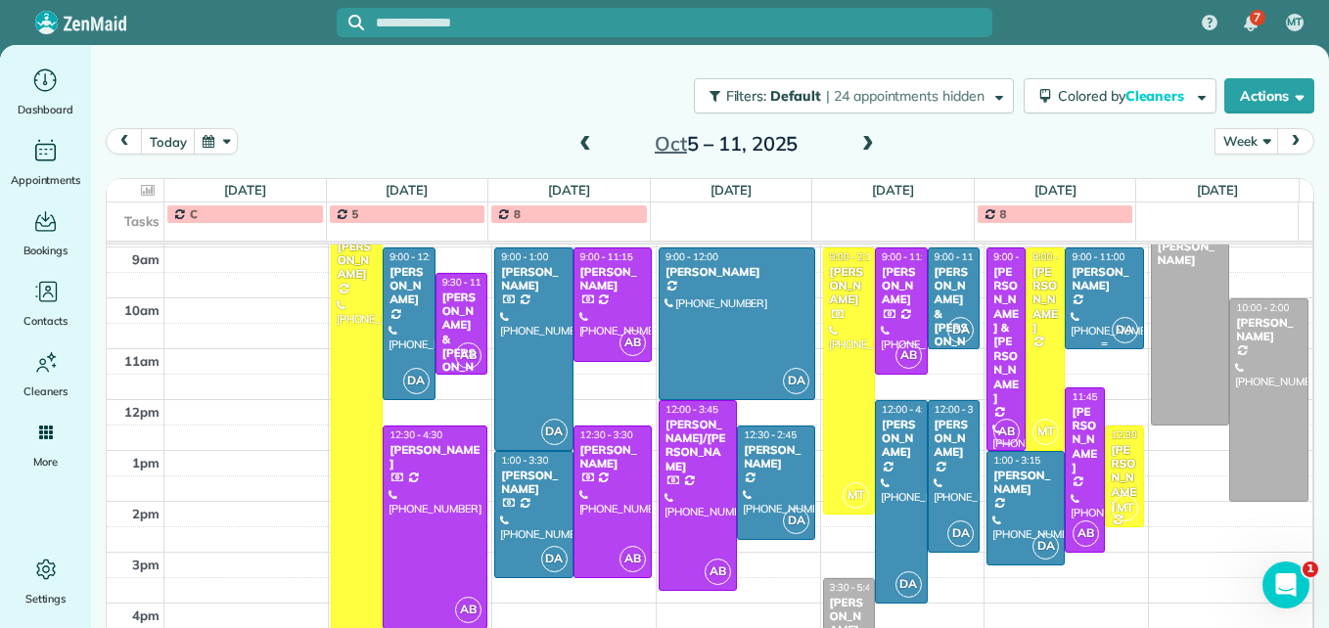
click at [1071, 293] on div "[PERSON_NAME]" at bounding box center [1104, 279] width 67 height 28
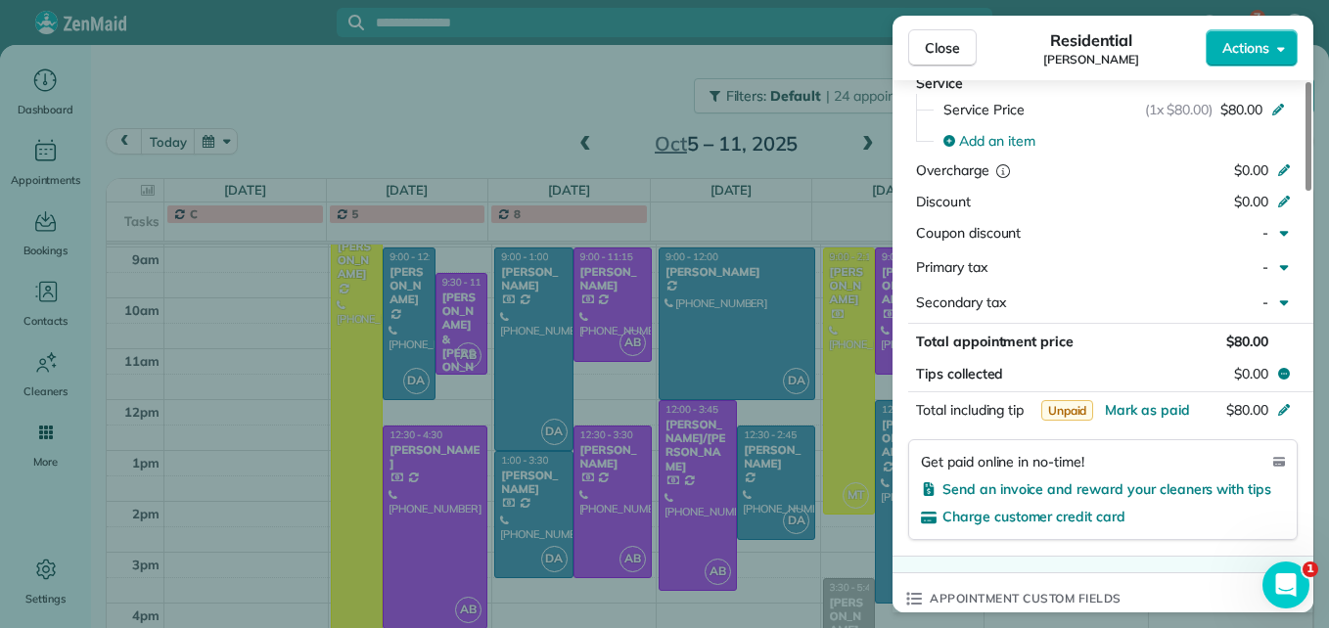
scroll to position [1083, 0]
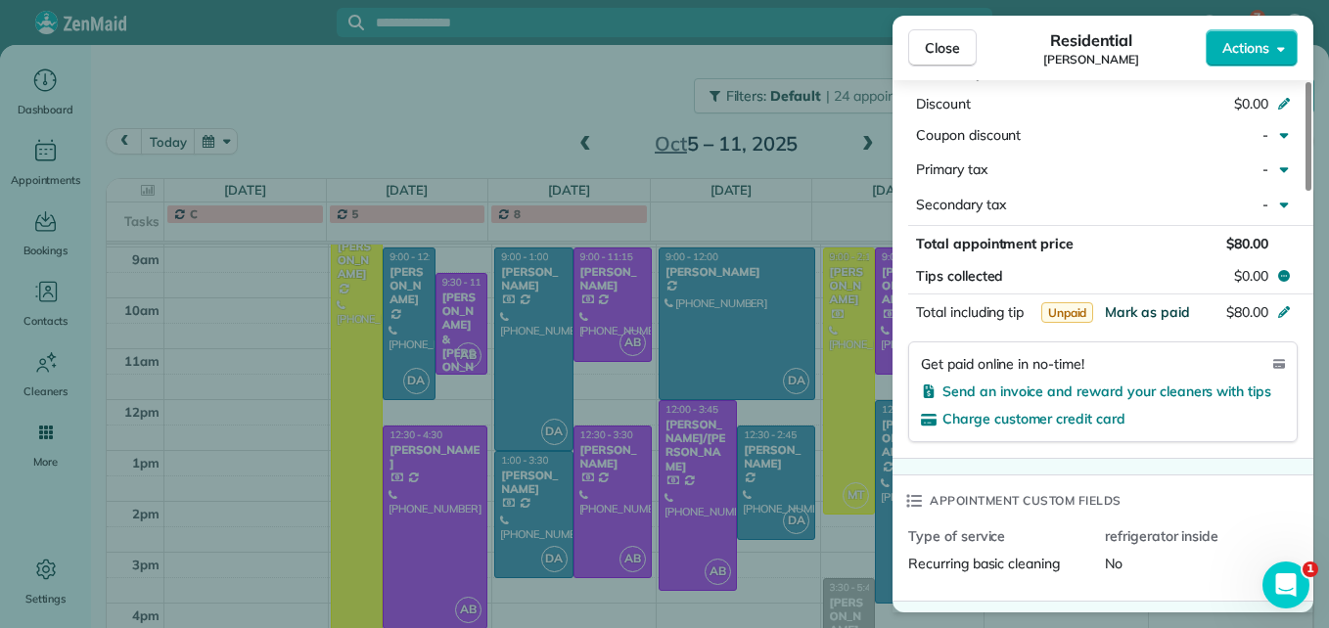
click at [1123, 303] on span "Mark as paid" at bounding box center [1147, 312] width 85 height 18
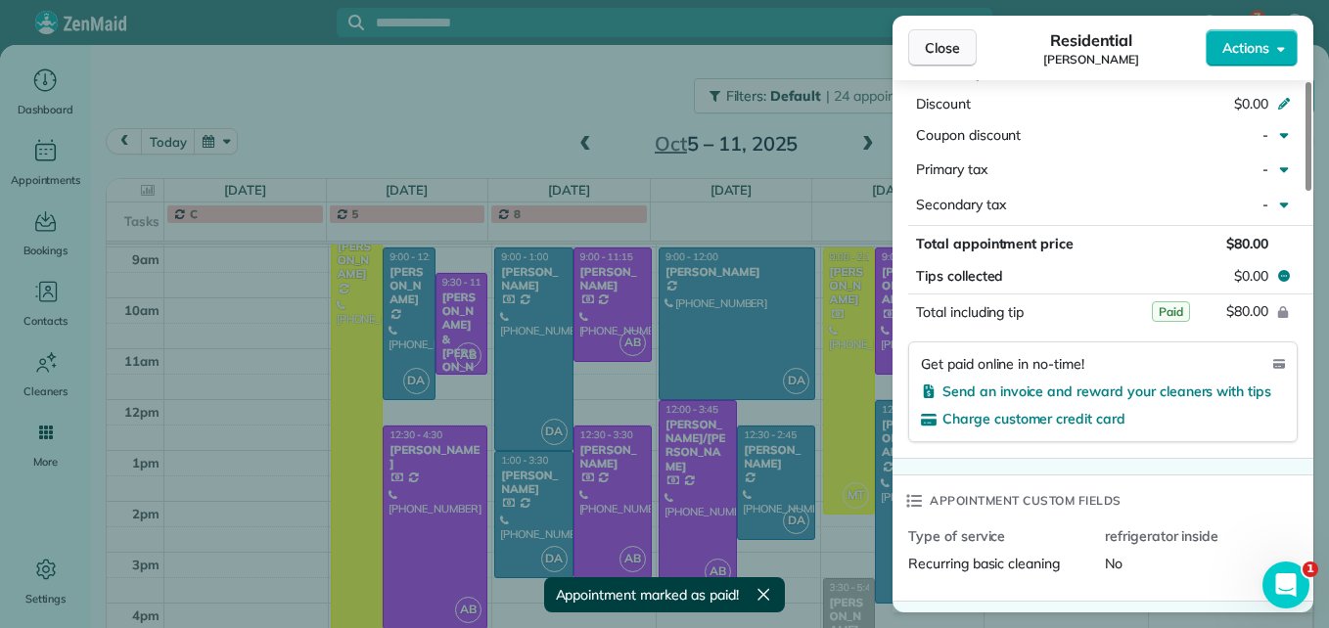
click at [958, 53] on span "Close" at bounding box center [942, 48] width 35 height 20
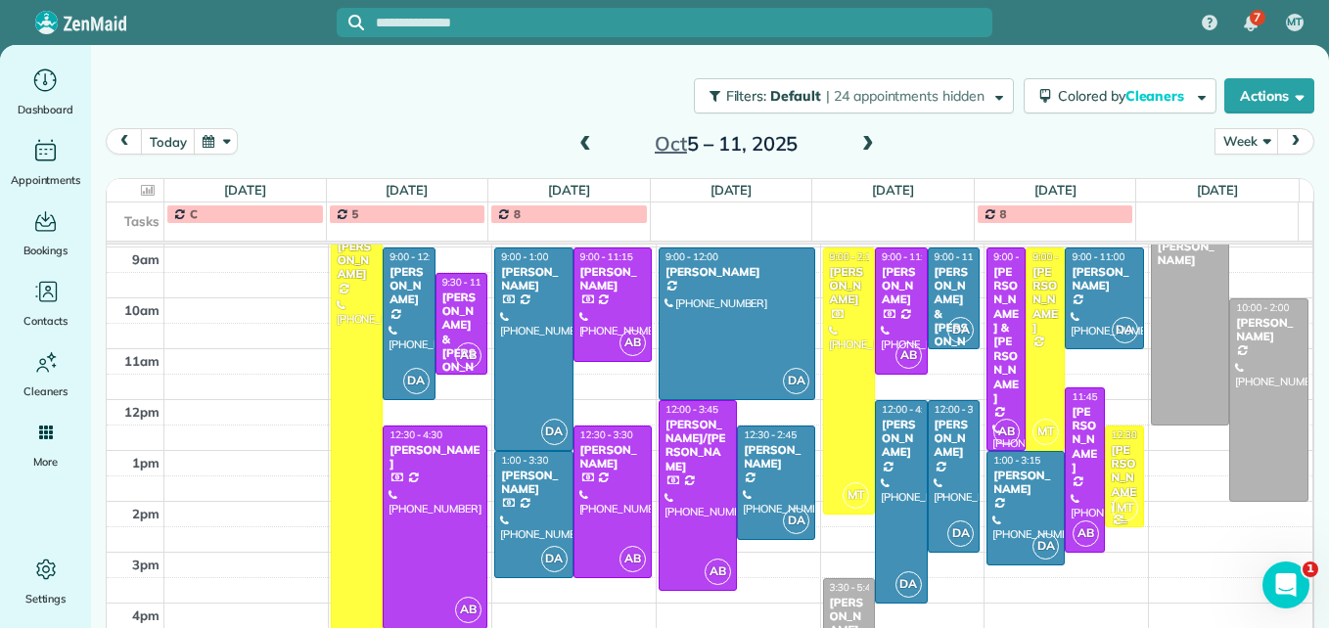
click at [1111, 488] on div "[PERSON_NAME]" at bounding box center [1124, 478] width 27 height 70
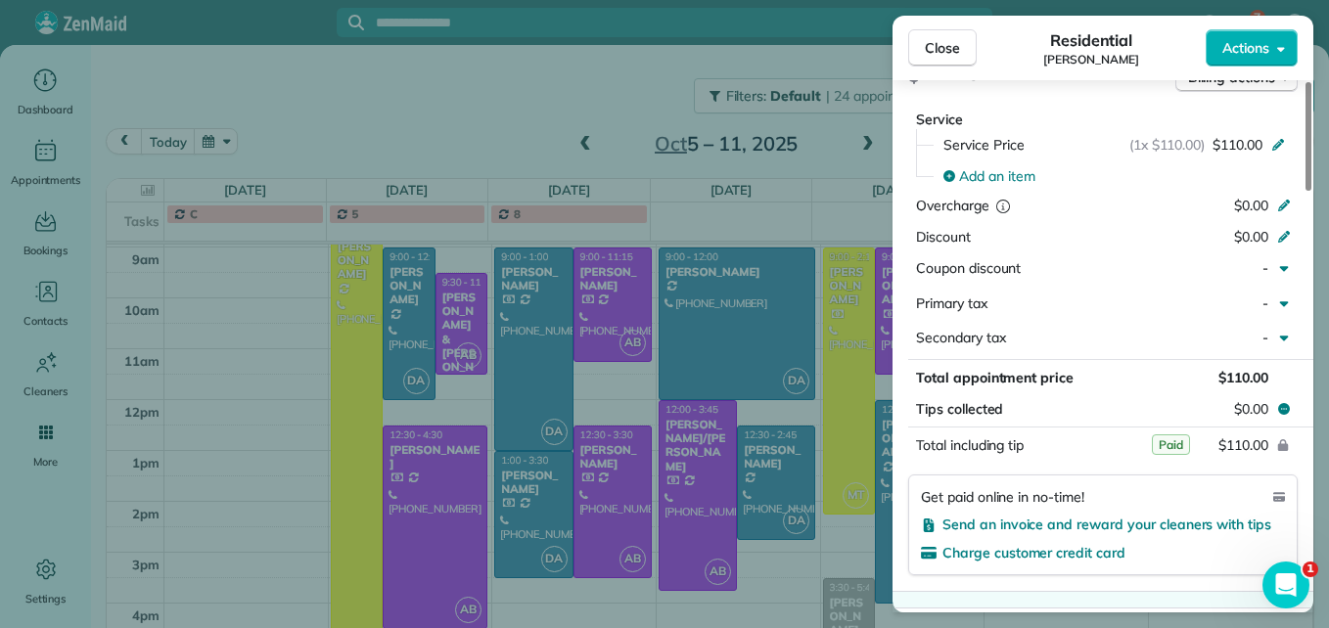
scroll to position [979, 0]
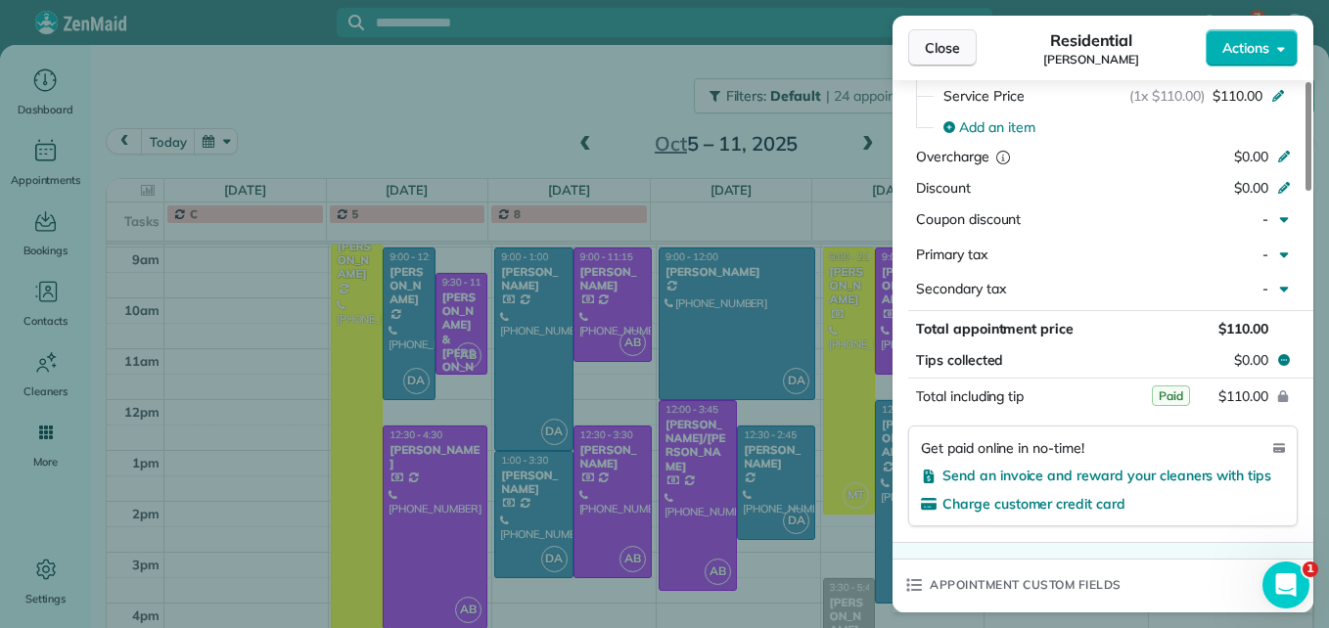
click at [938, 51] on span "Close" at bounding box center [942, 48] width 35 height 20
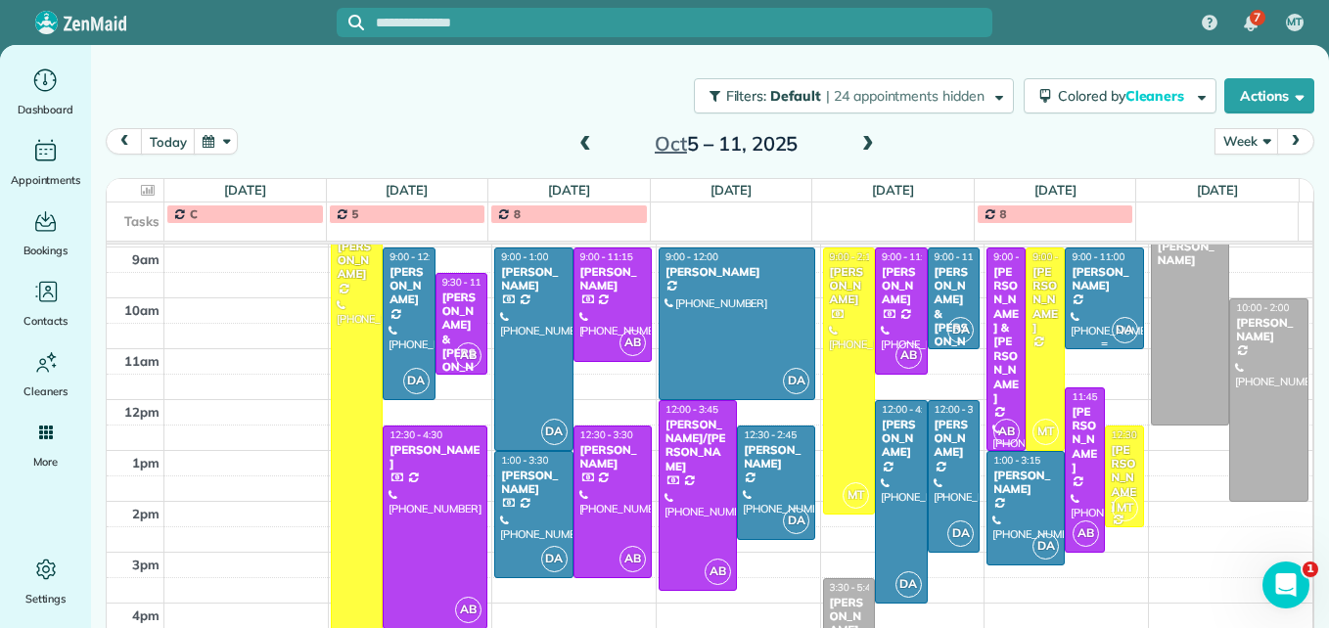
click at [1066, 306] on div at bounding box center [1104, 299] width 76 height 100
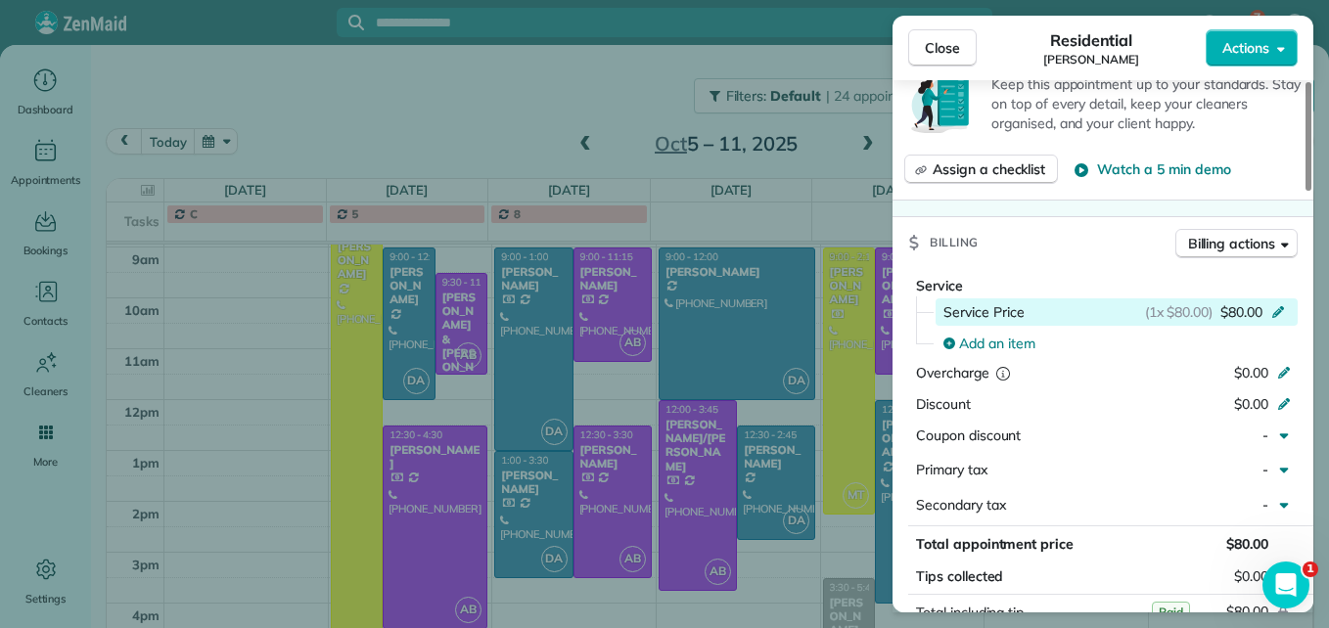
scroll to position [980, 0]
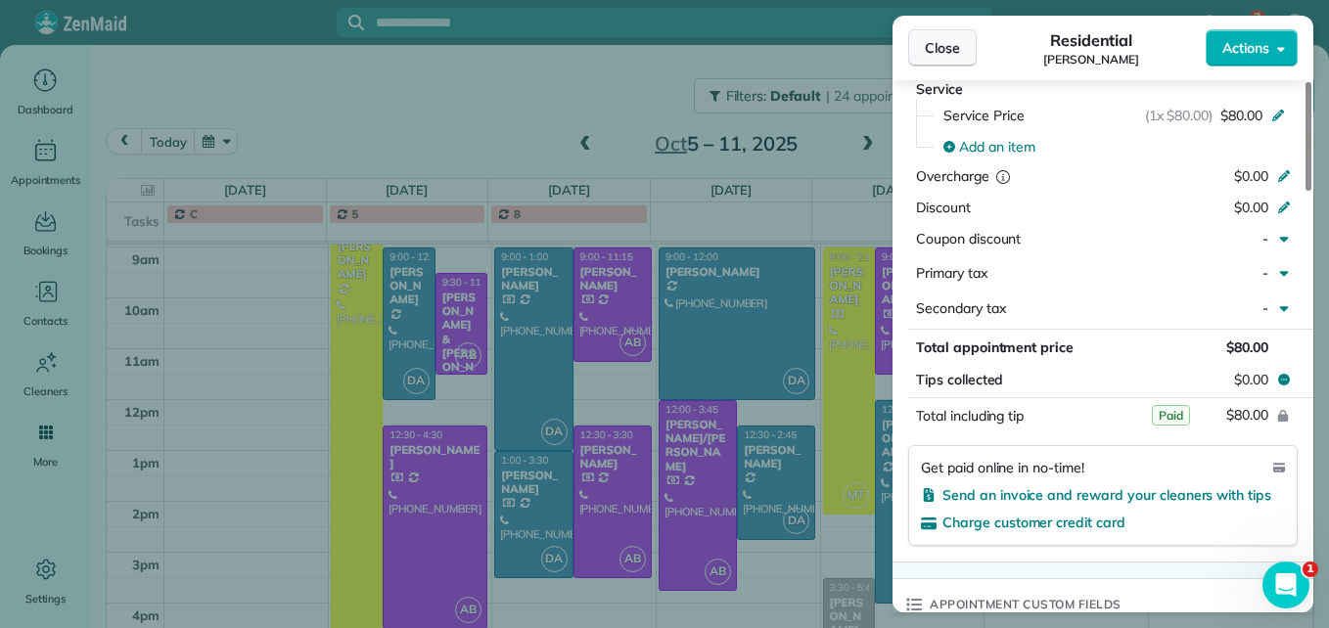
click at [921, 48] on button "Close" at bounding box center [942, 47] width 69 height 37
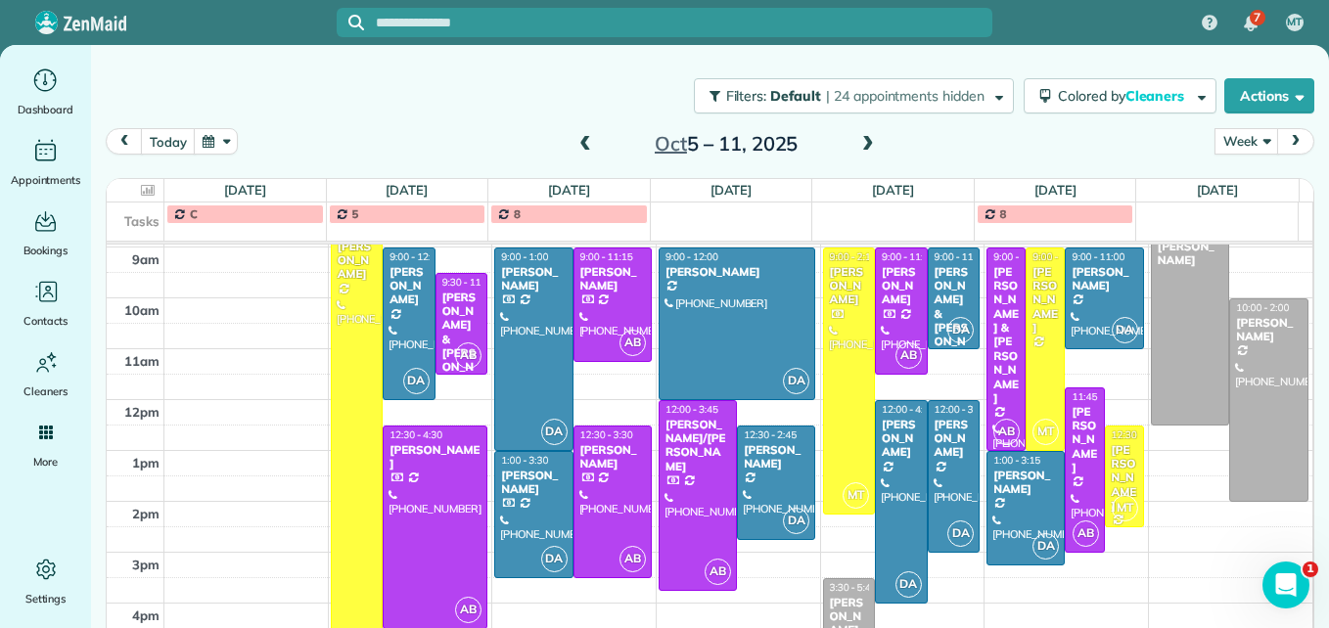
click at [992, 355] on div "[PERSON_NAME] & [PERSON_NAME]" at bounding box center [1005, 335] width 27 height 141
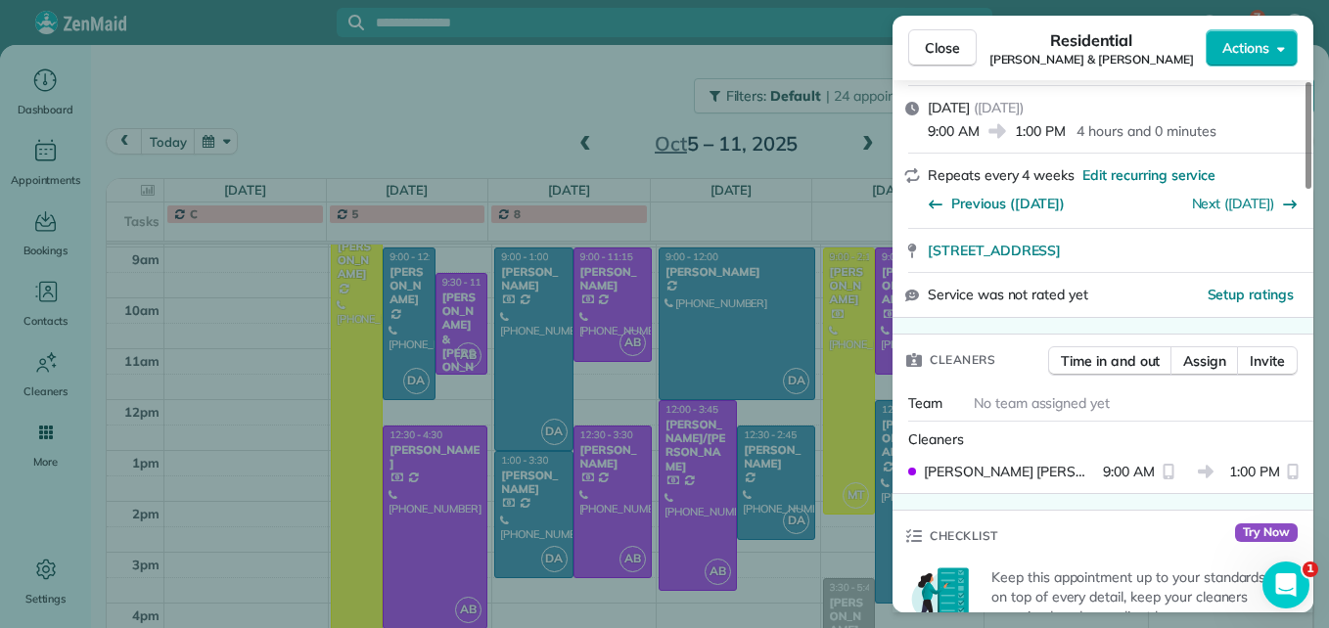
scroll to position [979, 0]
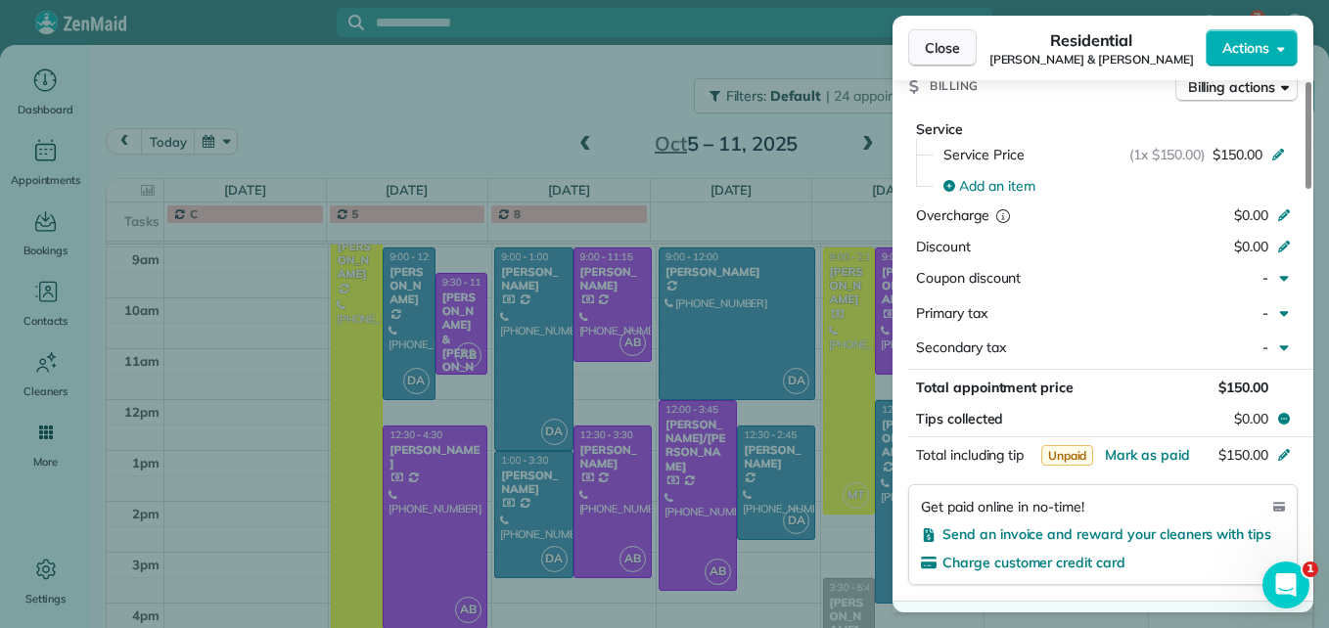
click at [967, 47] on button "Close" at bounding box center [942, 47] width 69 height 37
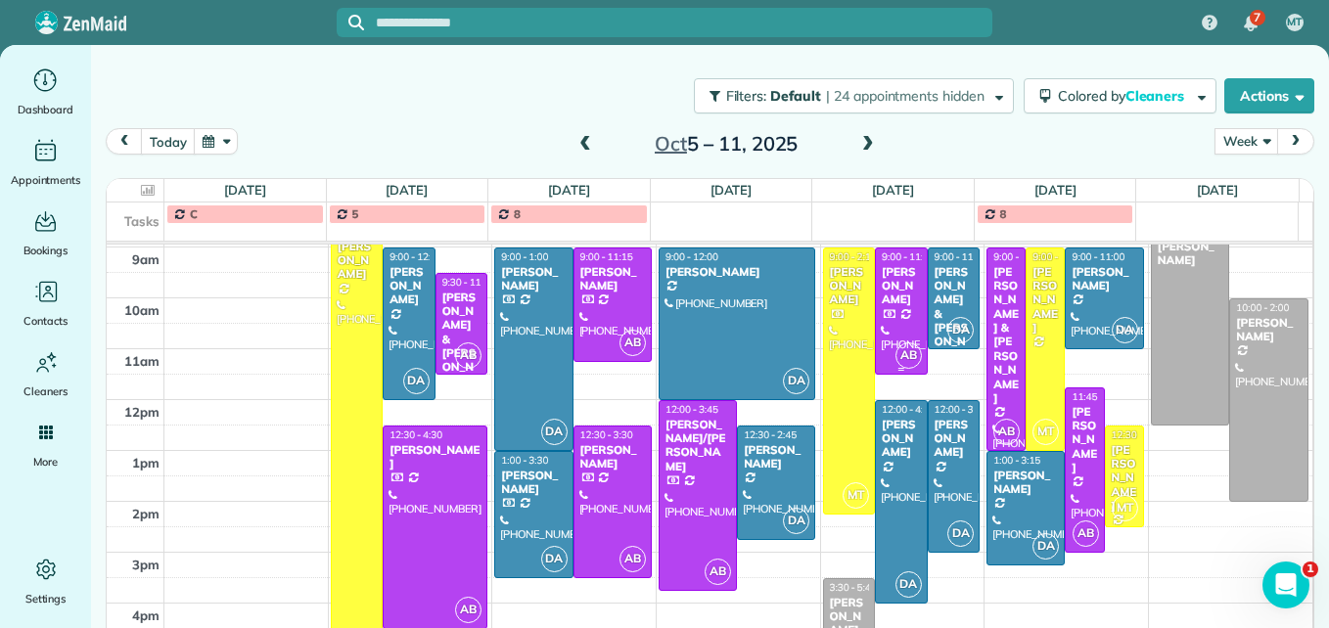
click at [876, 325] on div at bounding box center [901, 311] width 51 height 125
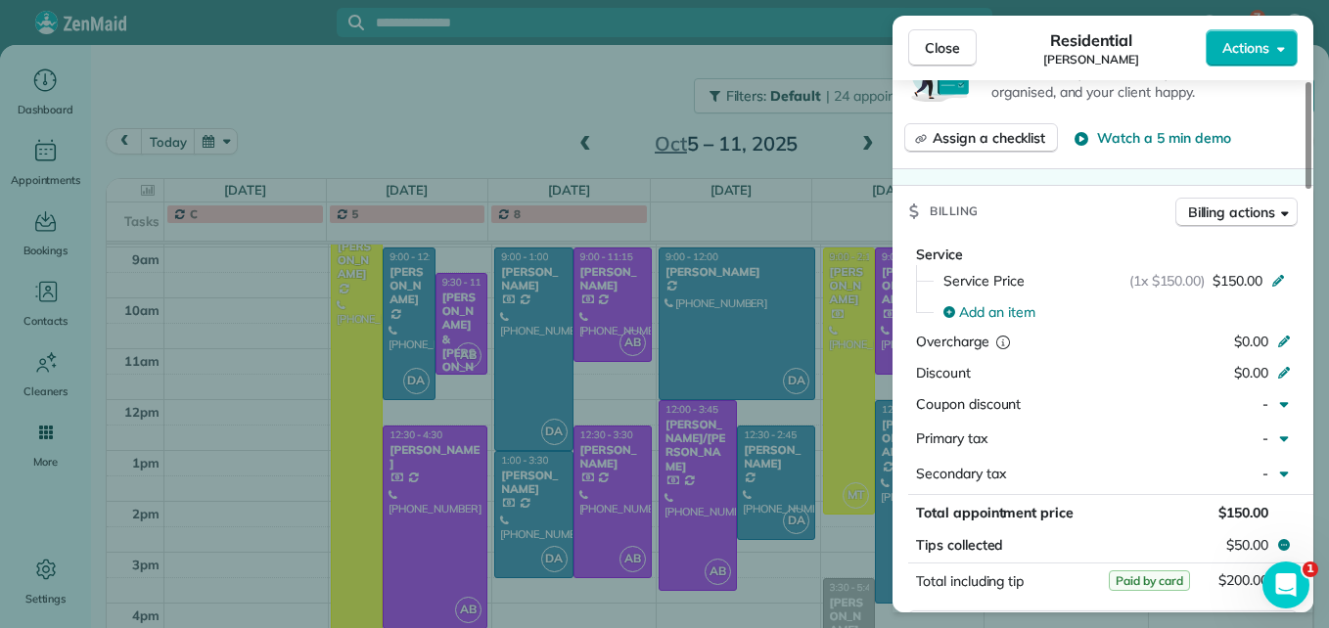
scroll to position [882, 0]
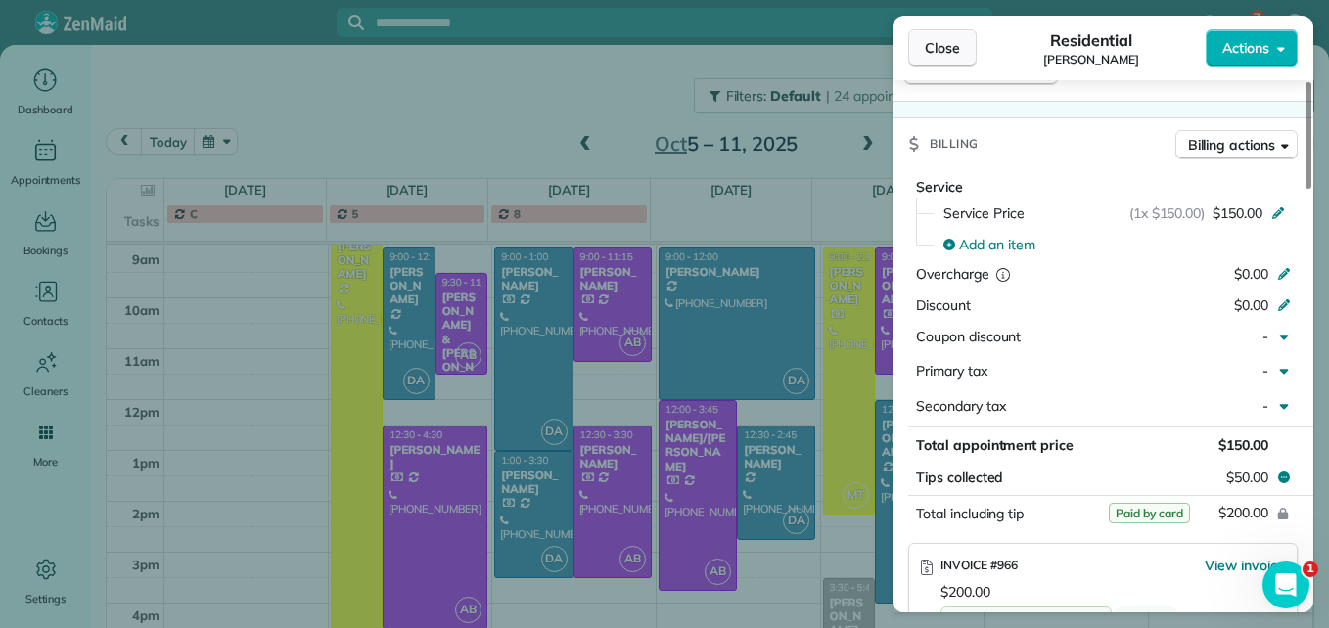
click at [932, 48] on span "Close" at bounding box center [942, 48] width 35 height 20
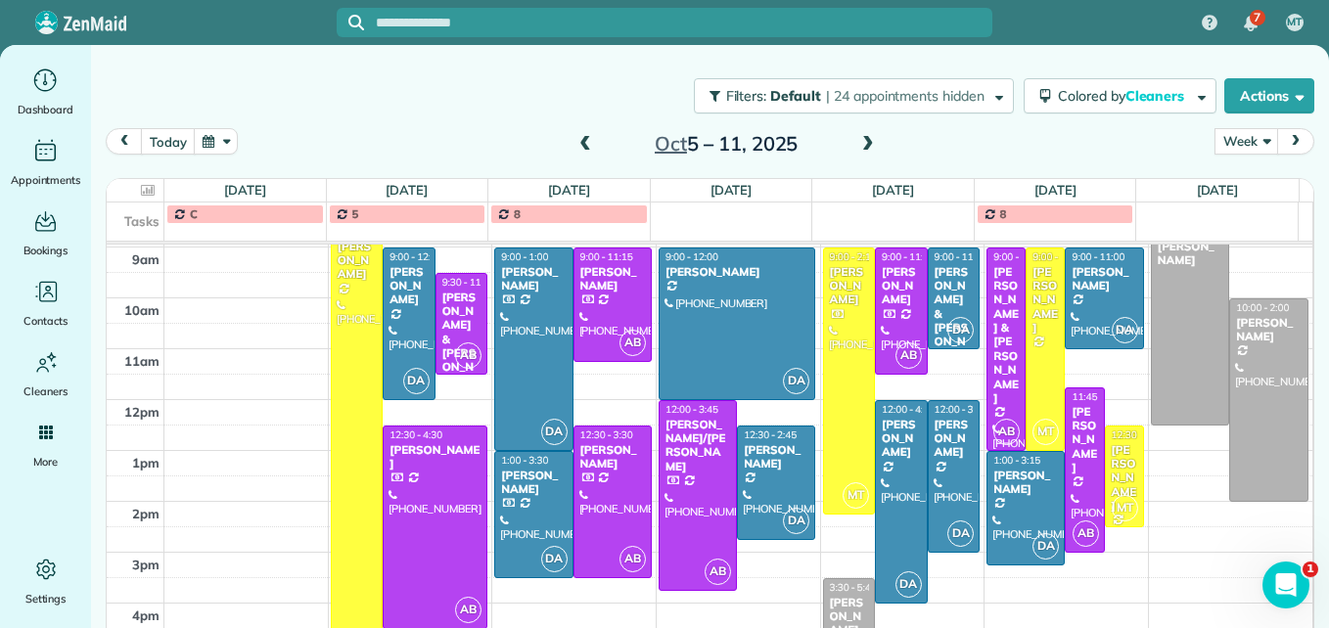
click at [858, 142] on span at bounding box center [868, 145] width 22 height 18
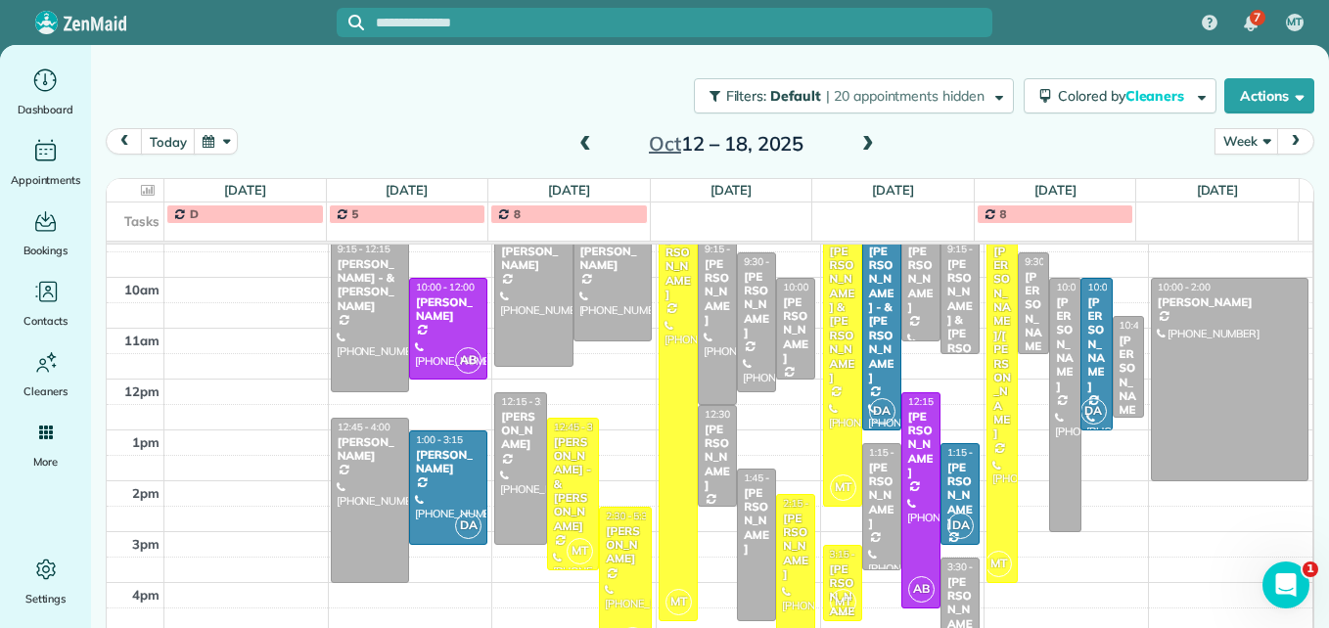
scroll to position [225, 0]
